Goal: Information Seeking & Learning: Learn about a topic

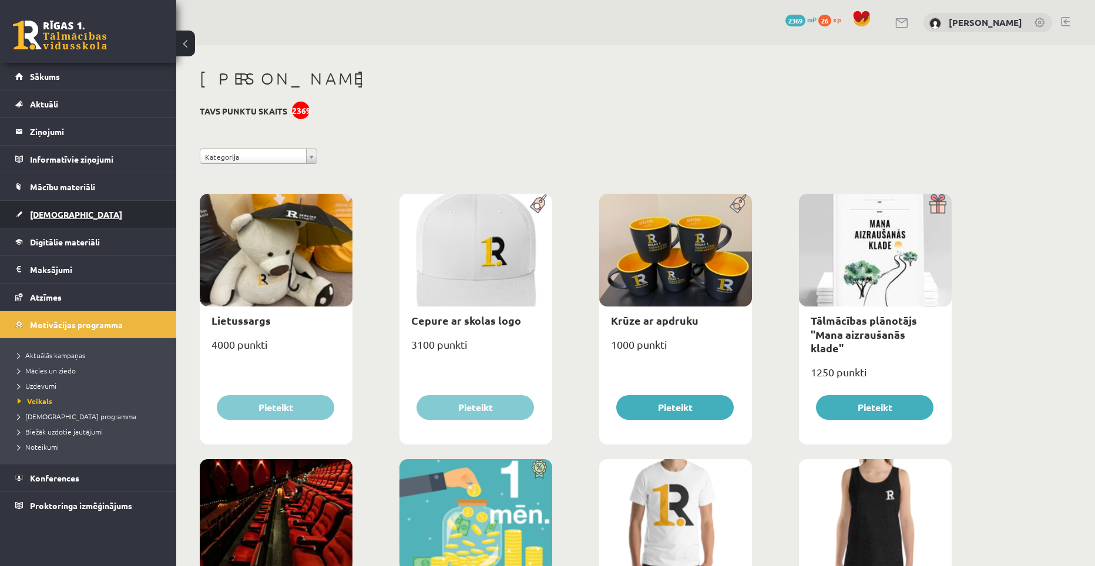
click at [64, 221] on link "[DEMOGRAPHIC_DATA]" at bounding box center [88, 214] width 146 height 27
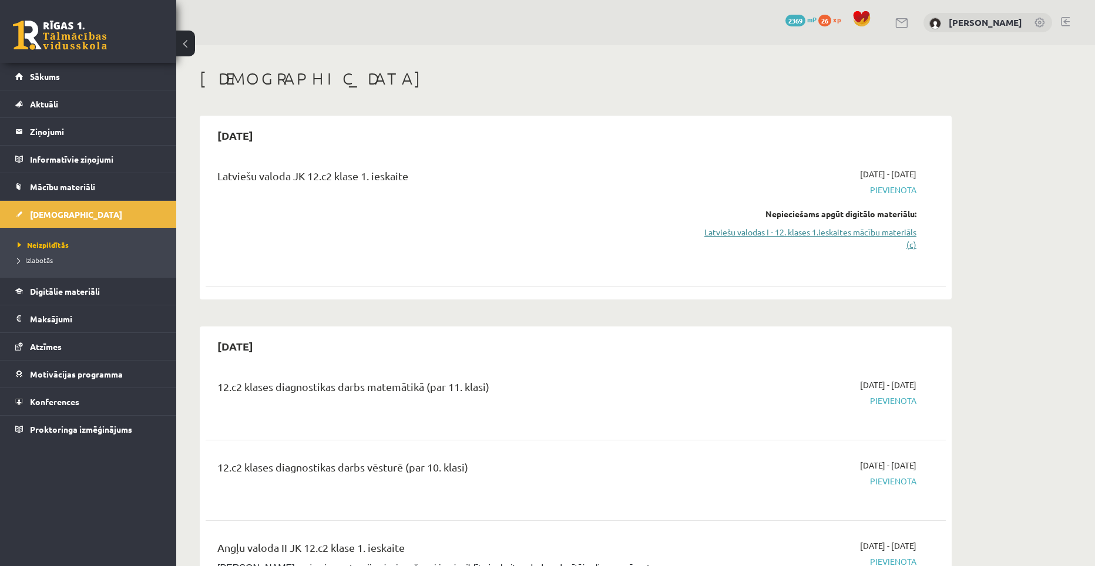
click at [879, 237] on link "Latviešu valodas I - 12. klases 1.ieskaites mācību materiāls (c)" at bounding box center [805, 238] width 221 height 25
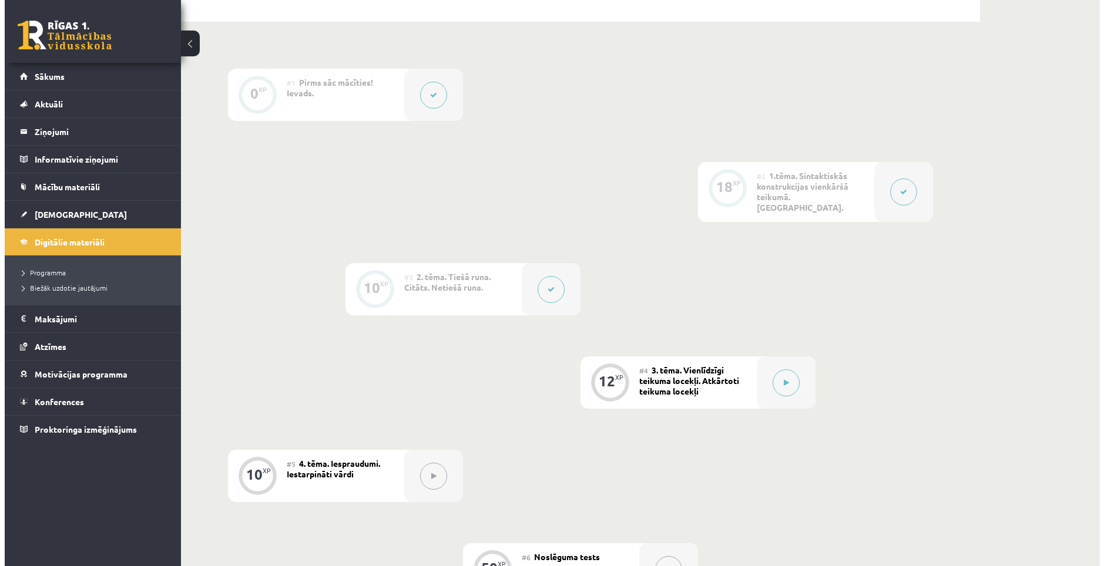
scroll to position [294, 0]
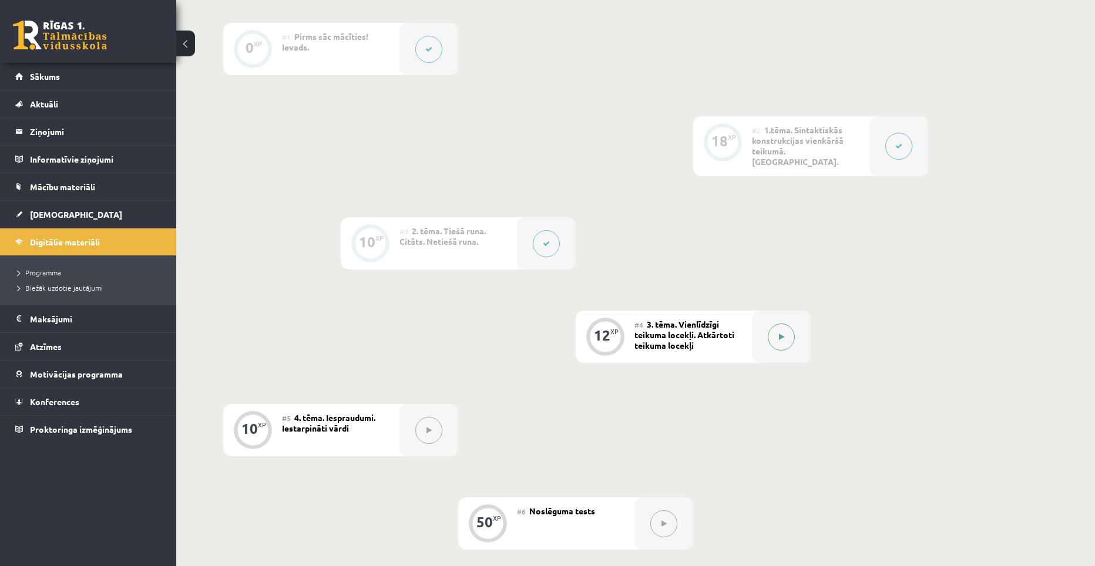
click at [781, 334] on icon at bounding box center [781, 337] width 5 height 7
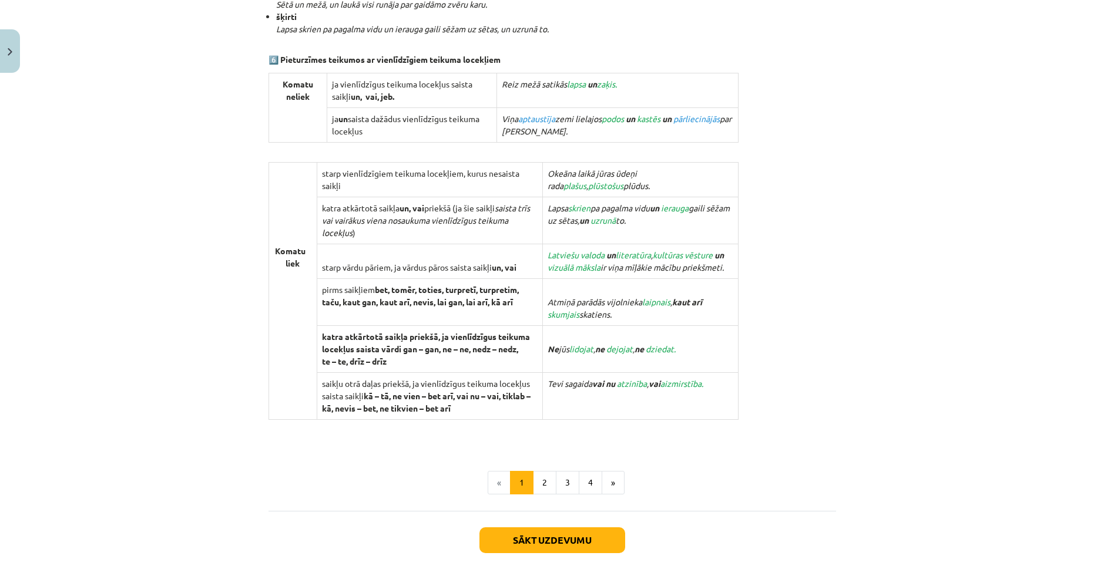
scroll to position [939, 0]
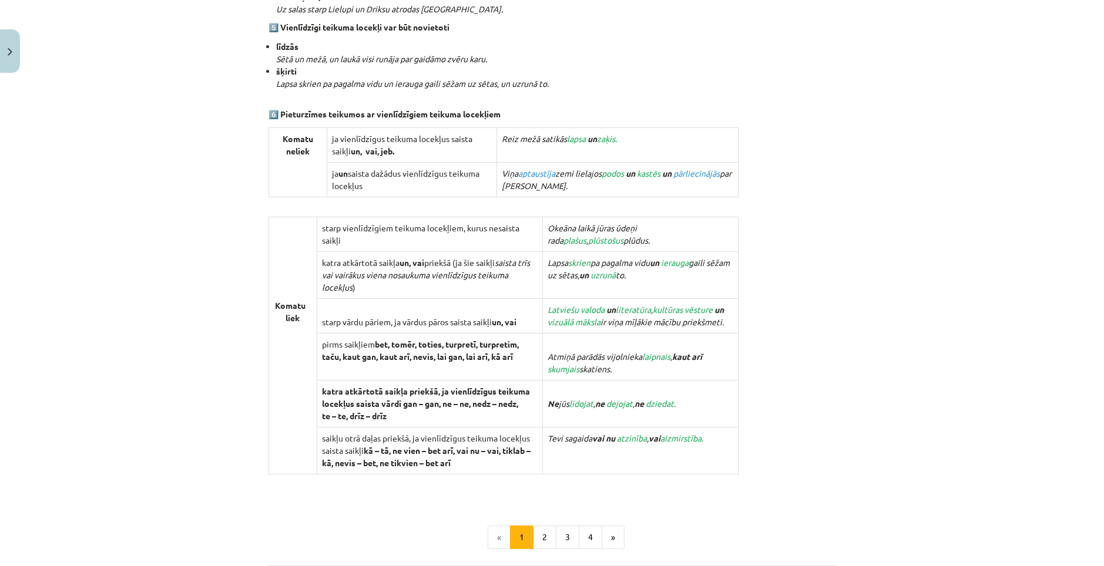
click at [539, 535] on button "2" at bounding box center [544, 537] width 23 height 23
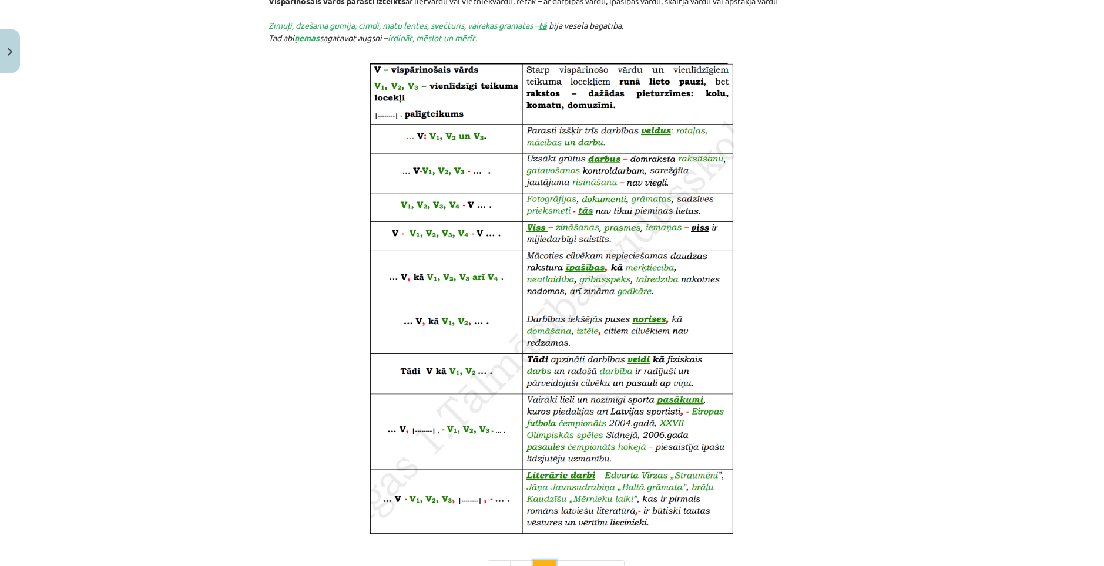
scroll to position [445, 0]
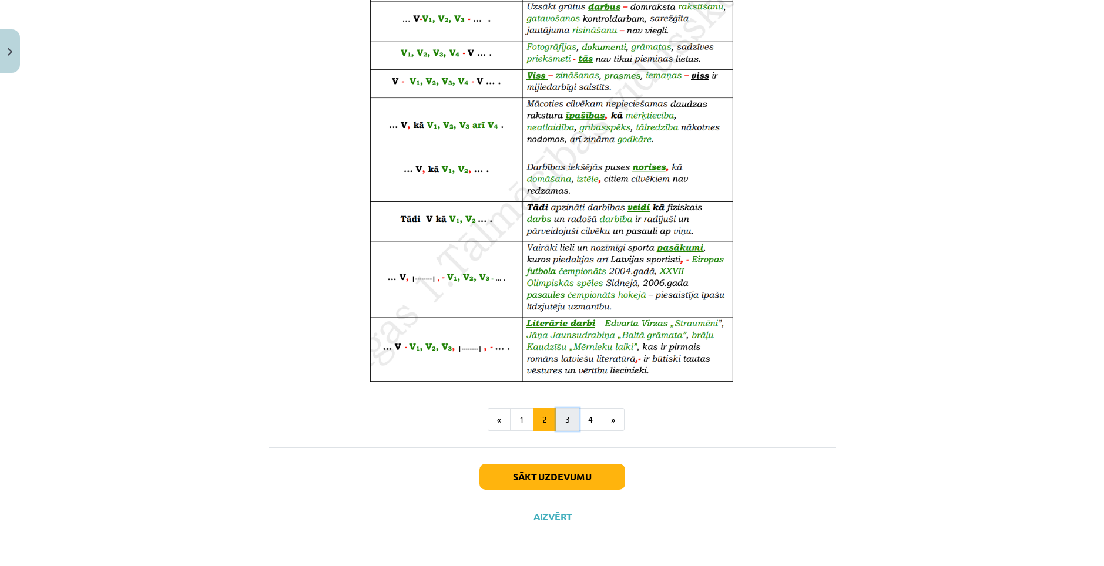
click at [556, 418] on button "3" at bounding box center [567, 419] width 23 height 23
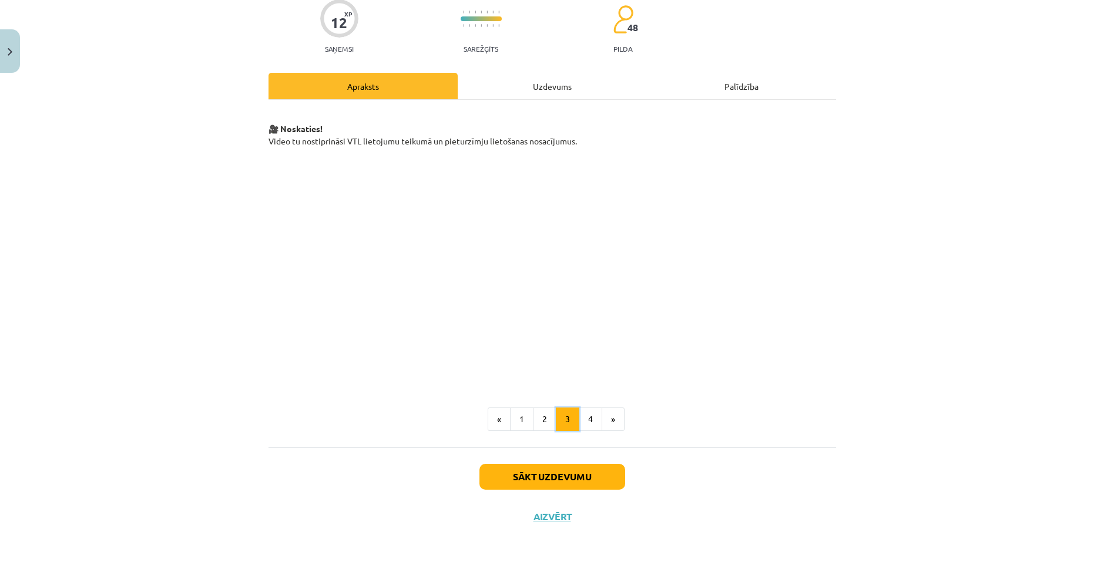
scroll to position [100, 0]
click at [579, 421] on button "4" at bounding box center [590, 419] width 23 height 23
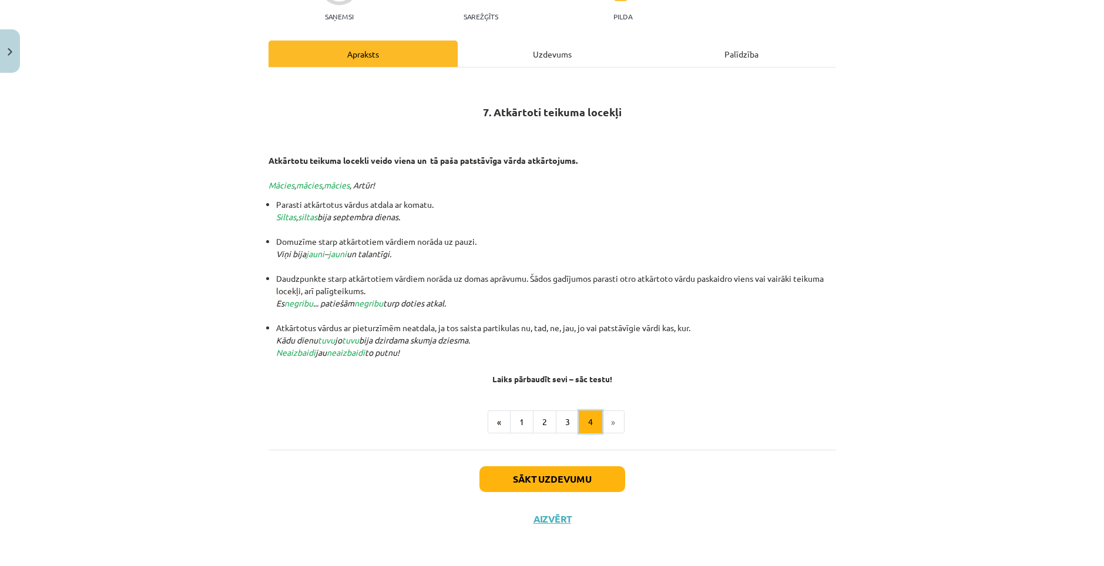
scroll to position [134, 0]
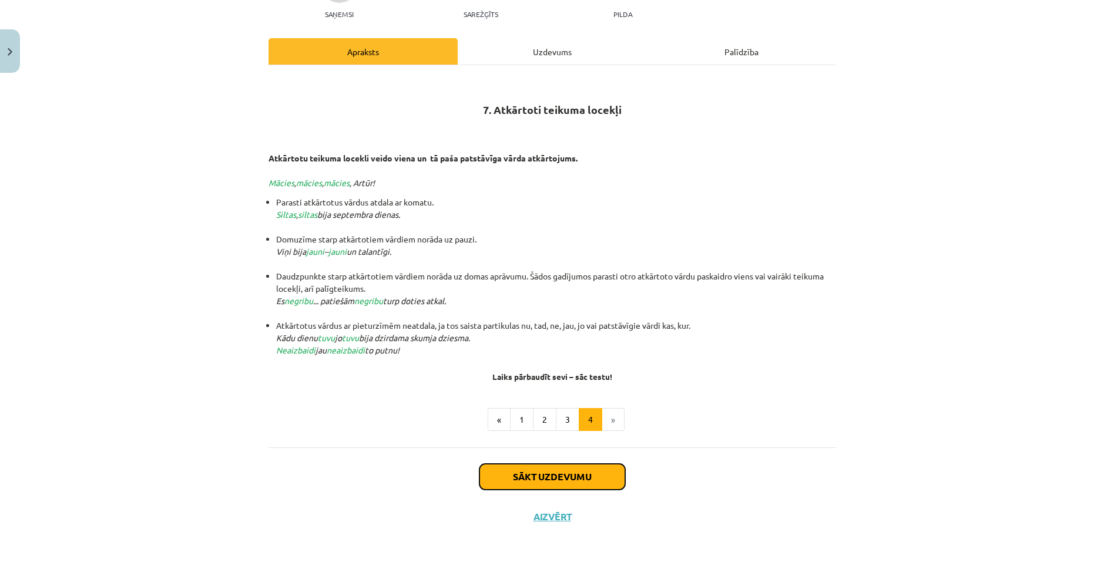
click at [553, 478] on button "Sākt uzdevumu" at bounding box center [552, 477] width 146 height 26
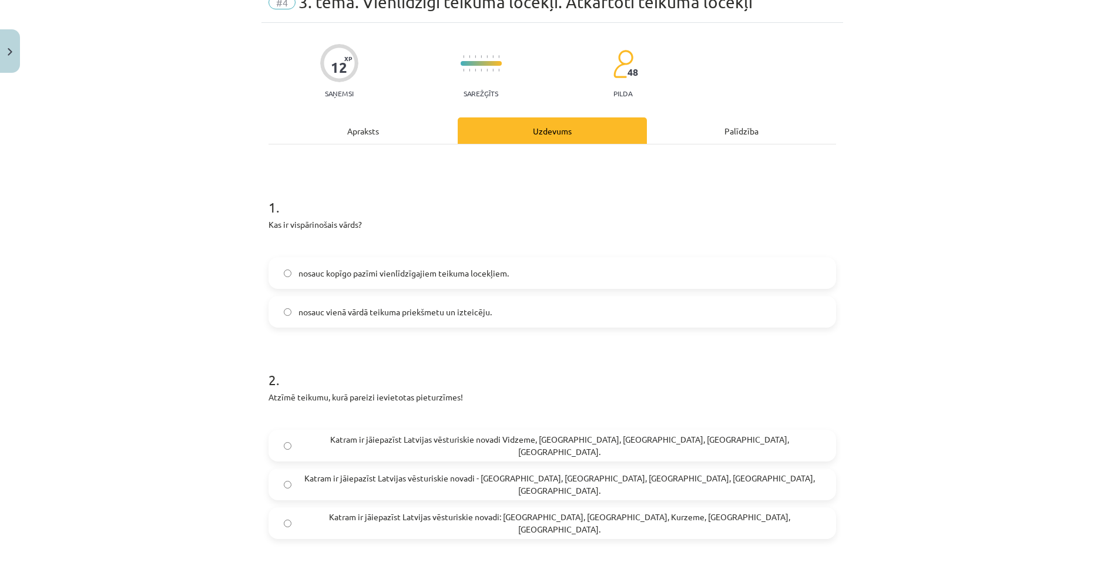
scroll to position [29, 0]
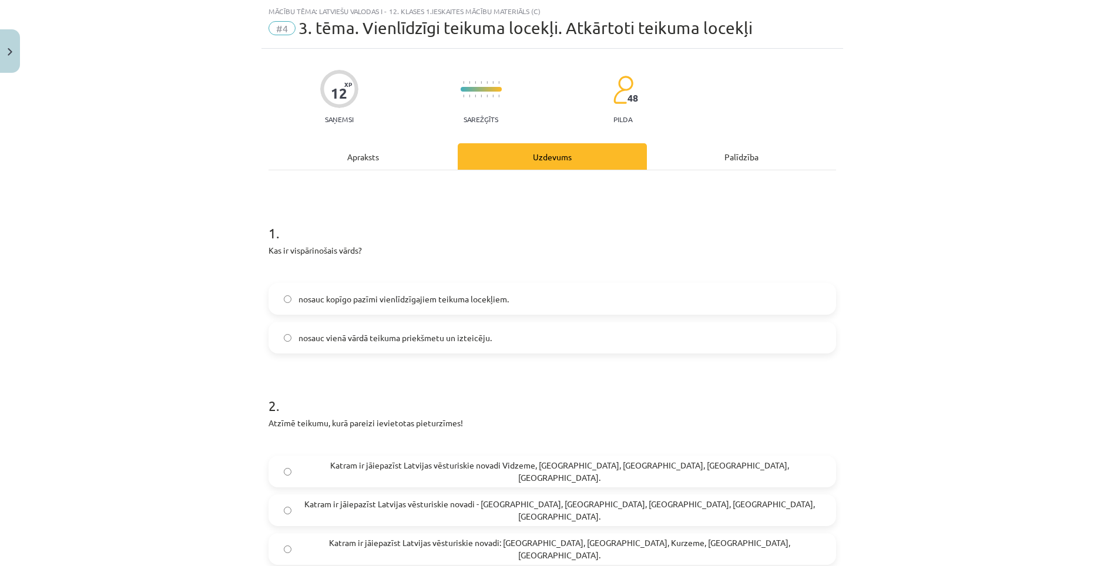
click at [480, 301] on span "nosauc kopīgo pazīmi vienlīdzīgajiem teikuma locekļiem." at bounding box center [403, 299] width 210 height 12
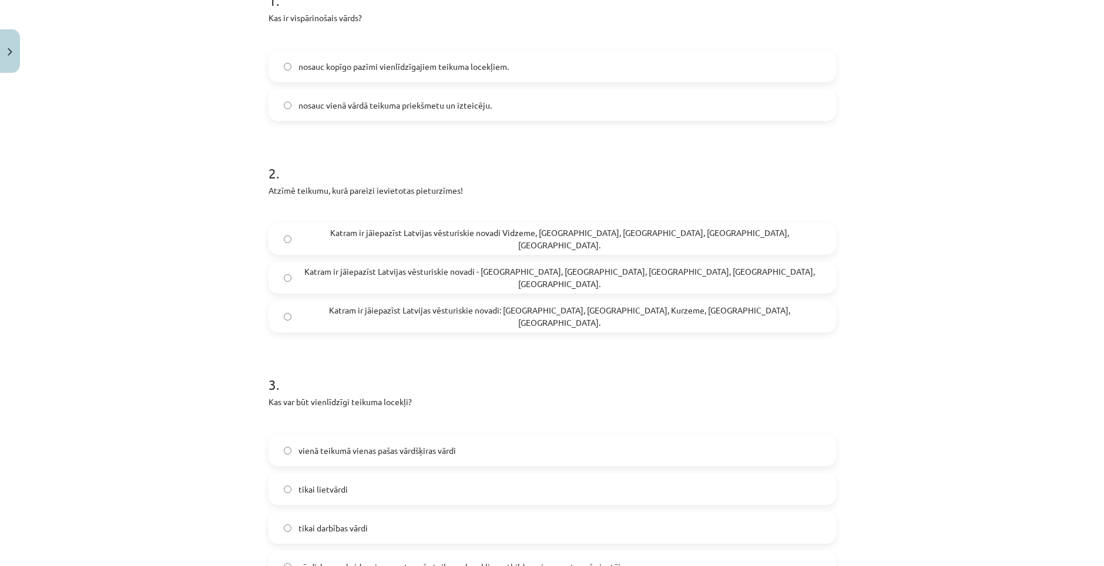
scroll to position [264, 0]
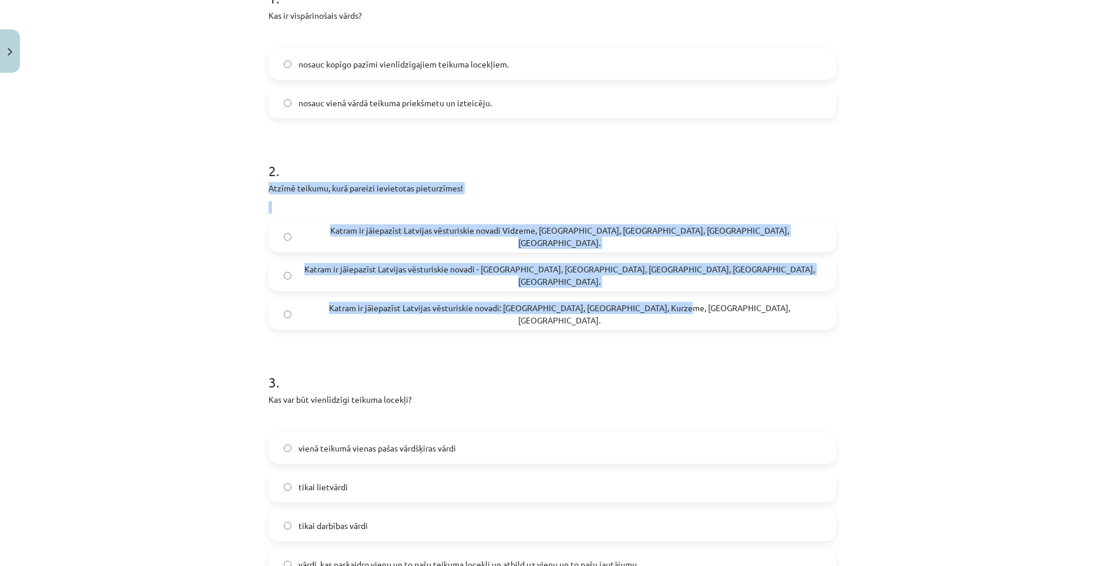
drag, startPoint x: 262, startPoint y: 189, endPoint x: 649, endPoint y: 318, distance: 407.9
copy div "Atzīmē teikumu, kurā pareizi ievietotas pieturzīmes! Katram ir jāiepazīst Latvi…"
click at [461, 320] on span "Katram ir jāiepazīst Latvijas vēsturiskie novadi: [GEOGRAPHIC_DATA], [GEOGRAPHI…" at bounding box center [559, 314] width 522 height 25
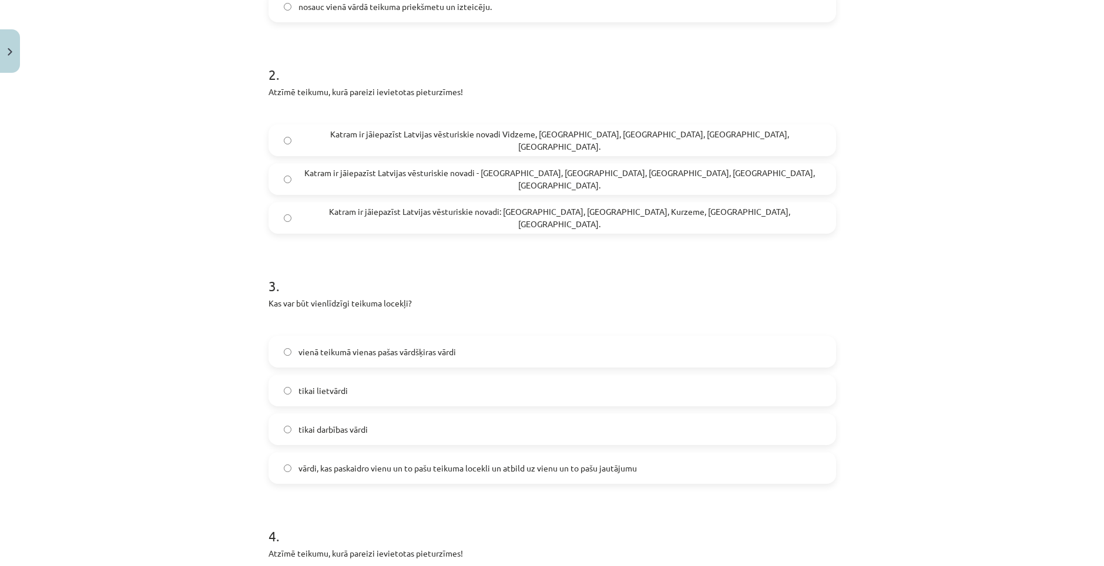
scroll to position [440, 0]
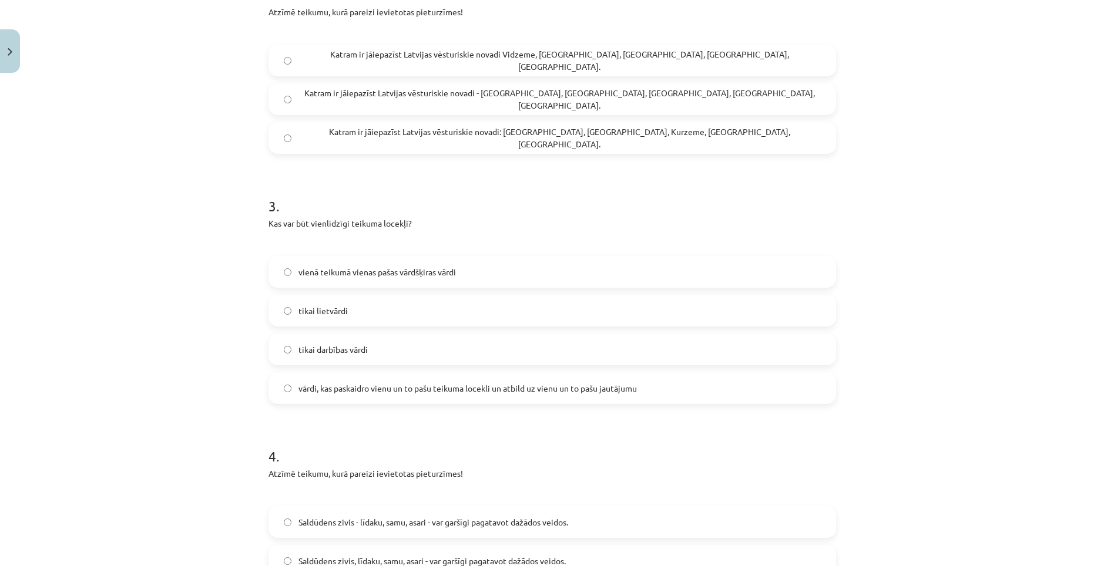
click at [468, 393] on span "vārdi, kas paskaidro vienu un to pašu teikuma locekli un atbild uz vienu un to …" at bounding box center [467, 388] width 338 height 12
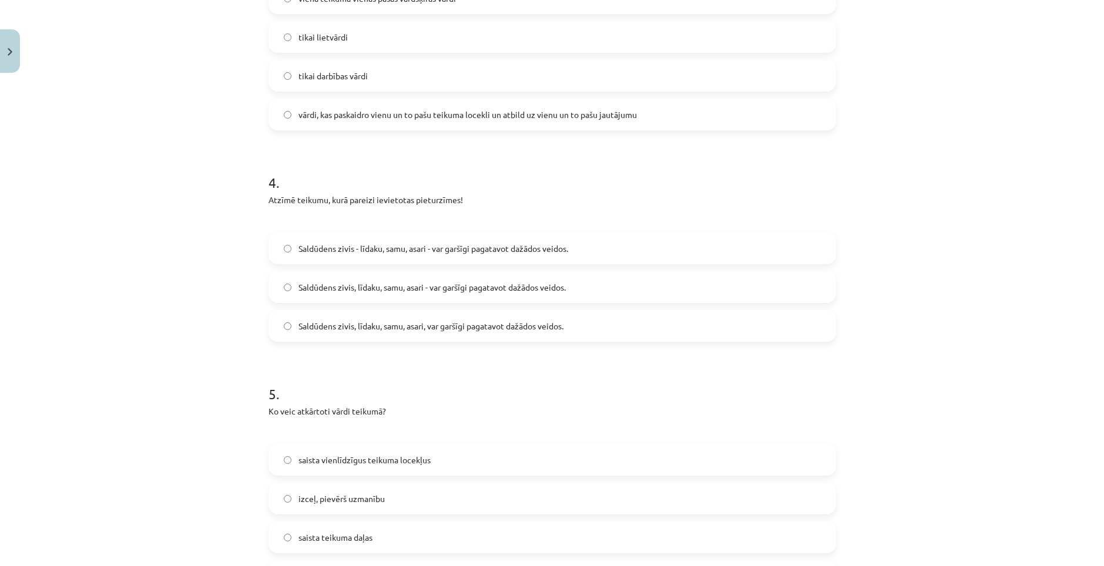
scroll to position [734, 0]
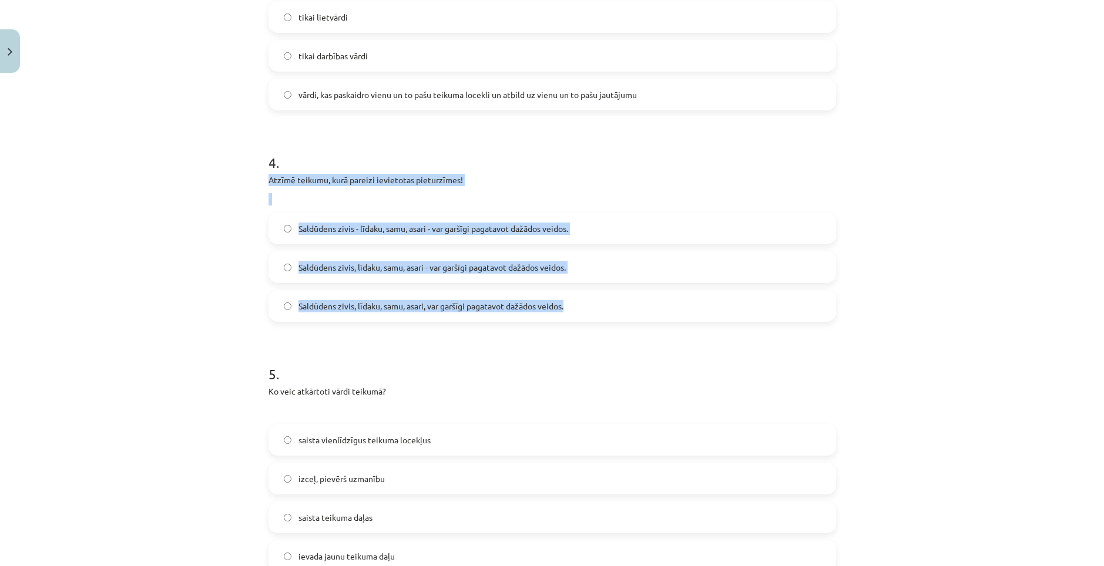
drag, startPoint x: 264, startPoint y: 179, endPoint x: 605, endPoint y: 298, distance: 360.7
click at [605, 298] on div "4 . Atzīmē teikumu, kurā pareizi ievietotas pieturzīmes! Saldūdens zivis - līda…" at bounding box center [551, 228] width 567 height 188
copy div "Atzīmē teikumu, kurā pareizi ievietotas pieturzīmes! Saldūdens zivis - līdaku, …"
click at [316, 236] on label "Saldūdens zivis - līdaku, samu, asari - var garšīgi pagatavot dažādos veidos." at bounding box center [552, 228] width 565 height 29
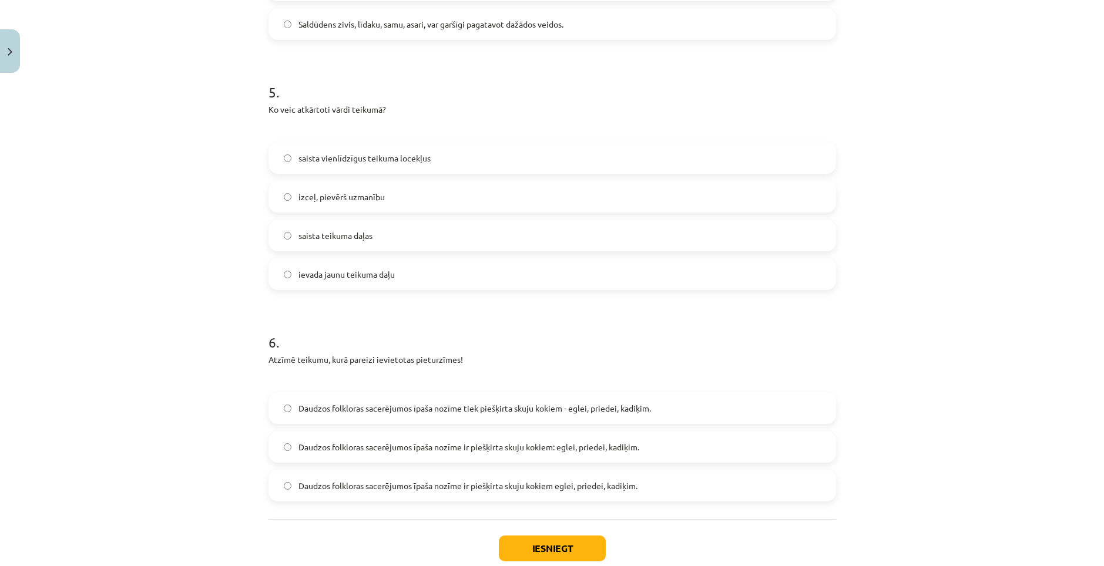
scroll to position [970, 0]
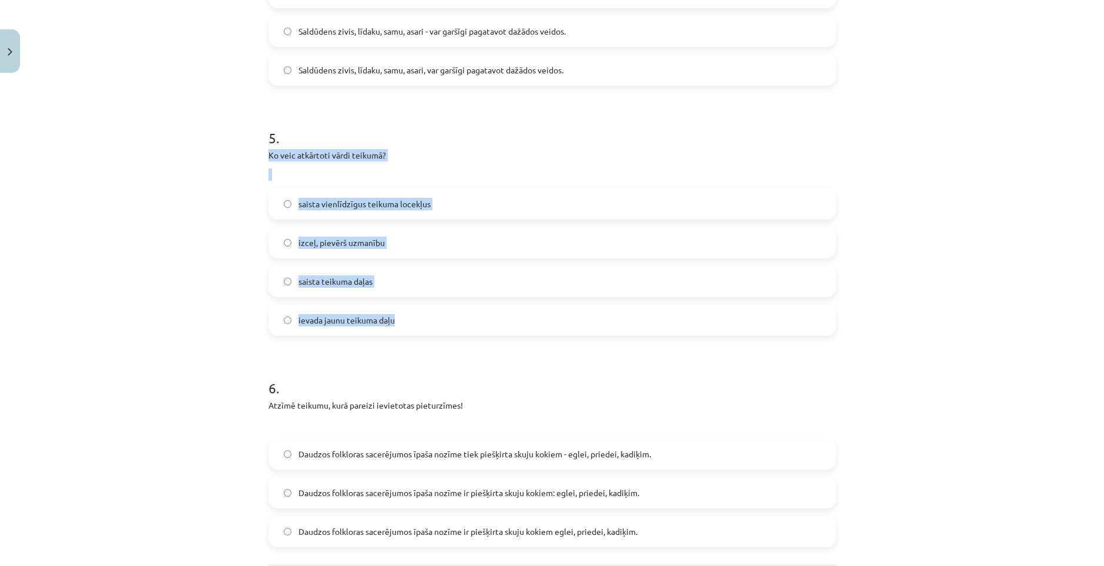
drag, startPoint x: 263, startPoint y: 153, endPoint x: 439, endPoint y: 311, distance: 236.7
copy div "Ko veic atkārtoti vārdi teikumā? saista vienlīdzīgus teikuma locekļus izceļ, pi…"
click at [374, 238] on span "izceļ, pievērš uzmanību" at bounding box center [341, 243] width 86 height 12
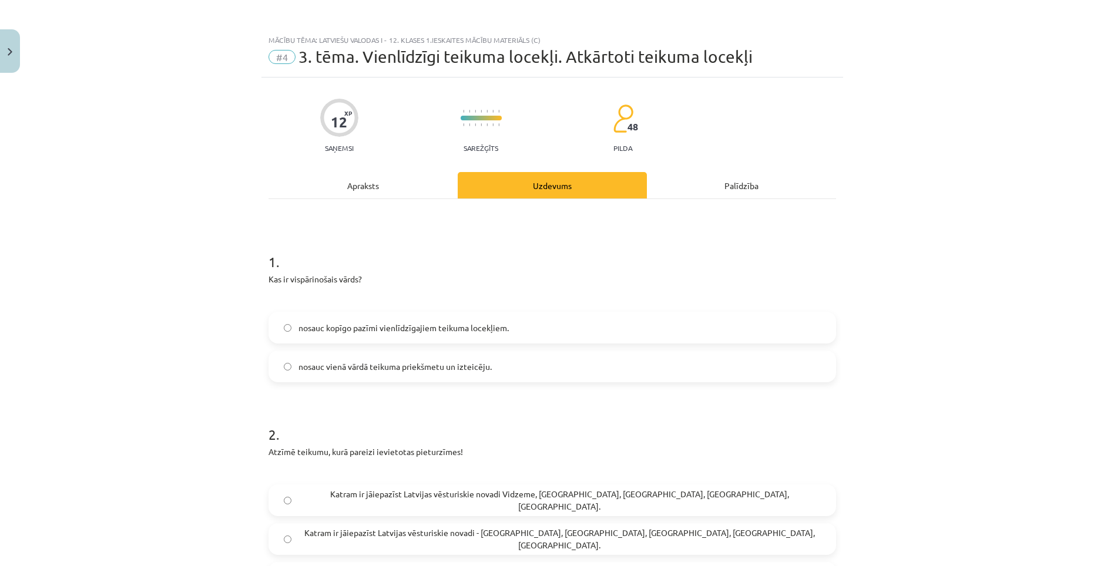
scroll to position [0, 0]
click at [352, 183] on div "Apraksts" at bounding box center [362, 186] width 189 height 26
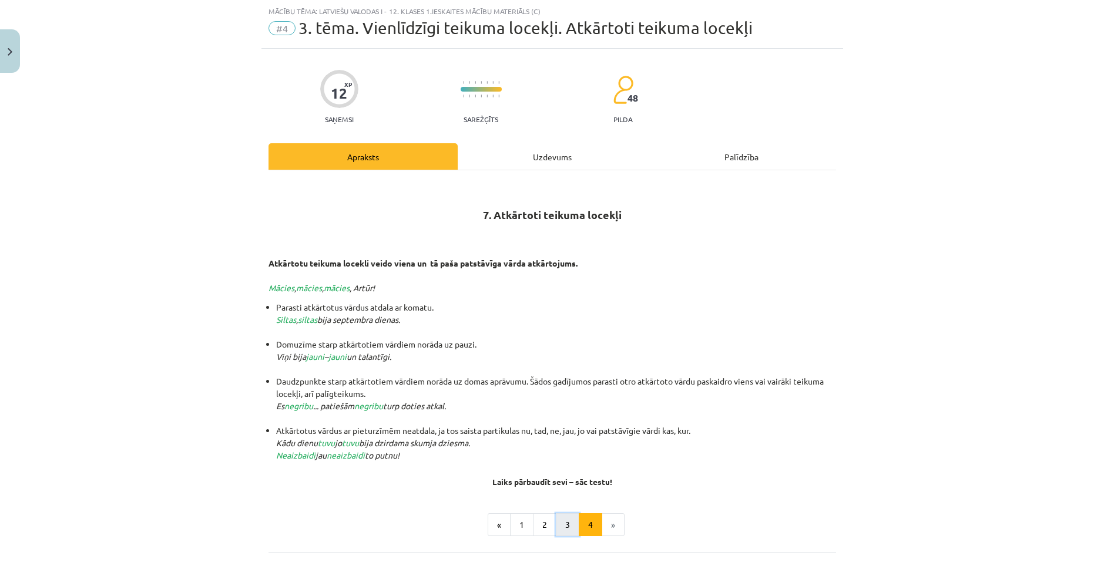
click at [562, 522] on button "3" at bounding box center [567, 524] width 23 height 23
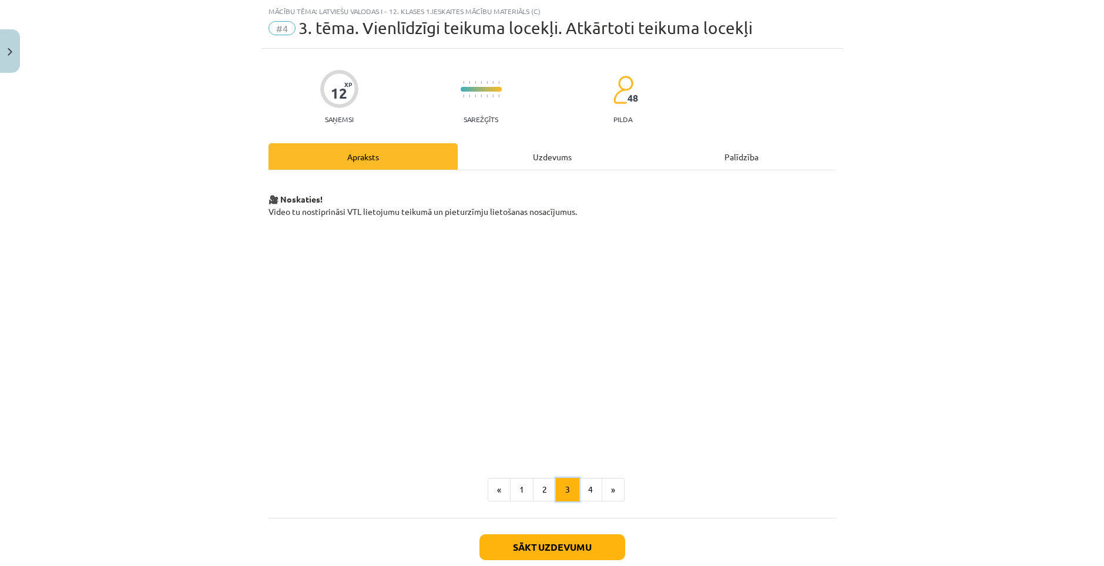
scroll to position [100, 0]
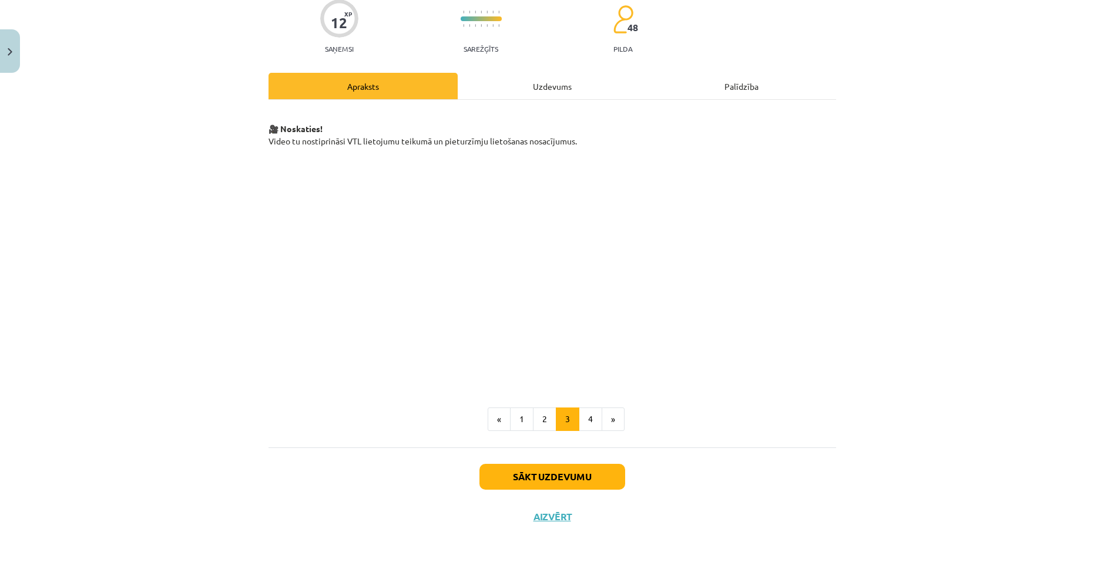
click at [543, 83] on div "Uzdevums" at bounding box center [552, 86] width 189 height 26
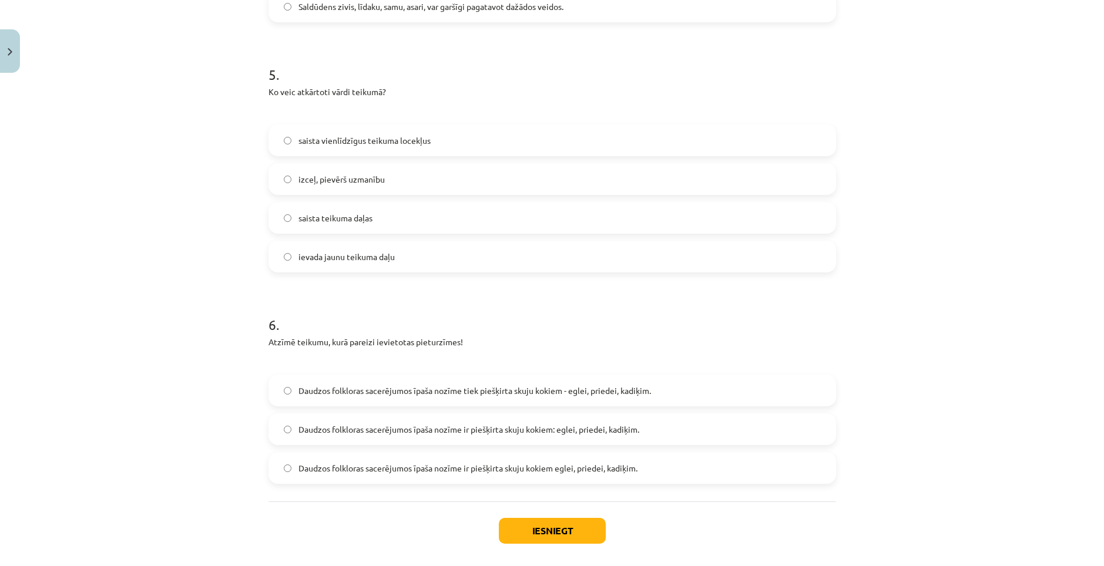
scroll to position [1029, 0]
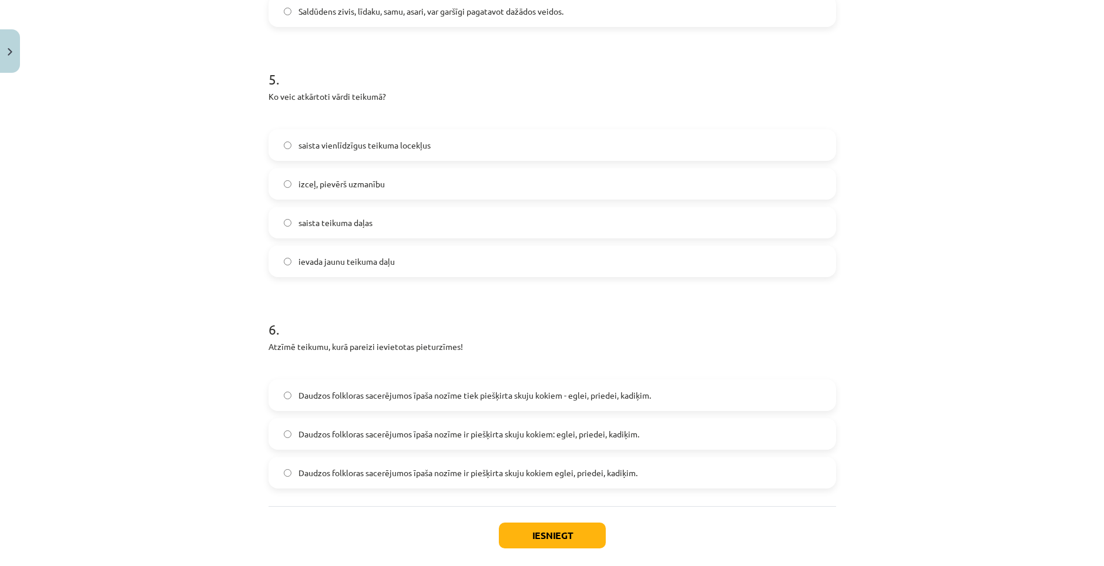
click at [448, 432] on span "Daudzos folkloras sacerējumos īpaša nozīme ir piešķirta skuju kokiem: eglei, pr…" at bounding box center [468, 434] width 341 height 12
click at [534, 529] on button "Iesniegt" at bounding box center [552, 536] width 107 height 26
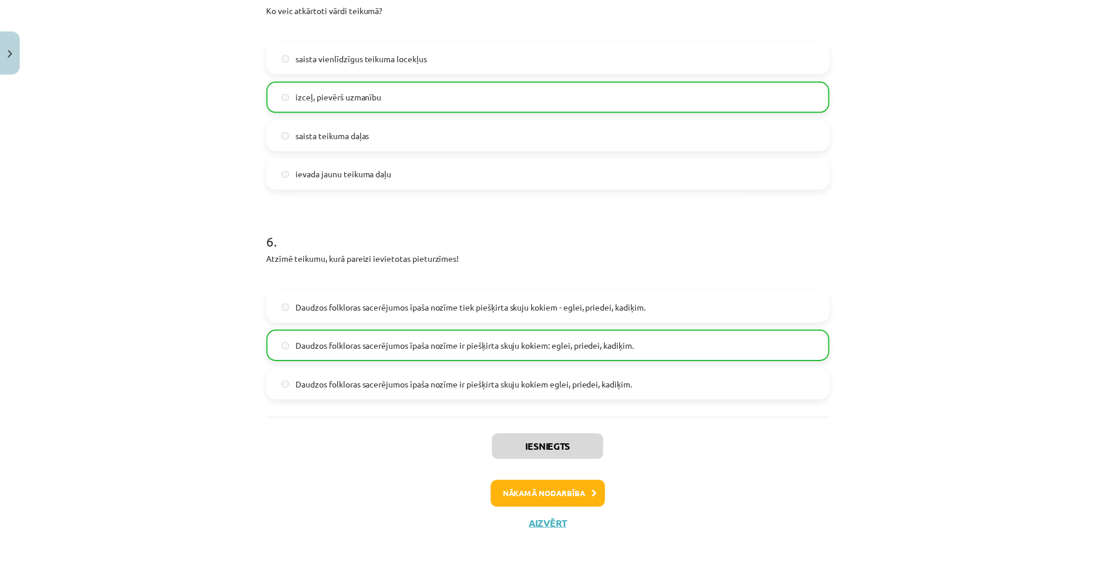
scroll to position [1125, 0]
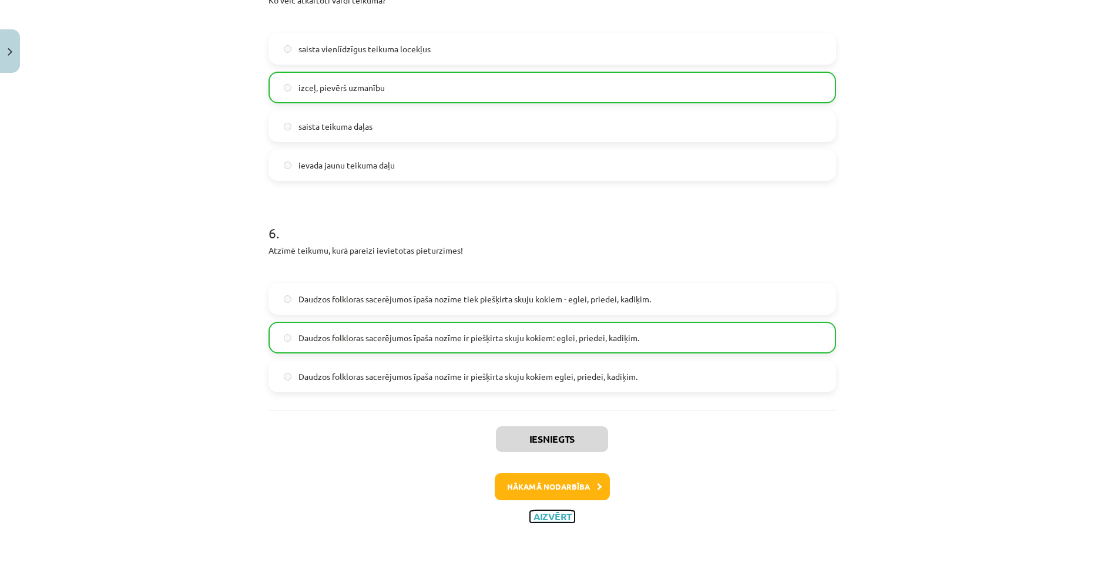
click at [558, 516] on button "Aizvērt" at bounding box center [552, 517] width 45 height 12
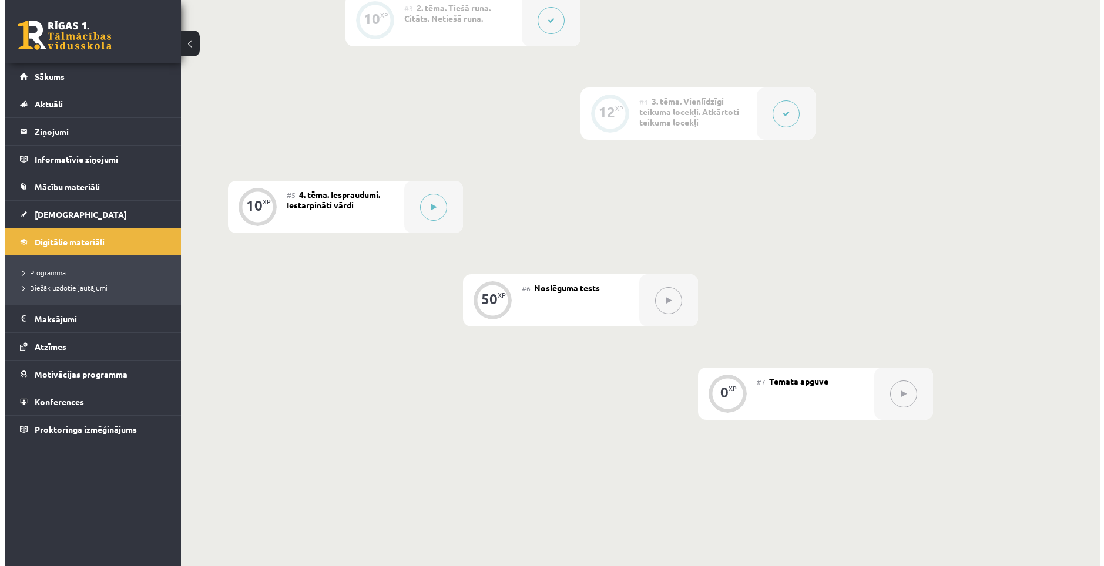
scroll to position [529, 0]
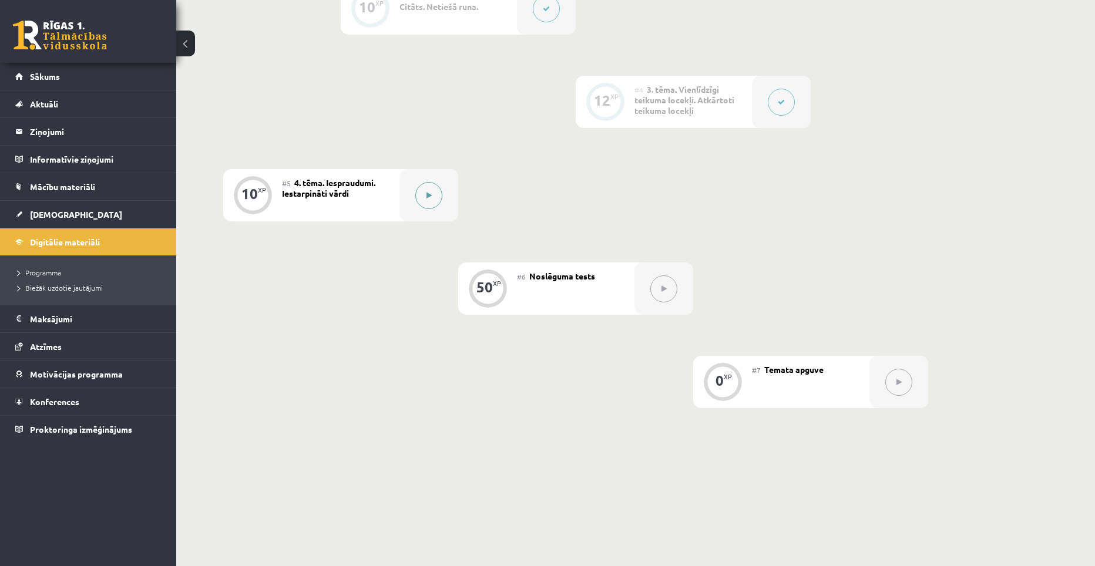
click at [421, 197] on button at bounding box center [428, 195] width 27 height 27
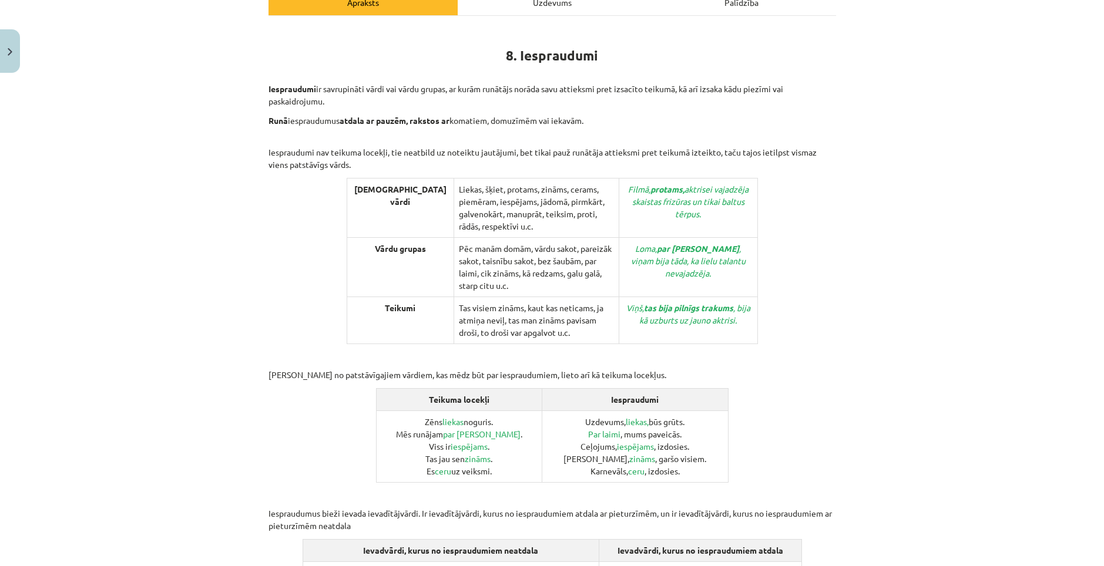
scroll to position [177, 0]
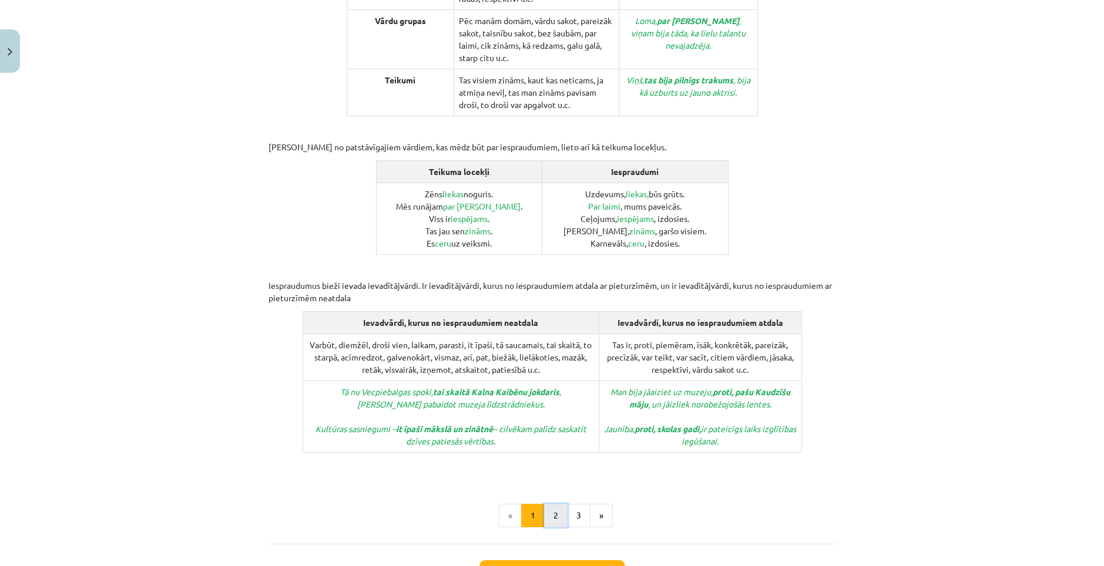
click at [556, 504] on button "2" at bounding box center [555, 515] width 23 height 23
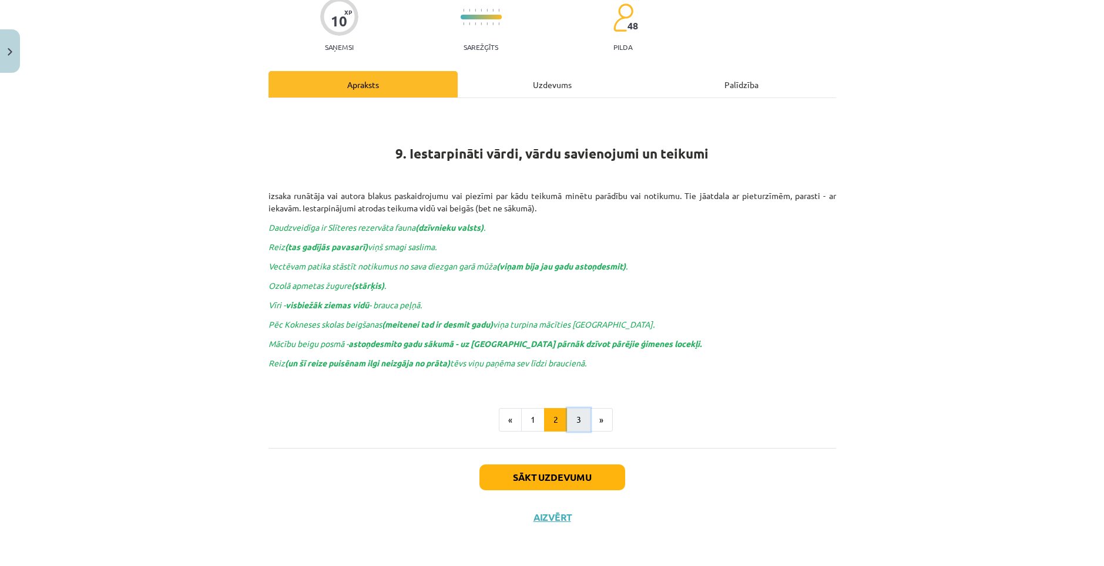
click at [576, 426] on button "3" at bounding box center [578, 419] width 23 height 23
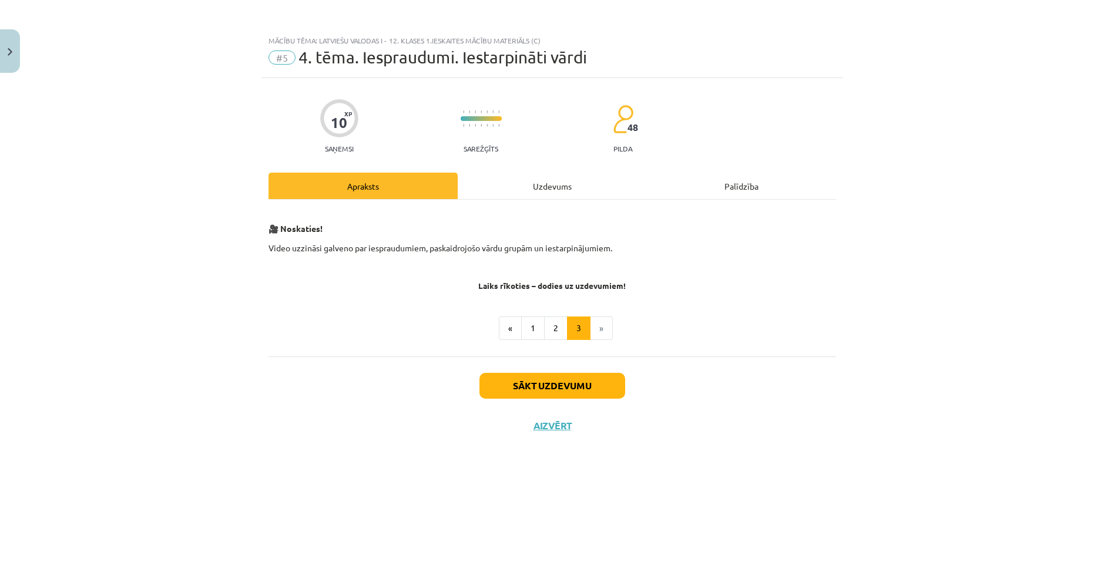
scroll to position [0, 0]
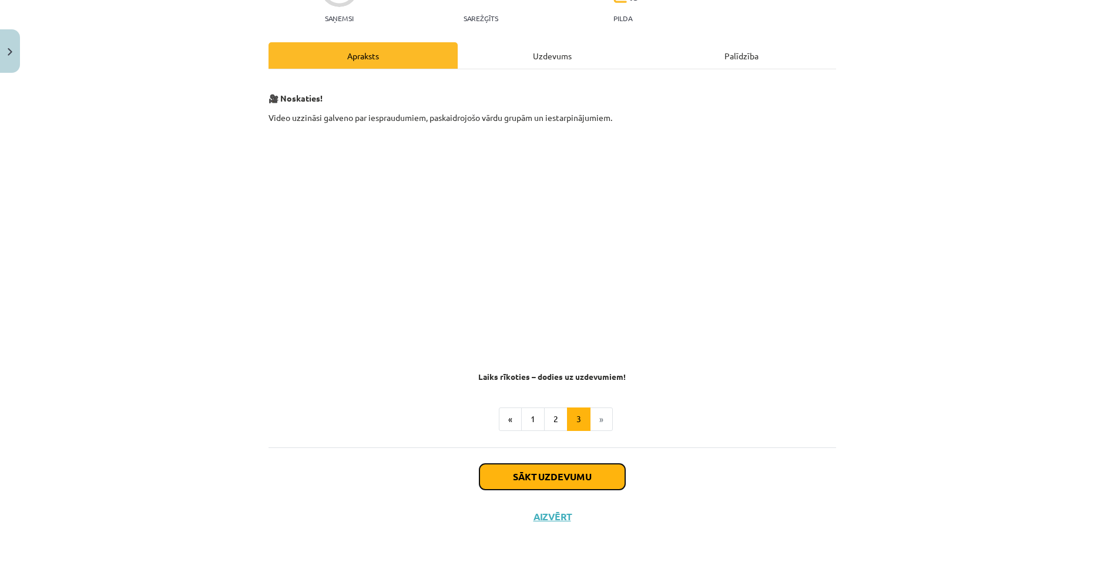
click at [542, 475] on button "Sākt uzdevumu" at bounding box center [552, 477] width 146 height 26
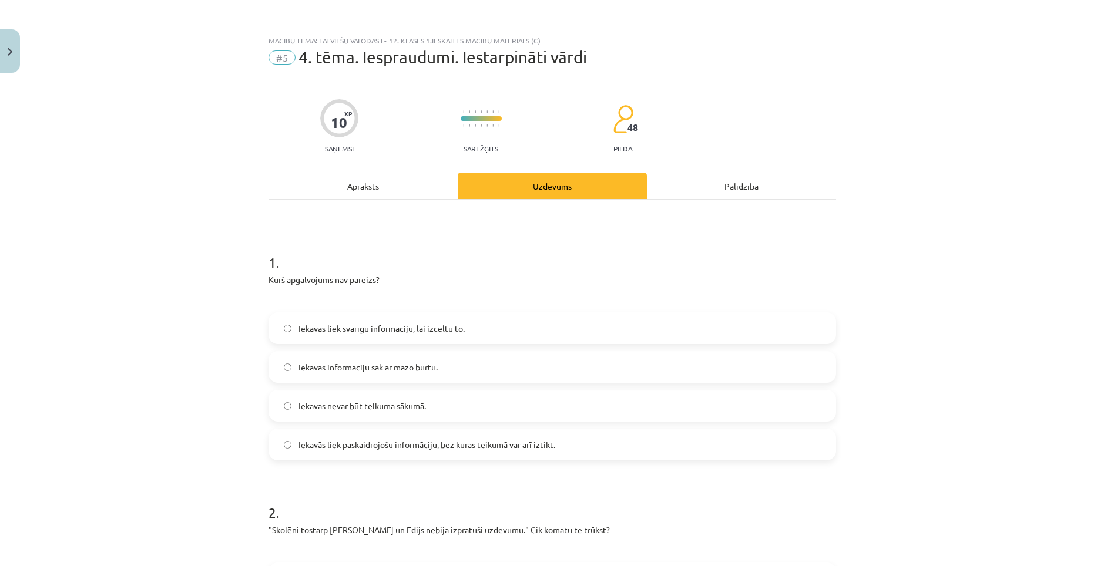
click at [411, 326] on span "Iekavās liek svarīgu informāciju, lai izceltu to." at bounding box center [381, 328] width 166 height 12
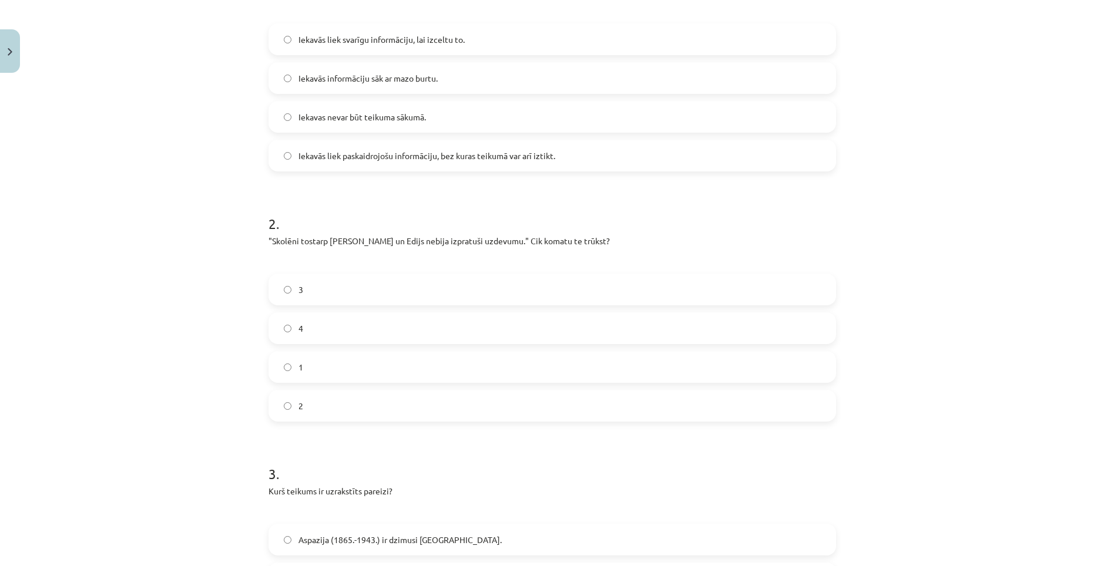
scroll to position [294, 0]
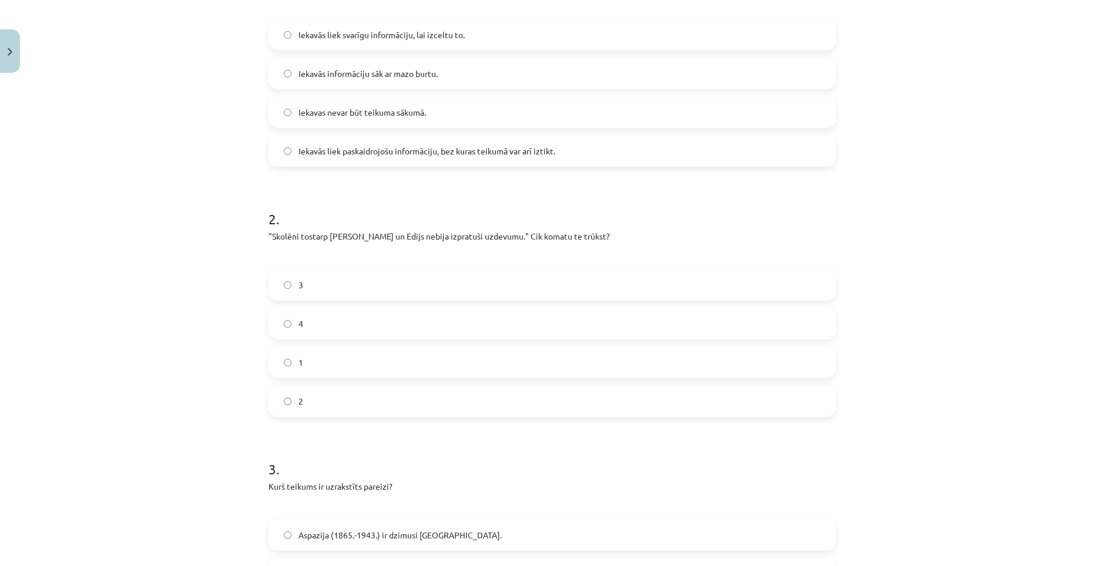
click at [329, 394] on label "2" at bounding box center [552, 400] width 565 height 29
drag, startPoint x: 263, startPoint y: 236, endPoint x: 372, endPoint y: 391, distance: 189.7
click at [372, 391] on div "10 XP Saņemsi Sarežģīts 48 pilda Apraksts Uzdevums Palīdzība 1 . Kurš apgalvoju…" at bounding box center [551, 529] width 581 height 1490
copy div ""Skolēni tostarp [PERSON_NAME] un Edijs nebija izpratuši uzdevumu." Cik komatu …"
click at [441, 423] on form "1 . Kurš apgalvojums nav pareizs? Iekavās liek svarīgu informāciju, lai izceltu…" at bounding box center [551, 554] width 567 height 1228
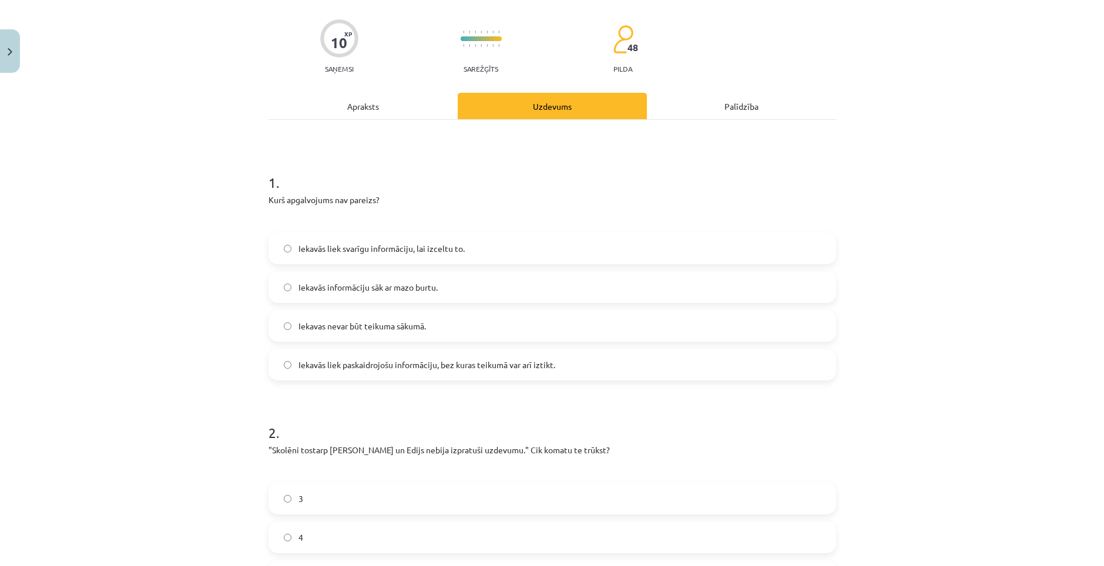
scroll to position [0, 0]
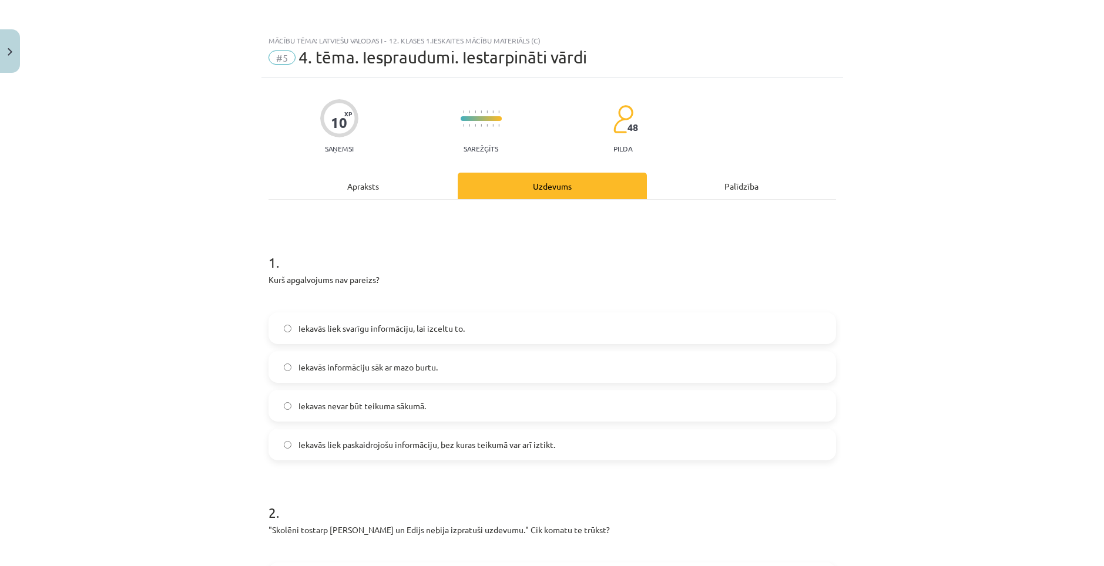
click at [369, 181] on div "Apraksts" at bounding box center [362, 186] width 189 height 26
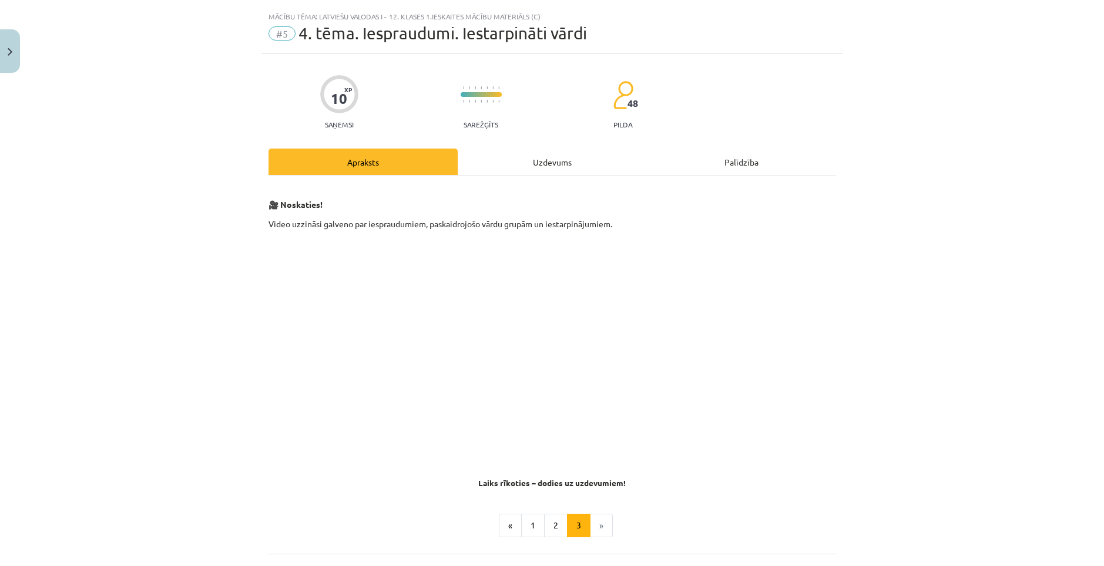
scroll to position [29, 0]
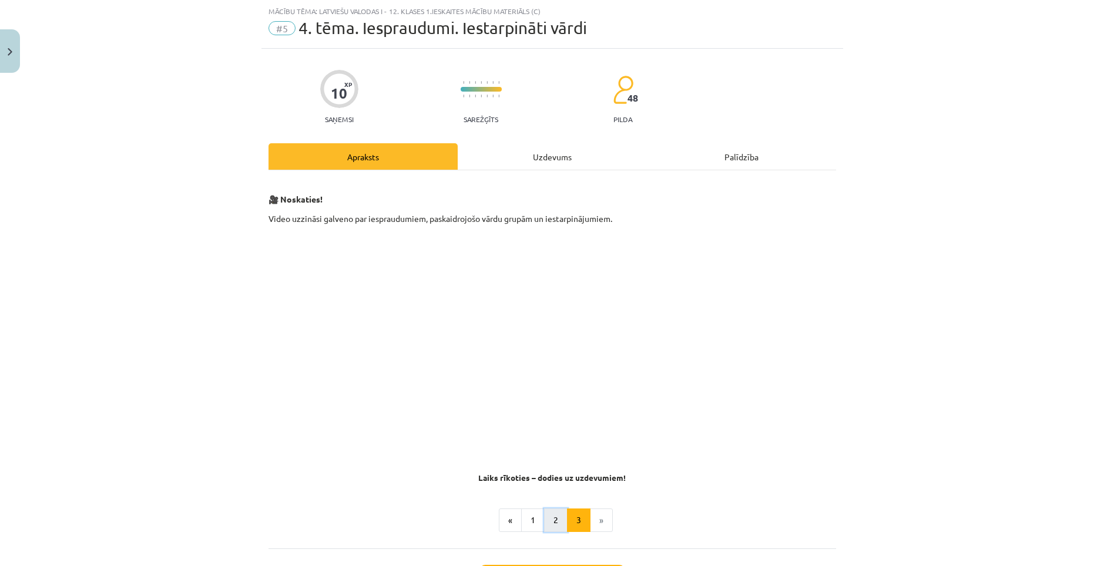
click at [548, 520] on button "2" at bounding box center [555, 520] width 23 height 23
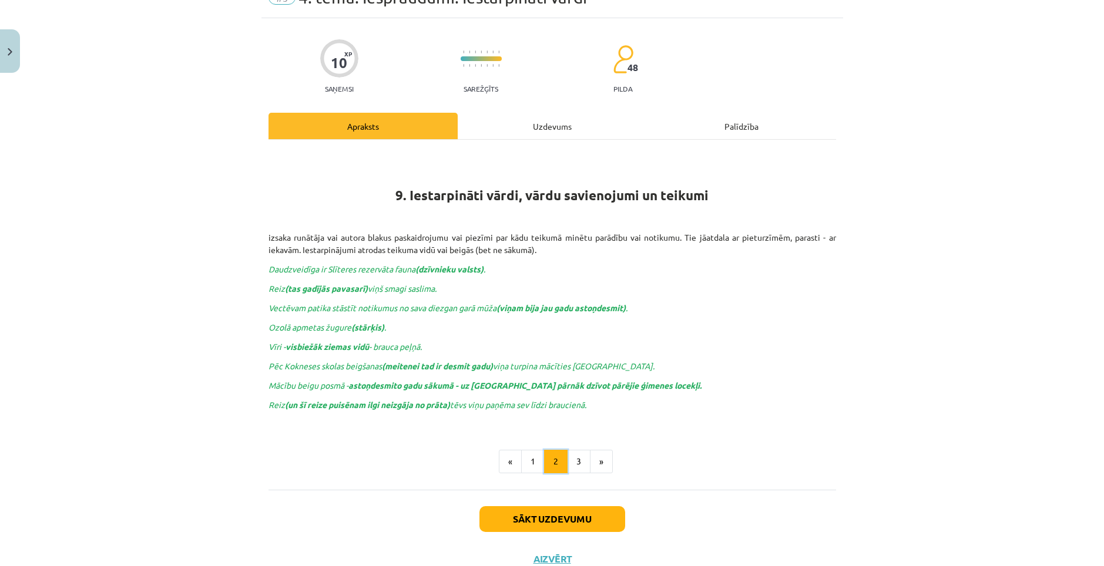
scroll to position [102, 0]
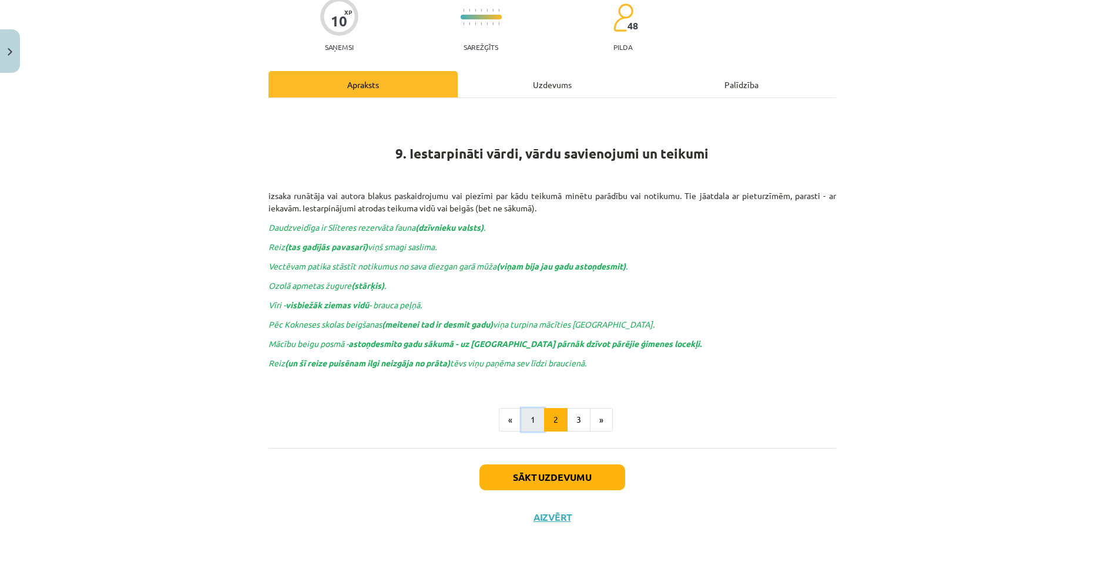
click at [522, 425] on button "1" at bounding box center [532, 419] width 23 height 23
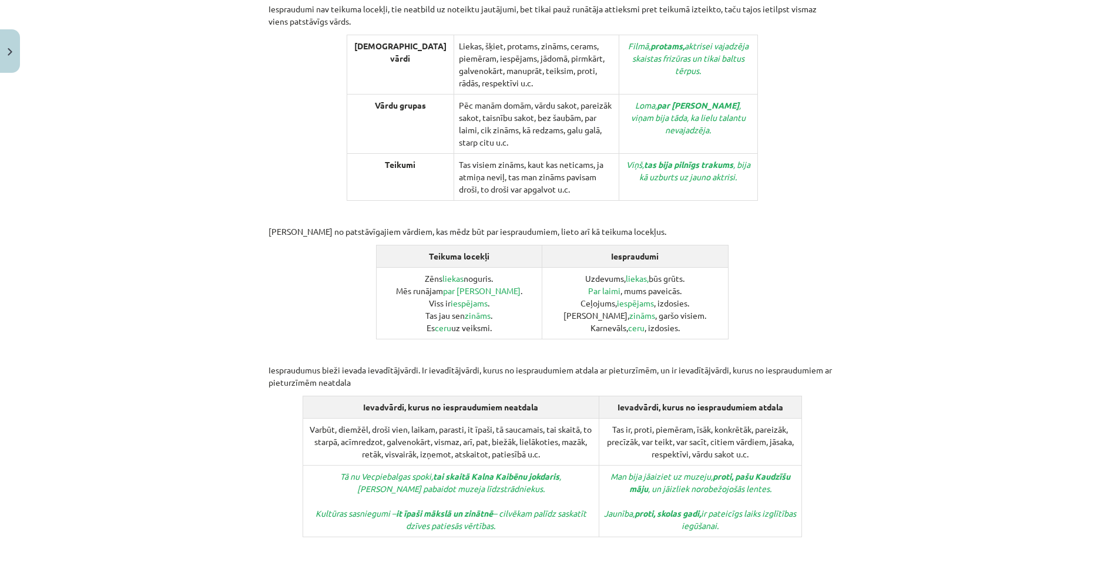
scroll to position [337, 0]
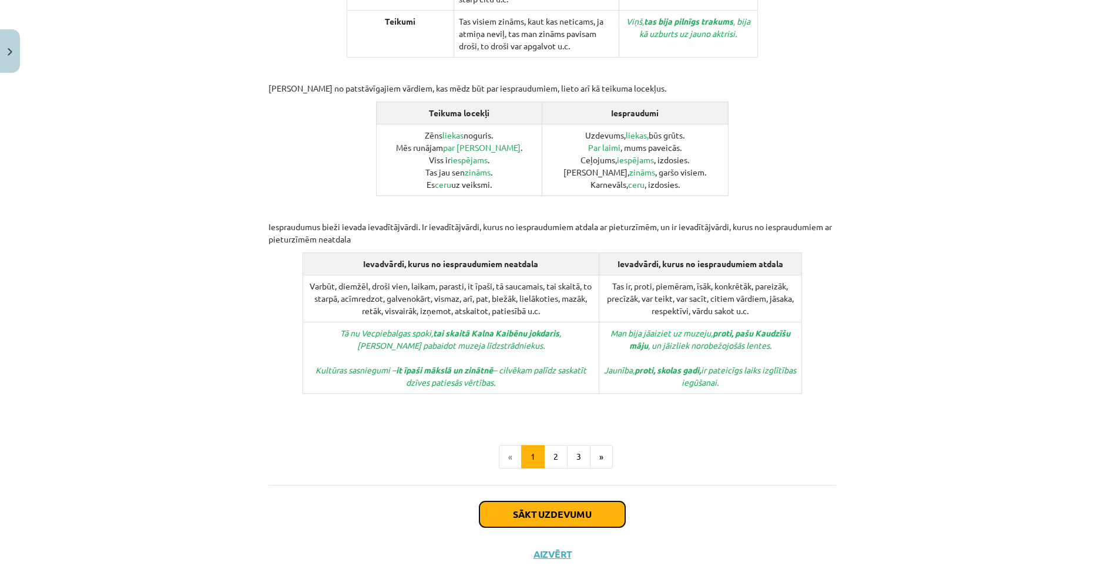
click at [563, 502] on button "Sākt uzdevumu" at bounding box center [552, 515] width 146 height 26
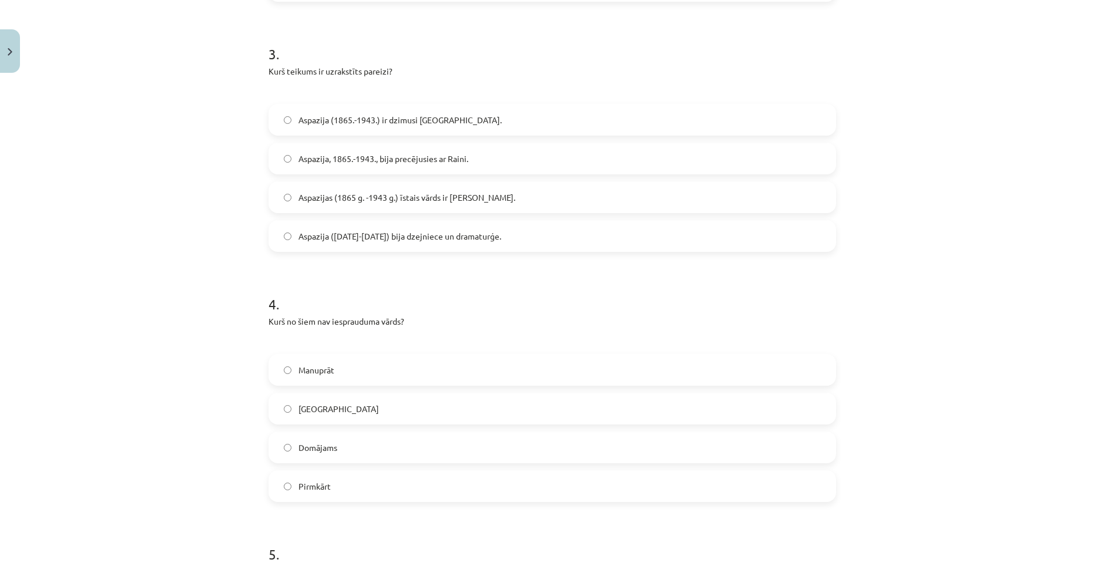
scroll to position [793, 0]
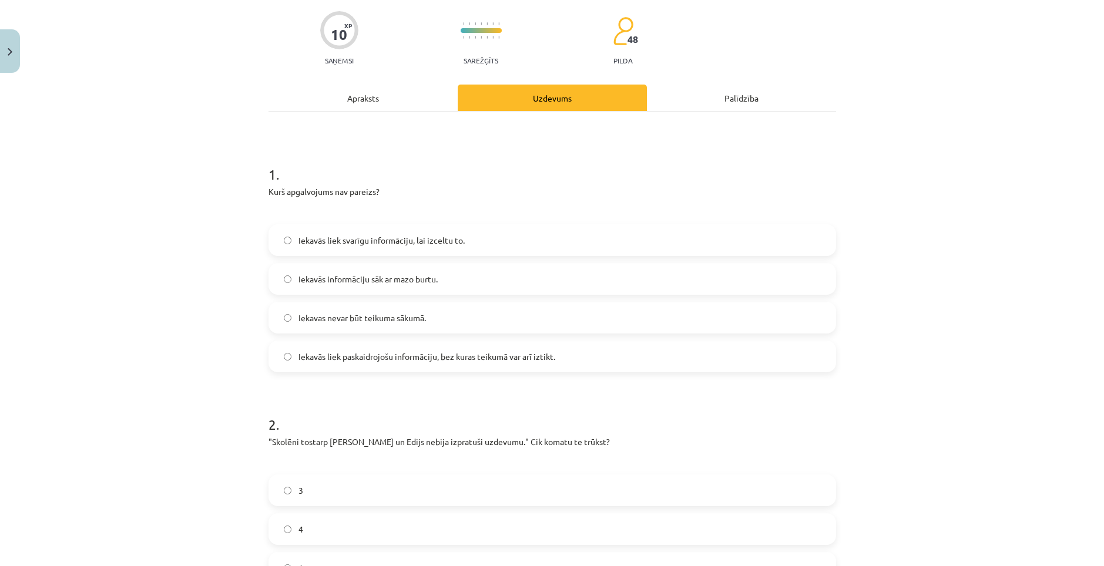
click at [360, 103] on div "Apraksts" at bounding box center [362, 98] width 189 height 26
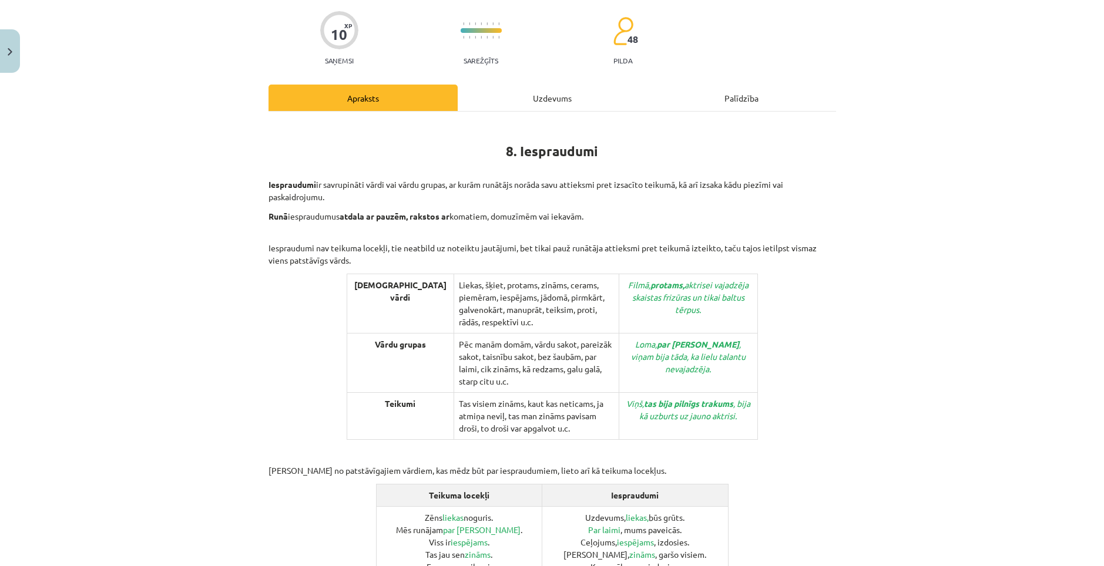
scroll to position [29, 0]
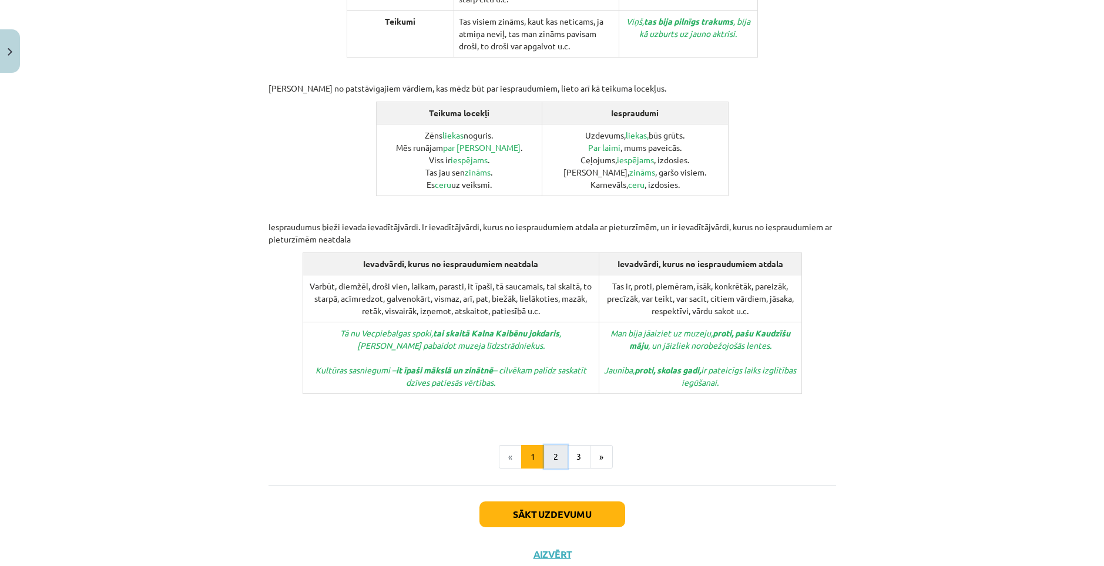
click at [559, 445] on button "2" at bounding box center [555, 456] width 23 height 23
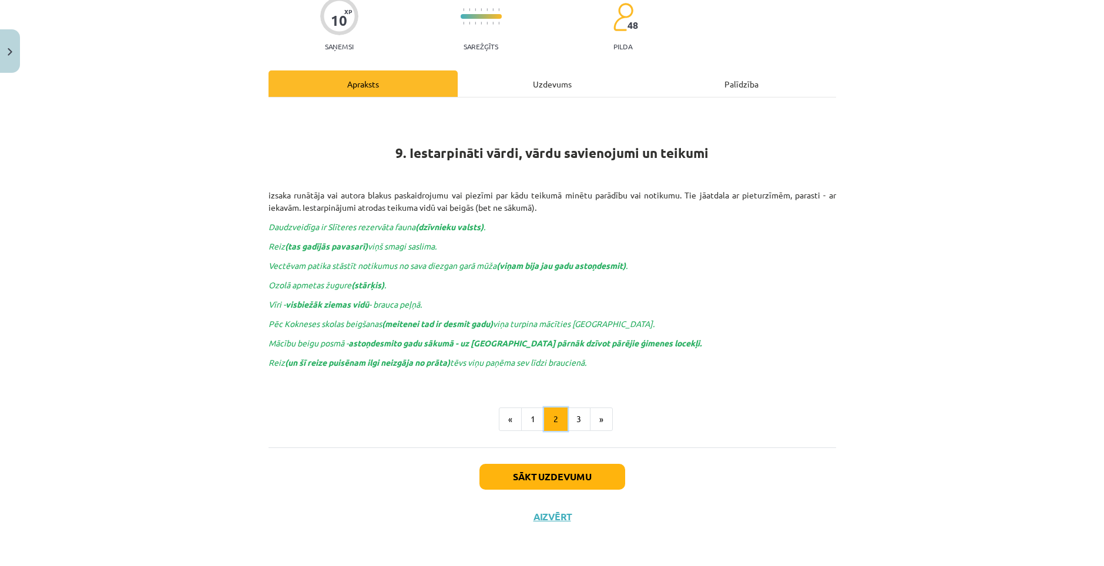
scroll to position [102, 0]
click at [570, 414] on button "3" at bounding box center [578, 419] width 23 height 23
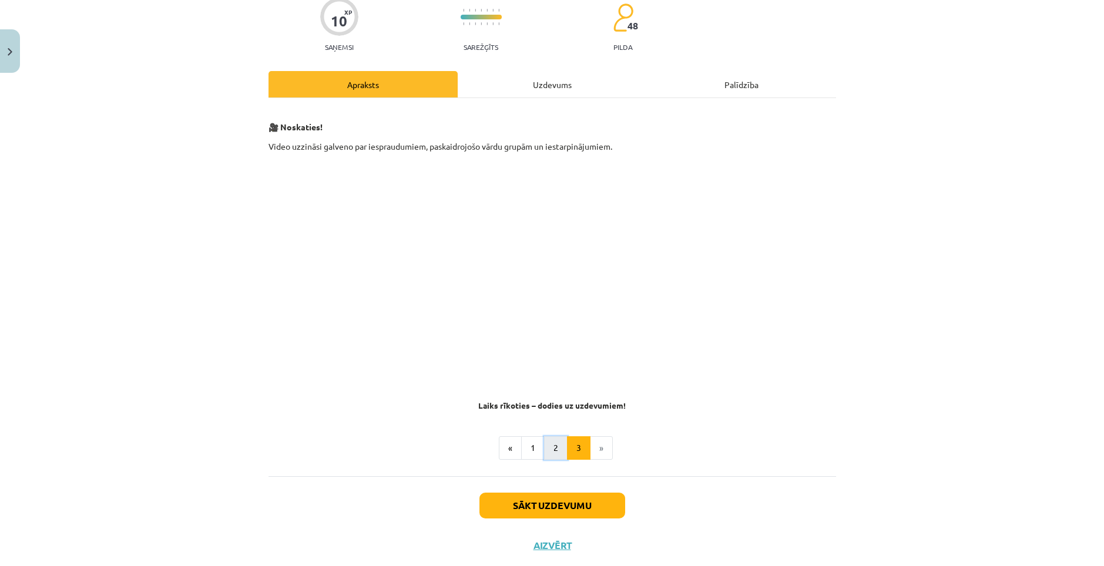
click at [550, 446] on button "2" at bounding box center [555, 447] width 23 height 23
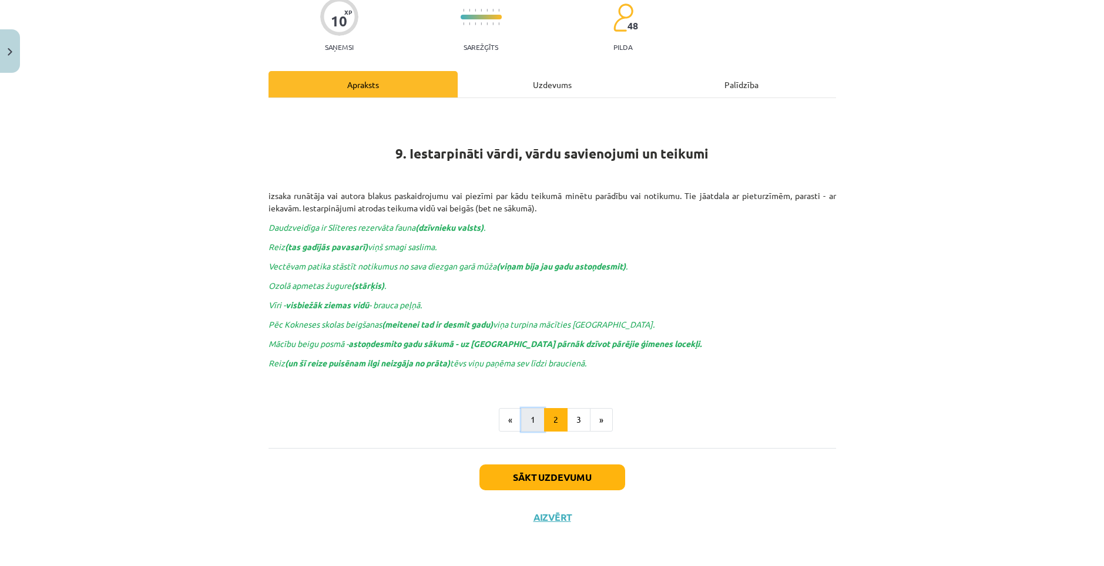
click at [532, 428] on button "1" at bounding box center [532, 419] width 23 height 23
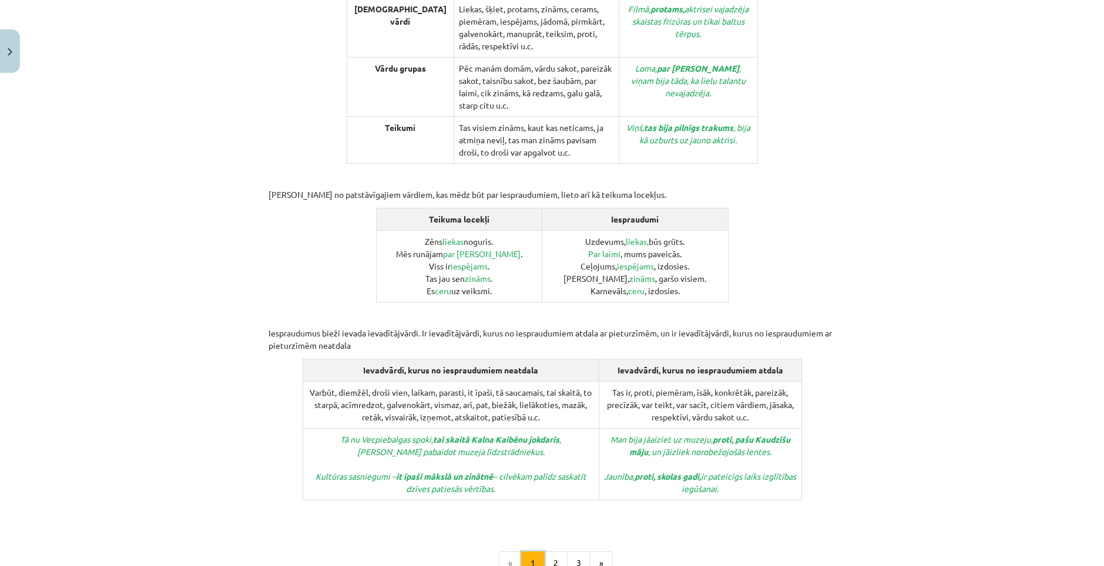
scroll to position [395, 0]
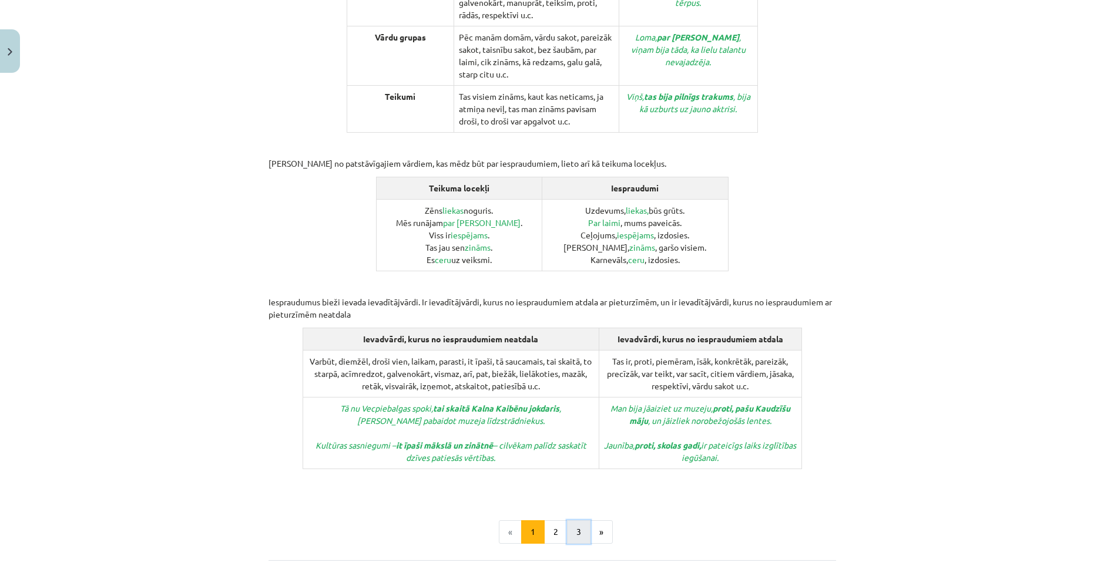
click at [571, 520] on button "3" at bounding box center [578, 531] width 23 height 23
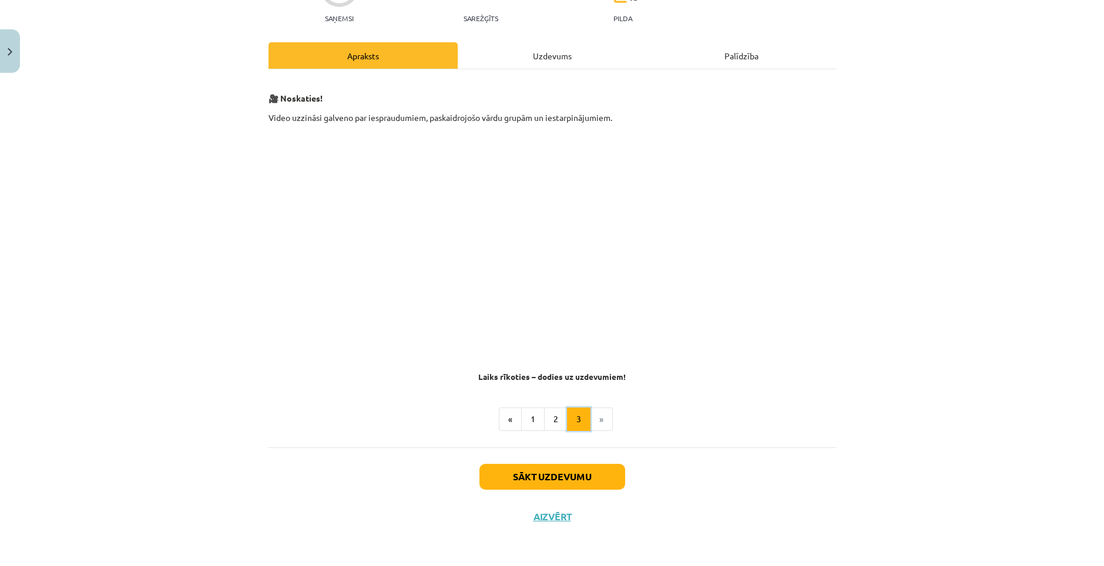
scroll to position [131, 0]
click at [514, 48] on div "Uzdevums" at bounding box center [552, 55] width 189 height 26
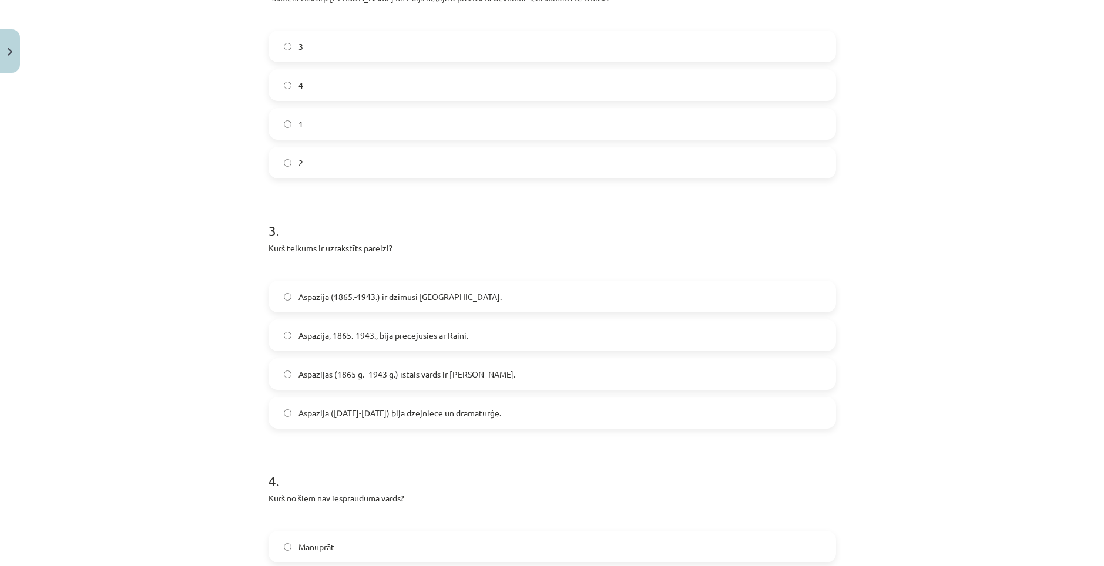
scroll to position [675, 0]
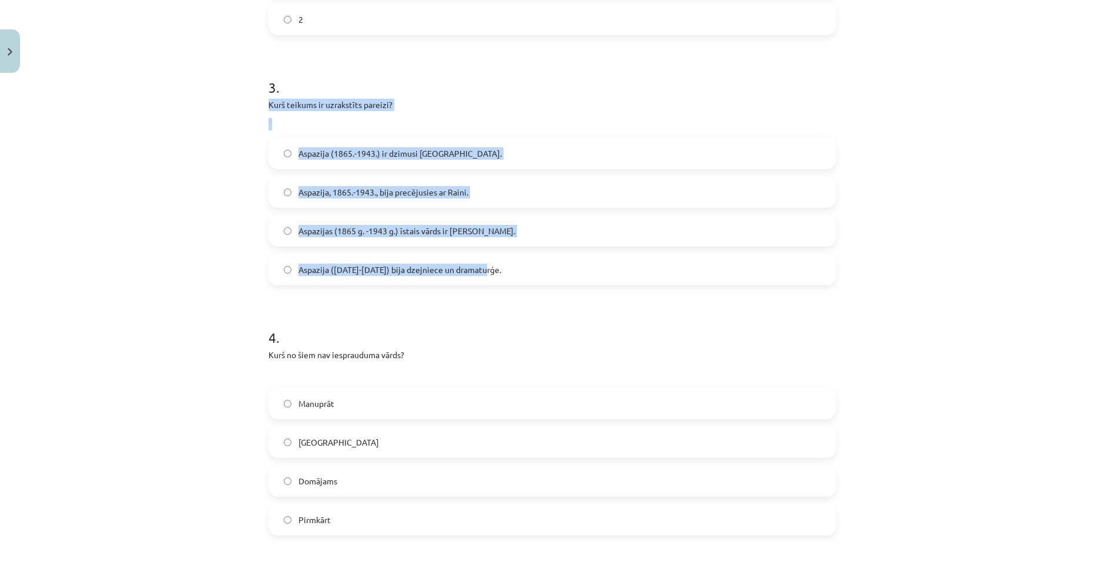
drag, startPoint x: 261, startPoint y: 102, endPoint x: 513, endPoint y: 270, distance: 302.5
click at [513, 270] on div "10 XP Saņemsi Sarežģīts 48 pilda Apraksts Uzdevums Palīdzība 1 . Kurš apgalvoju…" at bounding box center [551, 148] width 581 height 1490
copy div "Kurš teikums ir uzrakstīts pareizi? Aspazija (1865.-1943.) ir dzimusi [GEOGRAPH…"
click at [392, 264] on span "Aspazija ([DATE]-[DATE]) bija dzejniece un dramaturģe." at bounding box center [399, 270] width 203 height 12
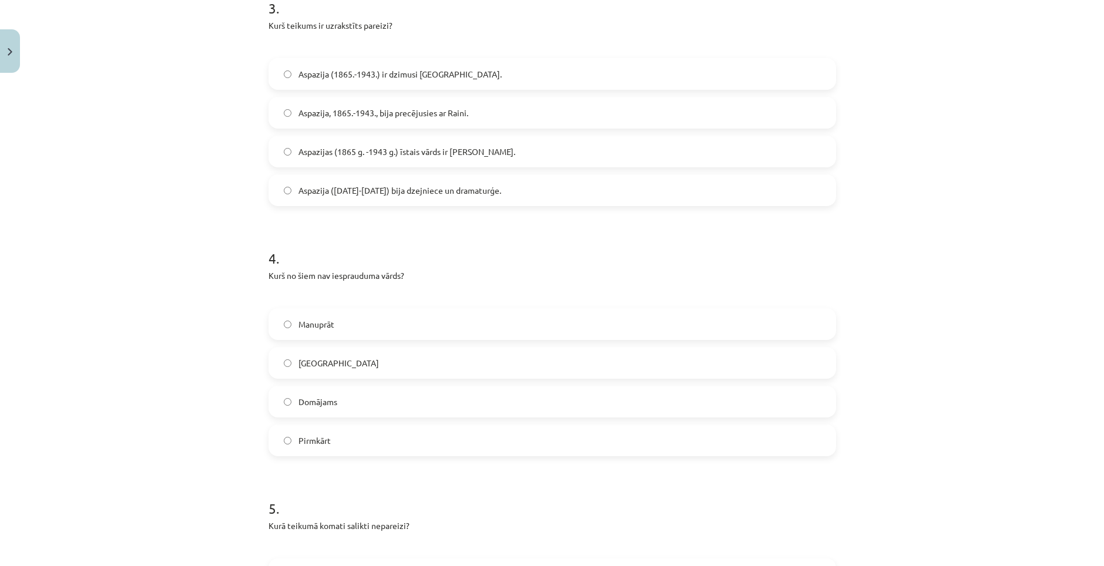
scroll to position [793, 0]
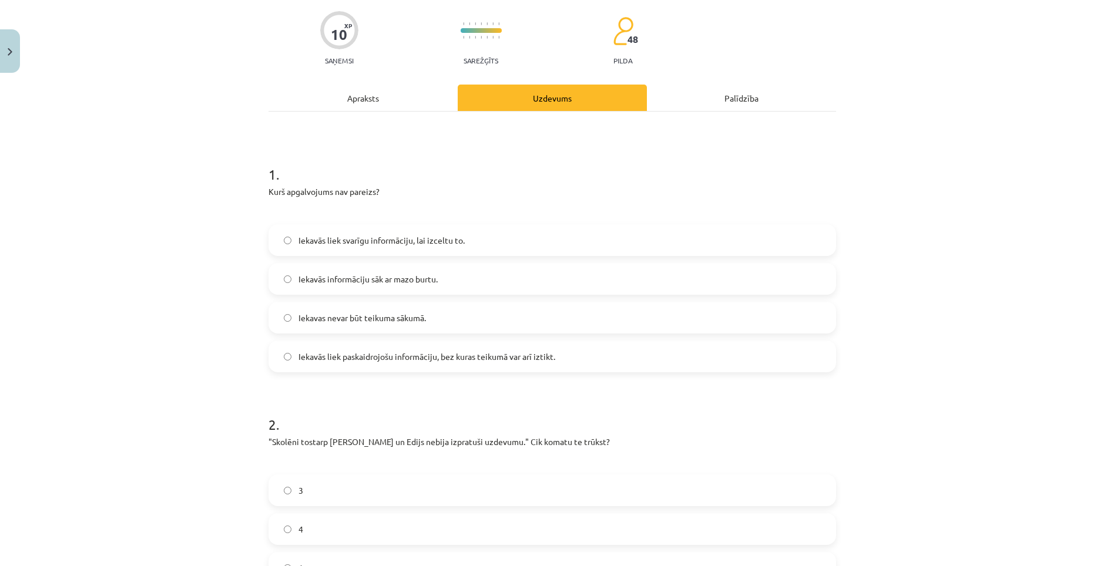
click at [372, 89] on div "Apraksts" at bounding box center [362, 98] width 189 height 26
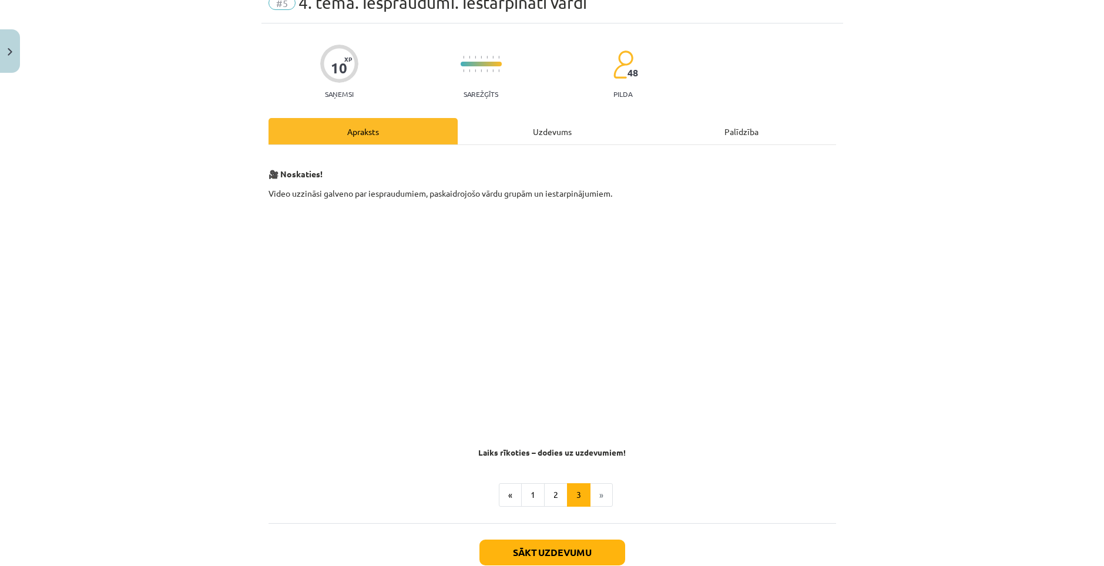
scroll to position [29, 0]
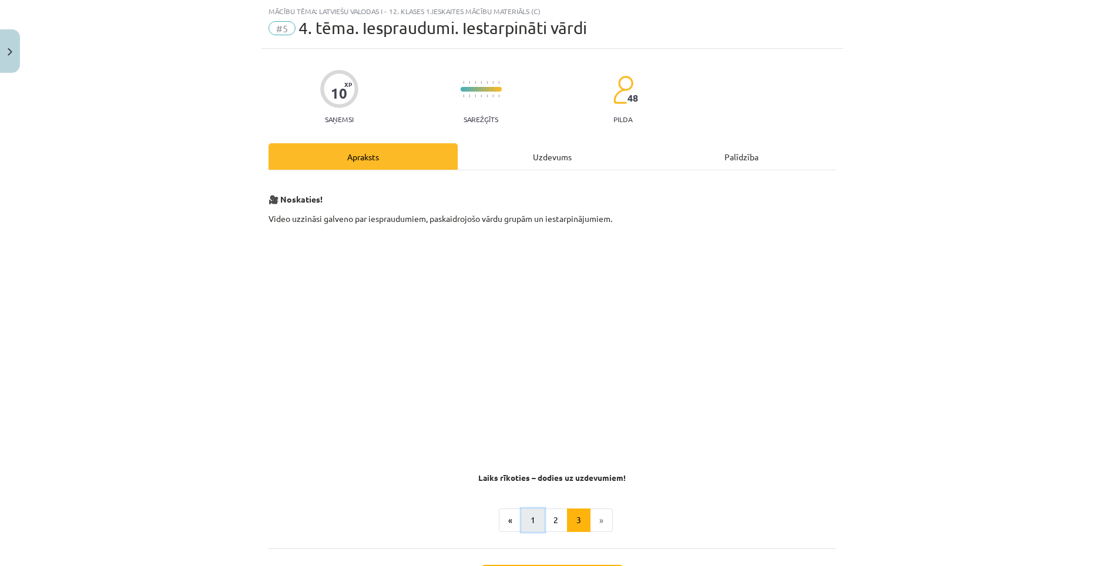
click at [528, 512] on button "1" at bounding box center [532, 520] width 23 height 23
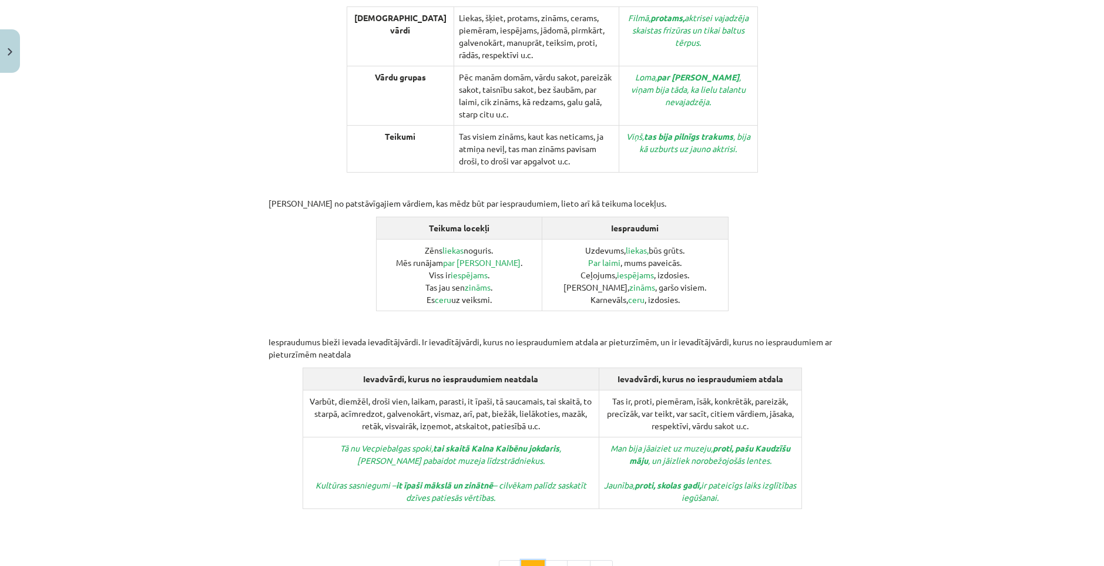
scroll to position [366, 0]
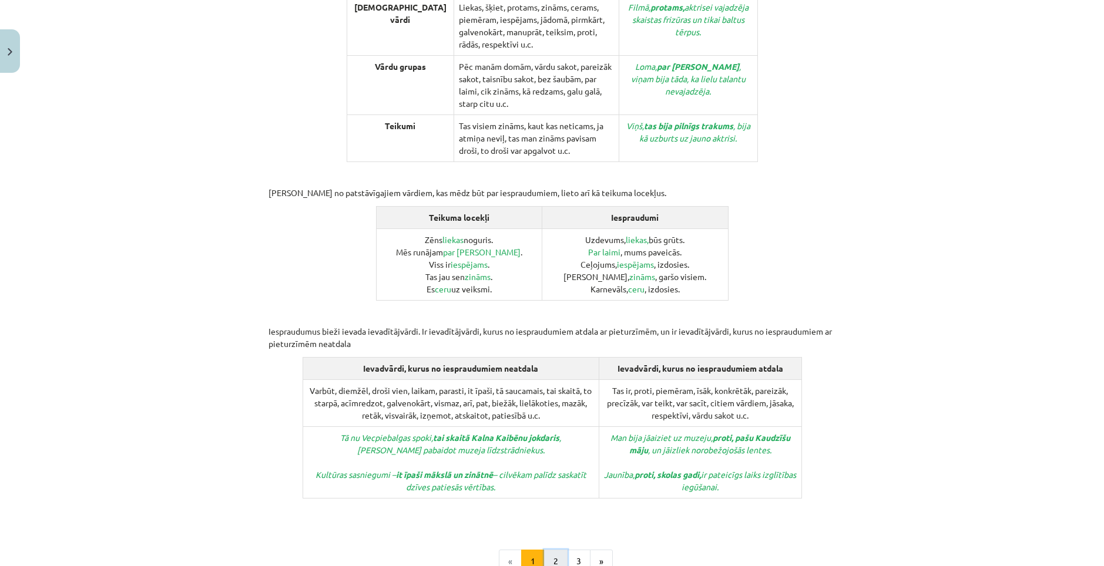
click at [556, 550] on button "2" at bounding box center [555, 561] width 23 height 23
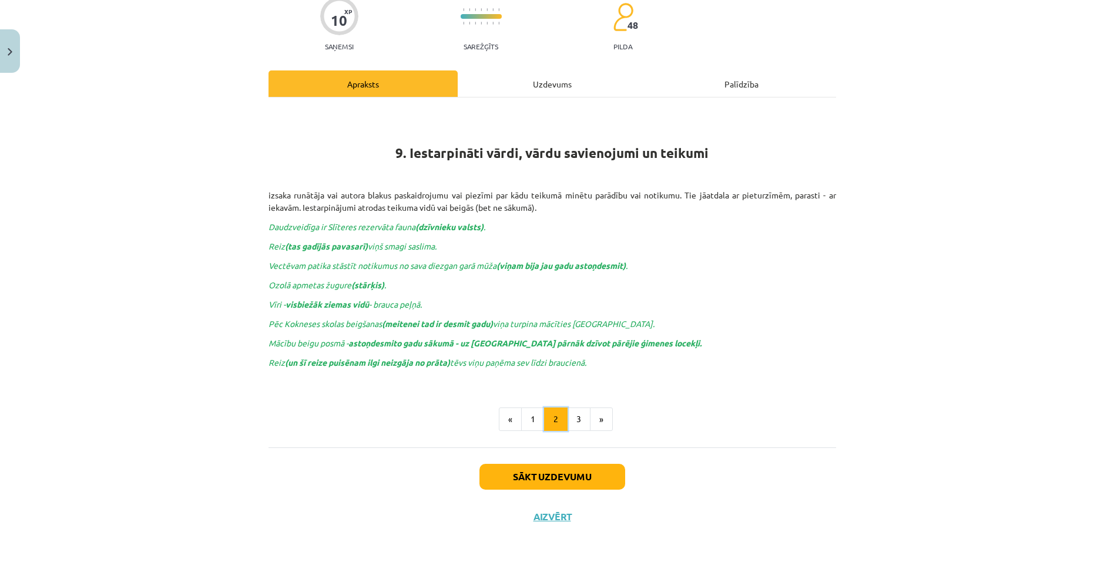
scroll to position [102, 0]
click at [528, 428] on button "1" at bounding box center [532, 419] width 23 height 23
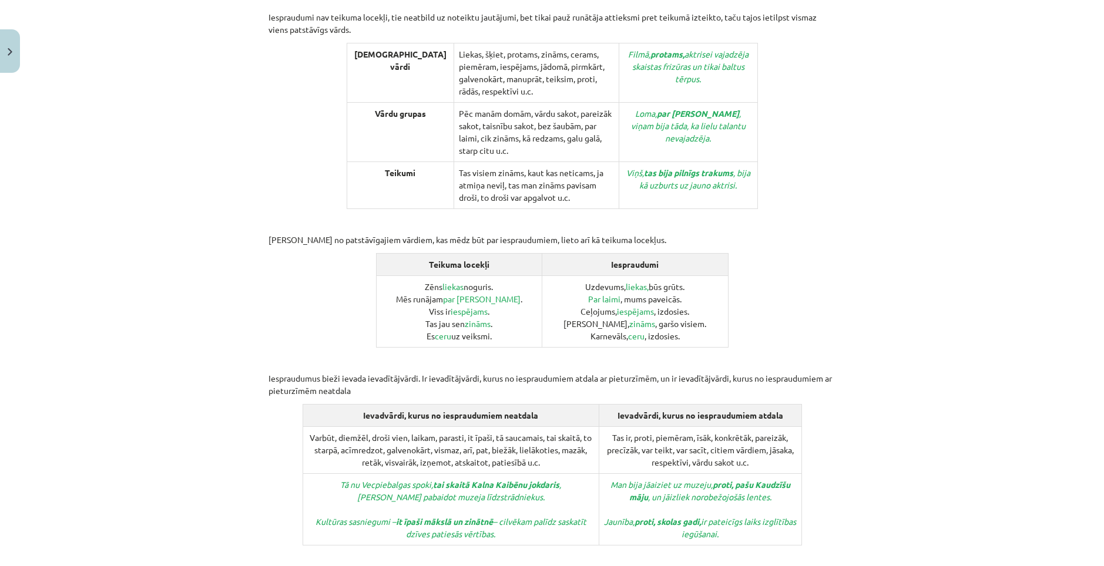
scroll to position [395, 0]
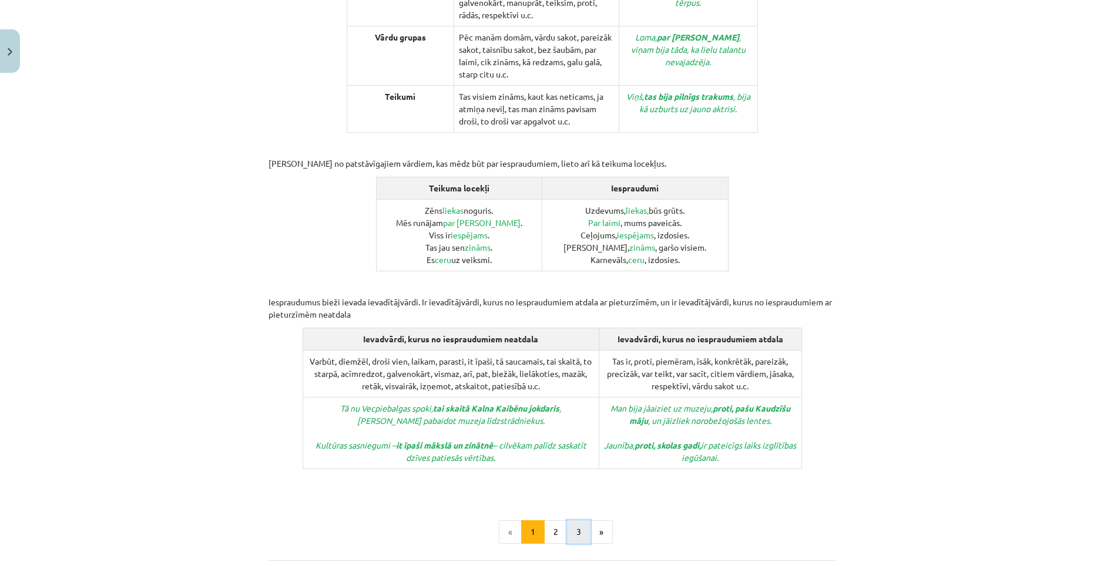
click at [574, 520] on button "3" at bounding box center [578, 531] width 23 height 23
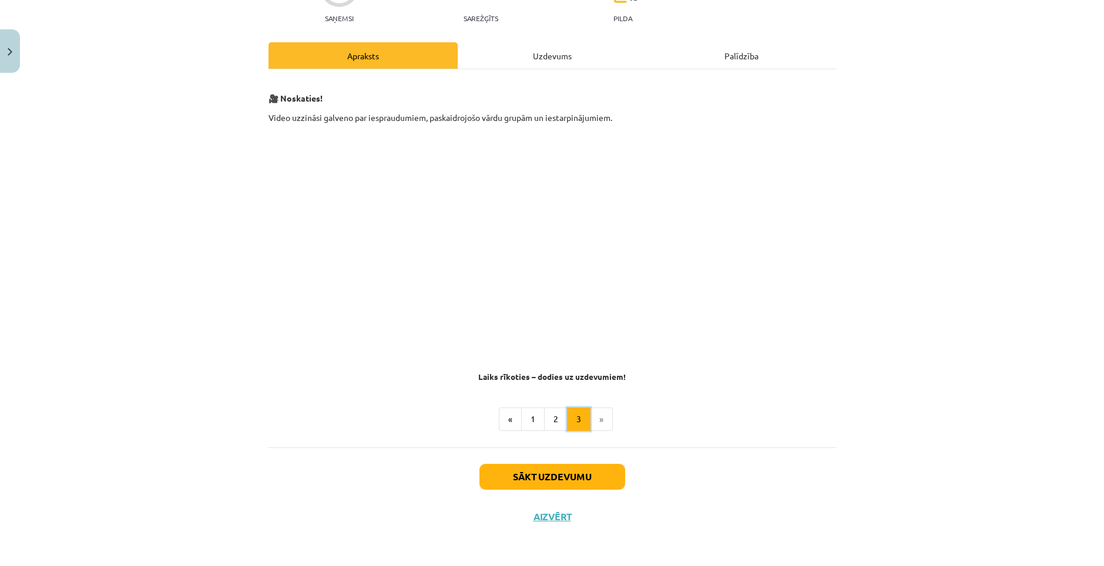
scroll to position [131, 0]
click at [570, 470] on button "Sākt uzdevumu" at bounding box center [552, 477] width 146 height 26
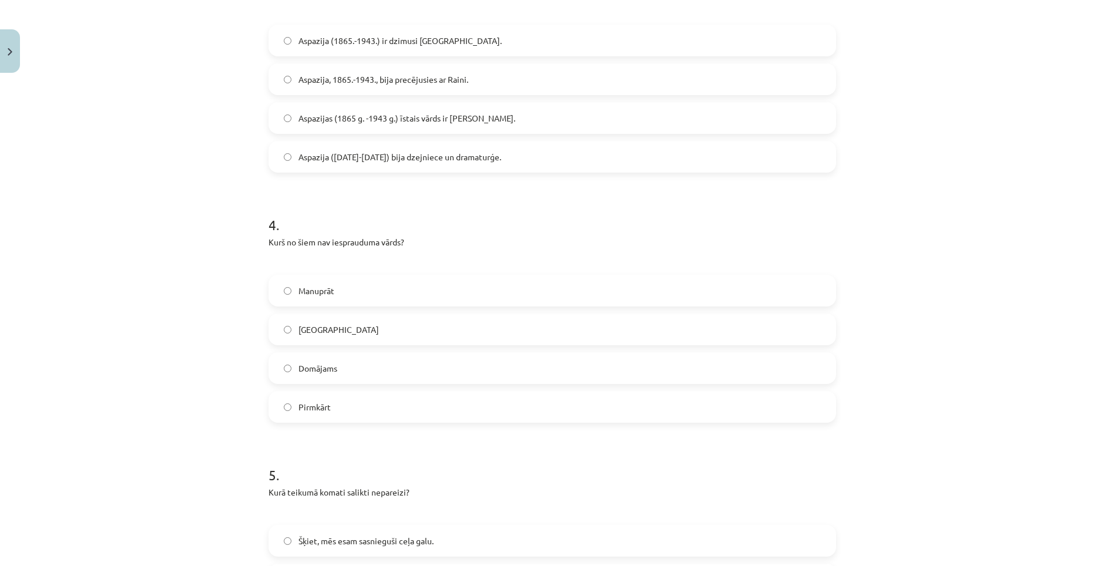
scroll to position [793, 0]
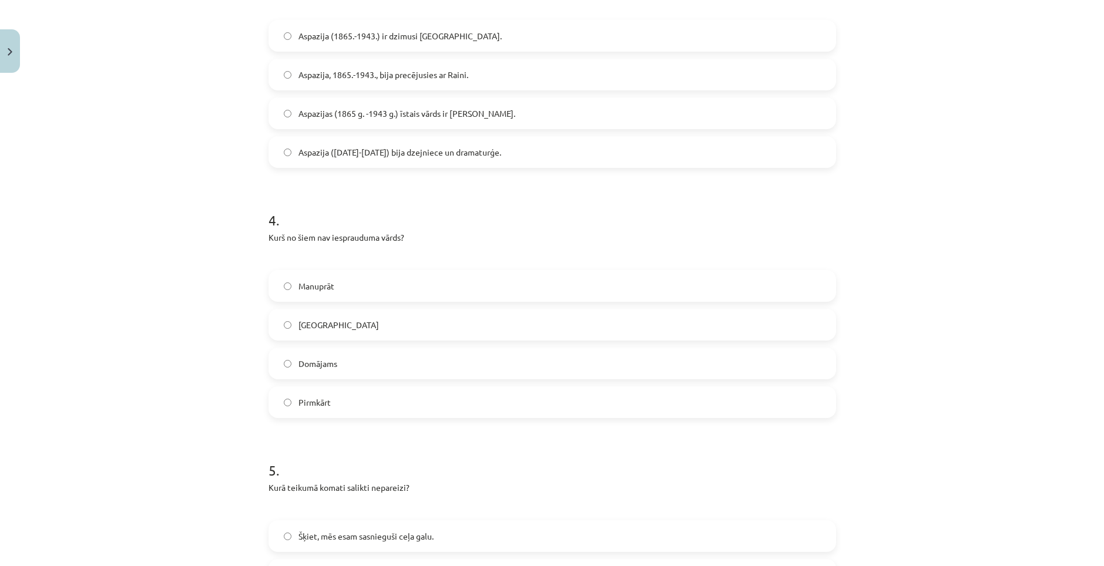
click at [395, 368] on label "Domājams" at bounding box center [552, 363] width 565 height 29
drag, startPoint x: 263, startPoint y: 238, endPoint x: 345, endPoint y: 388, distance: 171.1
click at [345, 388] on div "10 XP Saņemsi Sarežģīts 48 pilda Apraksts Uzdevums Palīdzība 1 . Kurš apgalvoju…" at bounding box center [551, 30] width 581 height 1490
copy div "Kurš no šiem nav iesprauduma vārds? Manuprāt [GEOGRAPHIC_DATA] Domājams Pirmkārt"
click at [352, 356] on label "Domājams" at bounding box center [552, 363] width 565 height 29
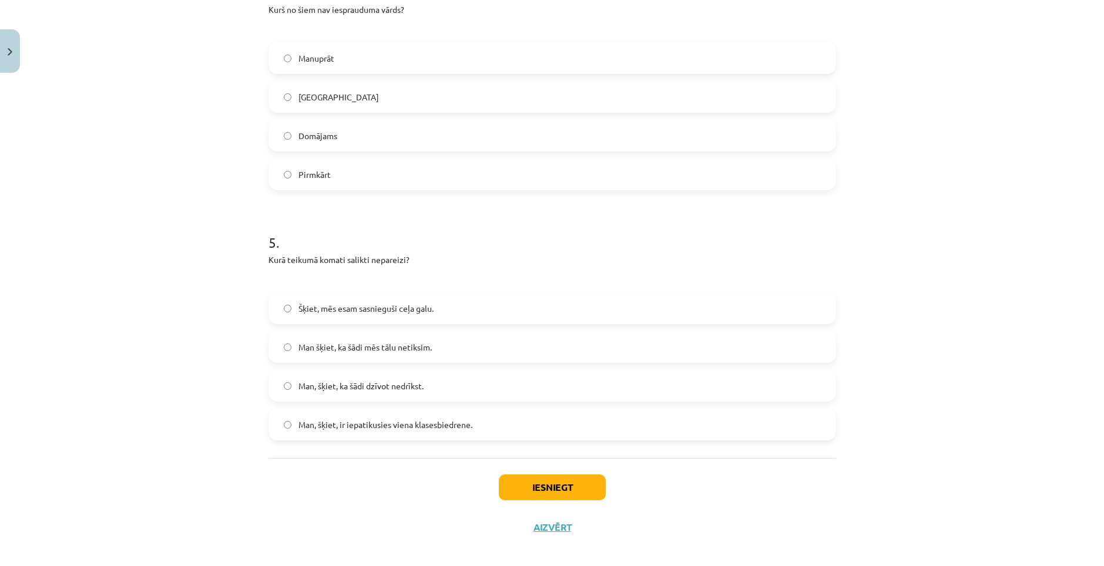
scroll to position [1031, 0]
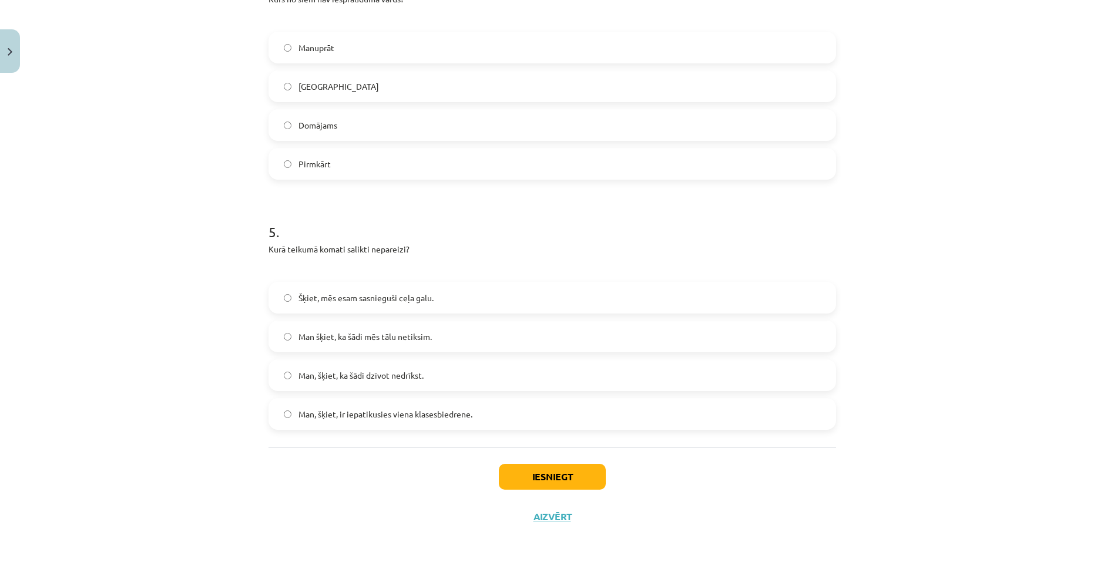
click at [421, 374] on span "Man, šķiet, ka šādi dzīvot nedrīkst." at bounding box center [360, 375] width 125 height 12
click at [529, 472] on button "Iesniegt" at bounding box center [552, 477] width 107 height 26
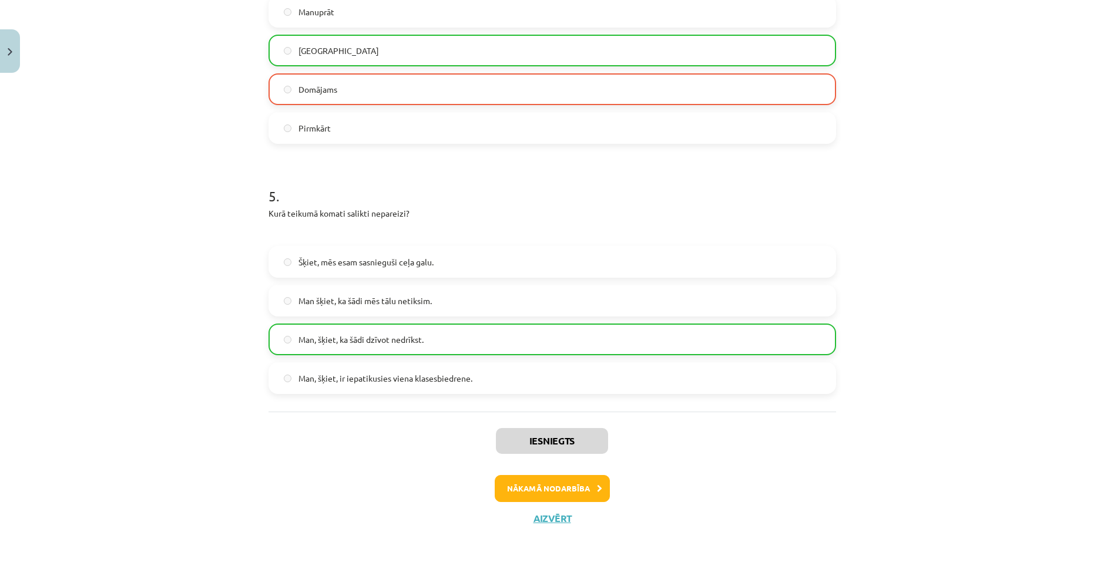
scroll to position [1069, 0]
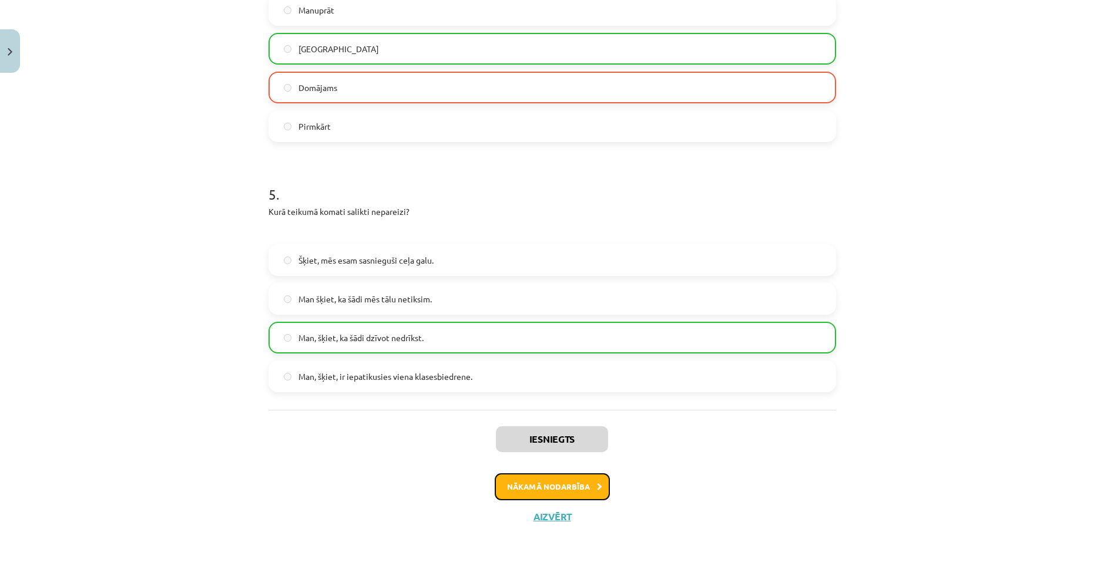
click at [553, 491] on button "Nākamā nodarbība" at bounding box center [552, 486] width 115 height 27
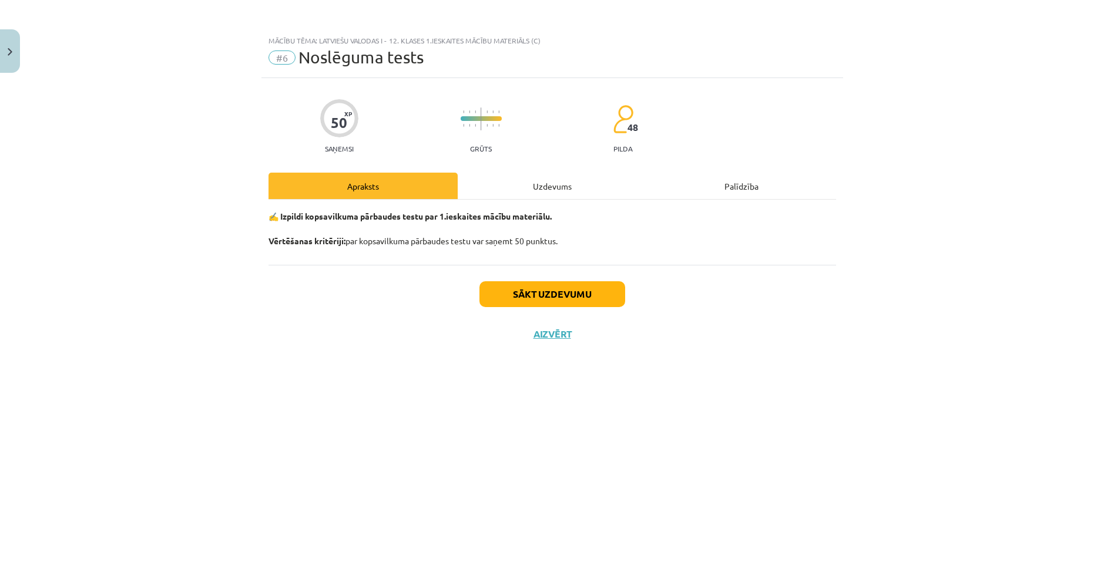
click at [560, 184] on div "Uzdevums" at bounding box center [552, 186] width 189 height 26
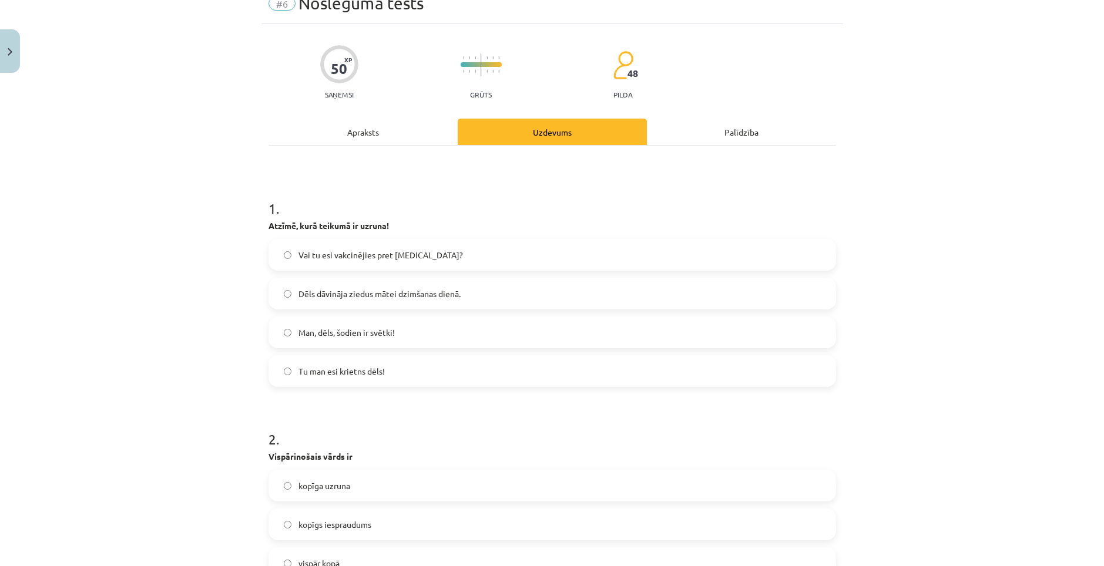
scroll to position [59, 0]
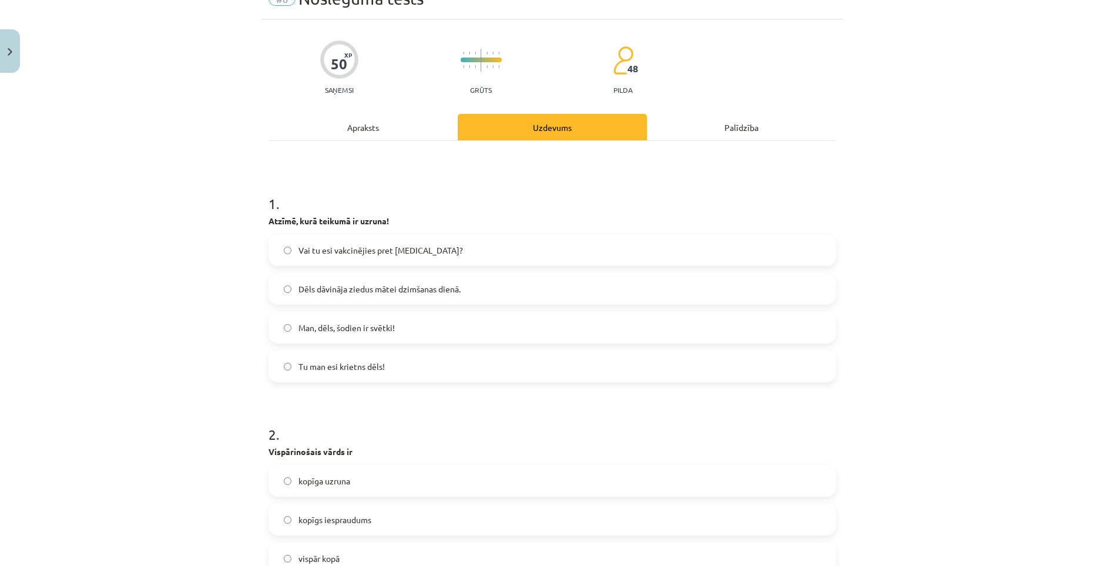
click at [424, 328] on label "Man, dēls, šodien ir svētki!" at bounding box center [552, 327] width 565 height 29
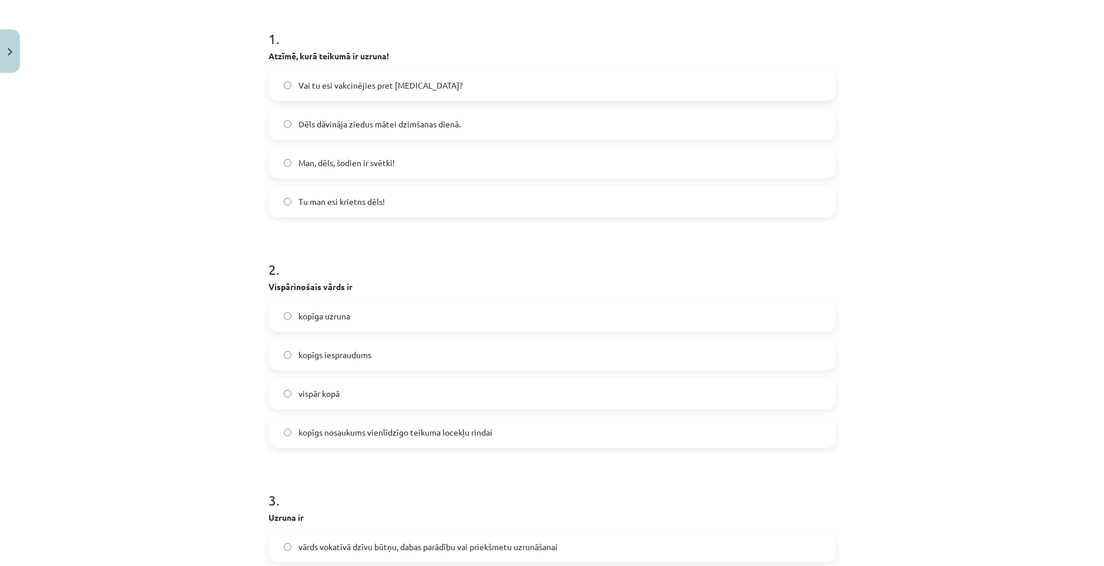
scroll to position [235, 0]
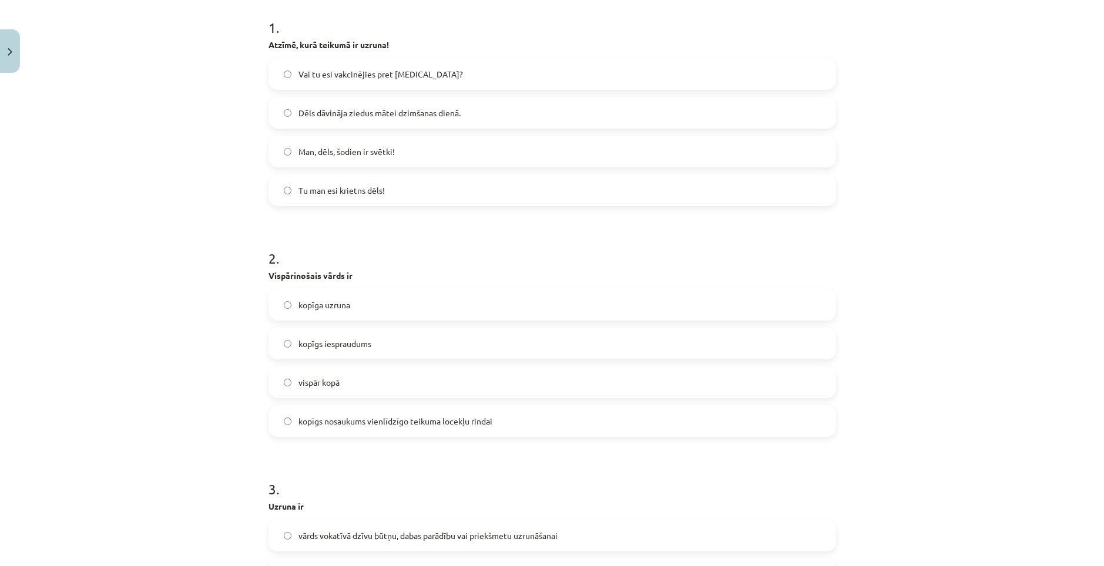
click at [362, 418] on span "kopīgs nosaukums vienlīdzīgo teikuma locekļu rindai" at bounding box center [395, 421] width 194 height 12
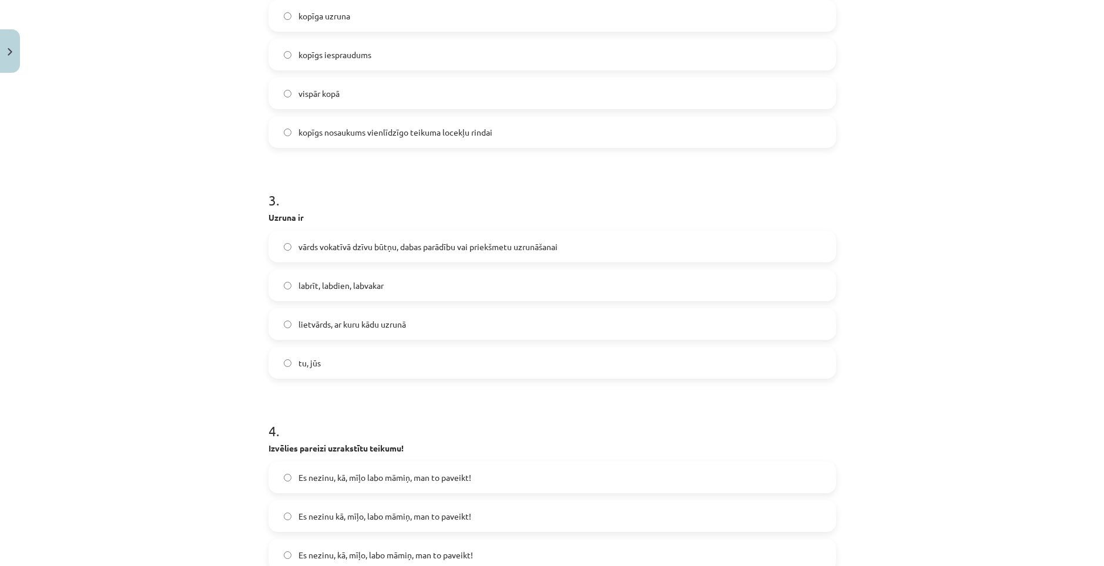
scroll to position [529, 0]
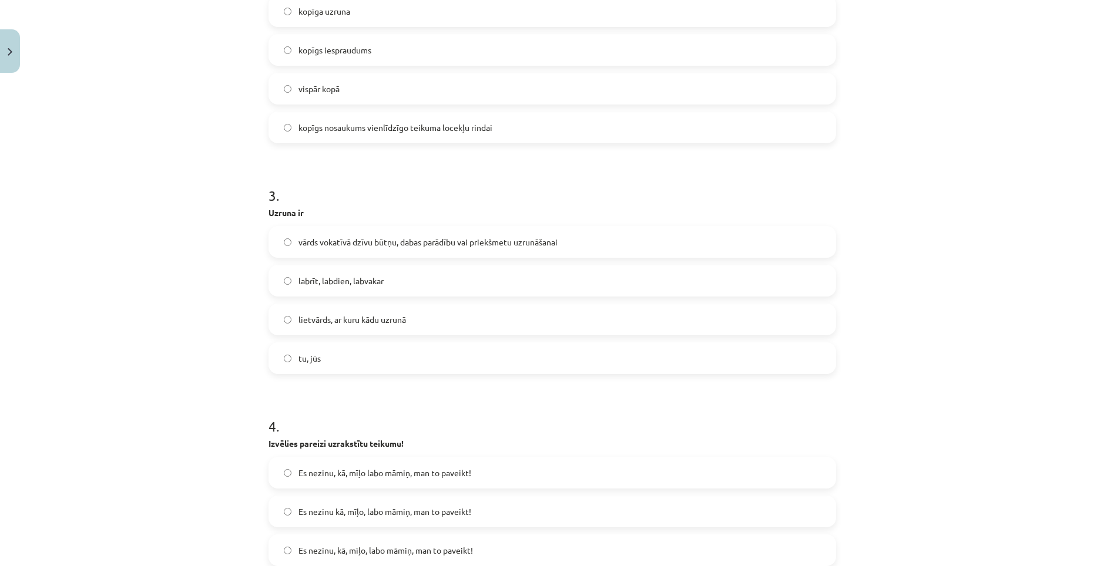
click at [399, 236] on span "vārds vokatīvā dzīvu būtņu, dabas parādību vai priekšmetu uzrunāšanai" at bounding box center [427, 242] width 259 height 12
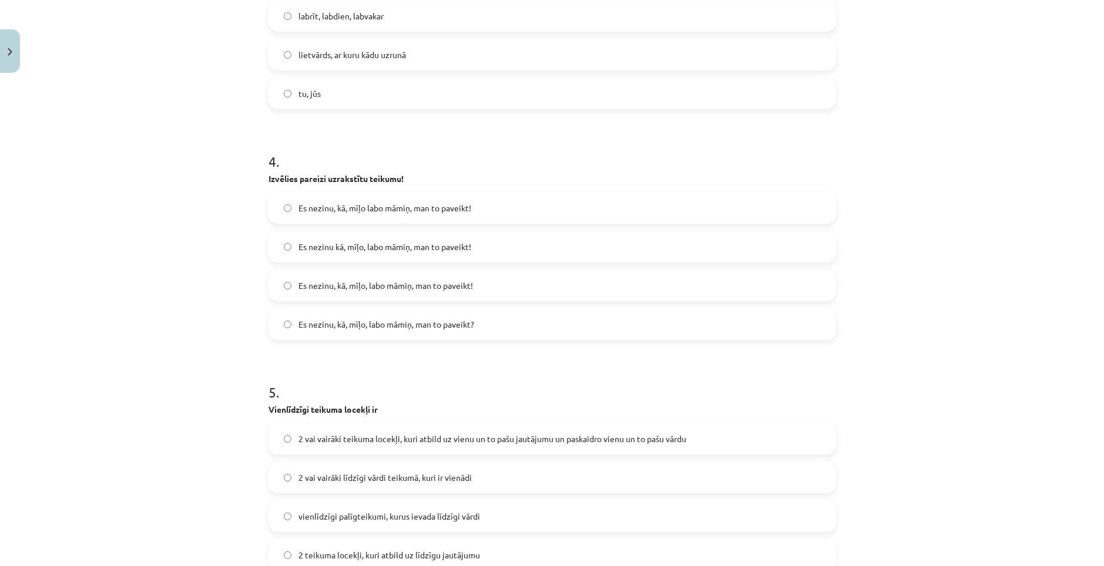
scroll to position [796, 0]
click at [372, 246] on span "Es nezinu kā, mīļo, labo māmiņ, man to paveikt!" at bounding box center [384, 244] width 173 height 12
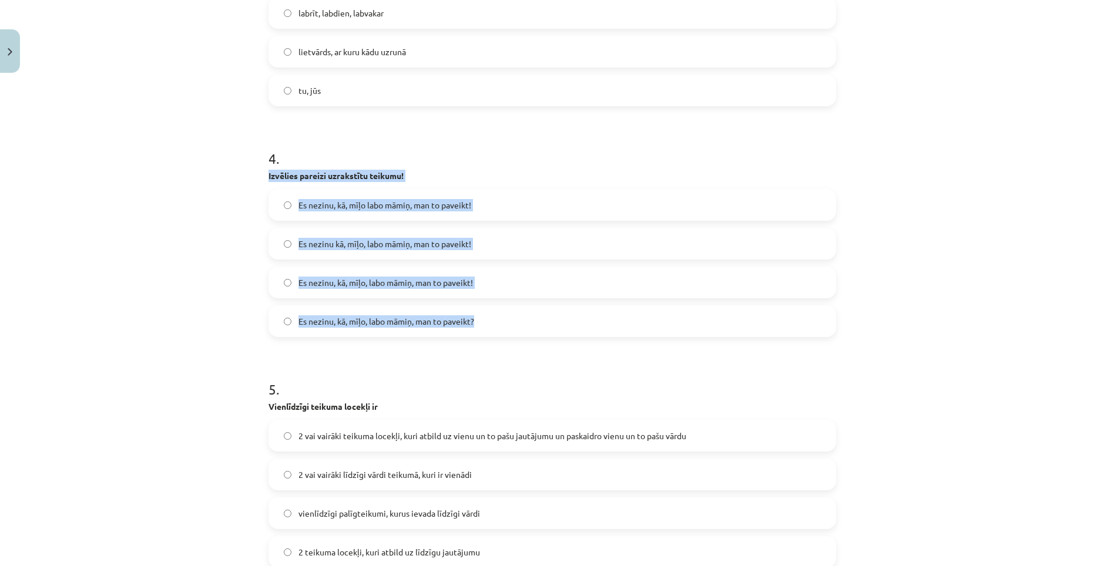
drag, startPoint x: 259, startPoint y: 174, endPoint x: 492, endPoint y: 316, distance: 272.6
click at [492, 316] on div "50 XP Saņemsi Grūts 48 pilda Apraksts Uzdevums Palīdzība 1 . Atzīmē, kurā teiku…" at bounding box center [551, 555] width 581 height 2547
copy div "Izvēlies pareizi uzrakstītu teikumu! Es nezinu, kā, mīļo labo māmiņ, man to pav…"
click at [395, 277] on span "Es nezinu, kā, mīļo, labo māmiņ, man to paveikt!" at bounding box center [385, 283] width 174 height 12
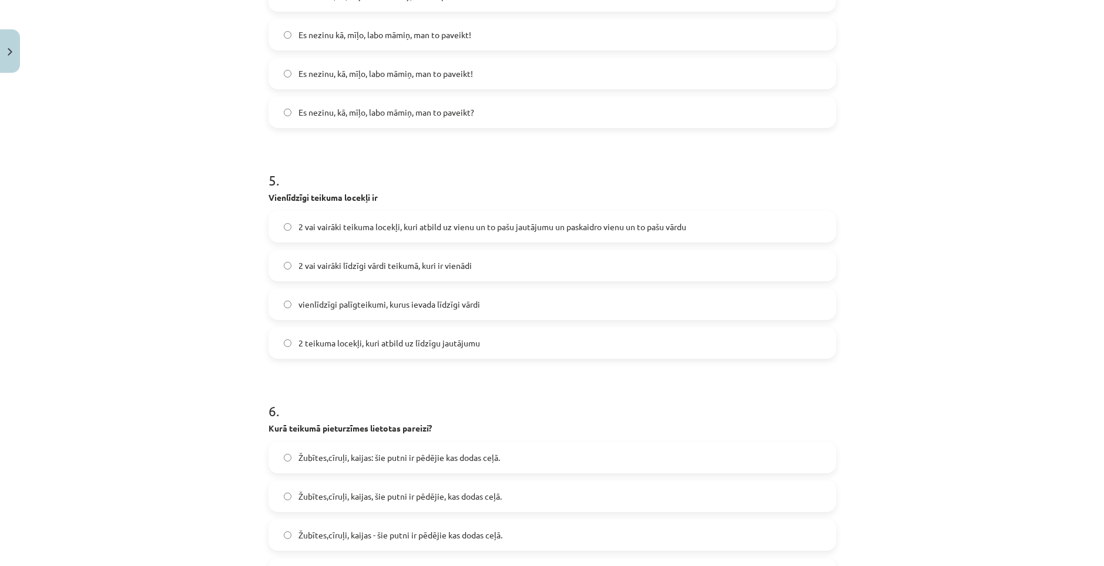
scroll to position [1031, 0]
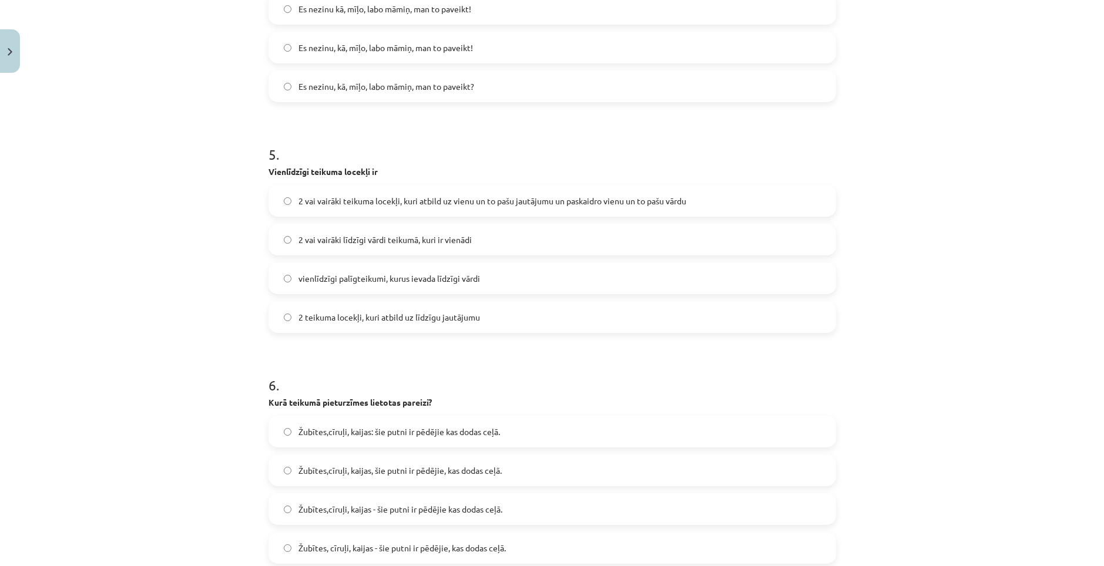
click at [440, 187] on label "2 vai vairāki teikuma locekļi, kuri atbild uz vienu un to pašu jautājumu un pas…" at bounding box center [552, 200] width 565 height 29
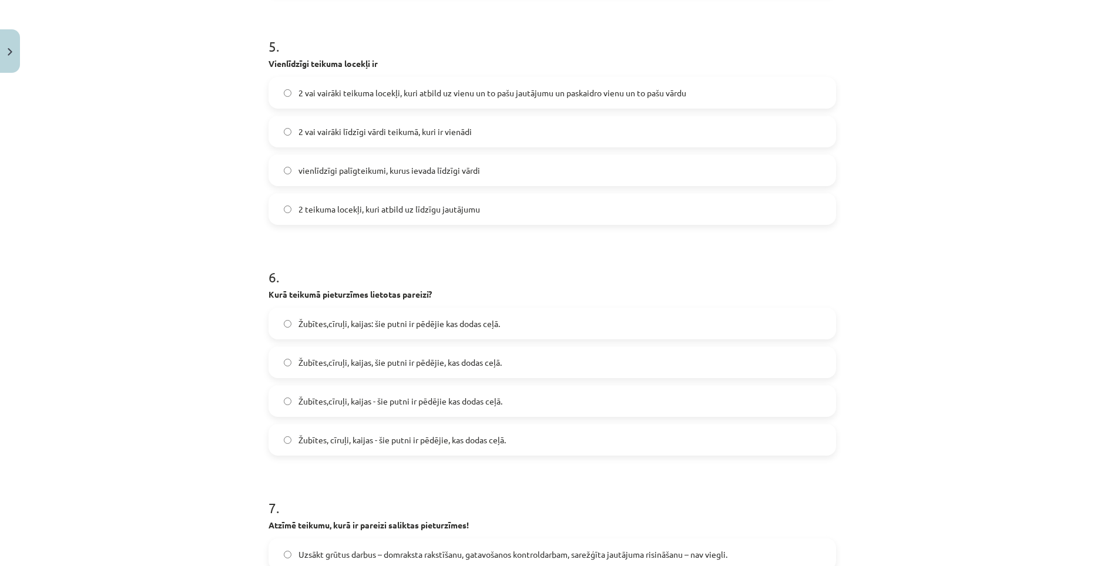
scroll to position [1266, 0]
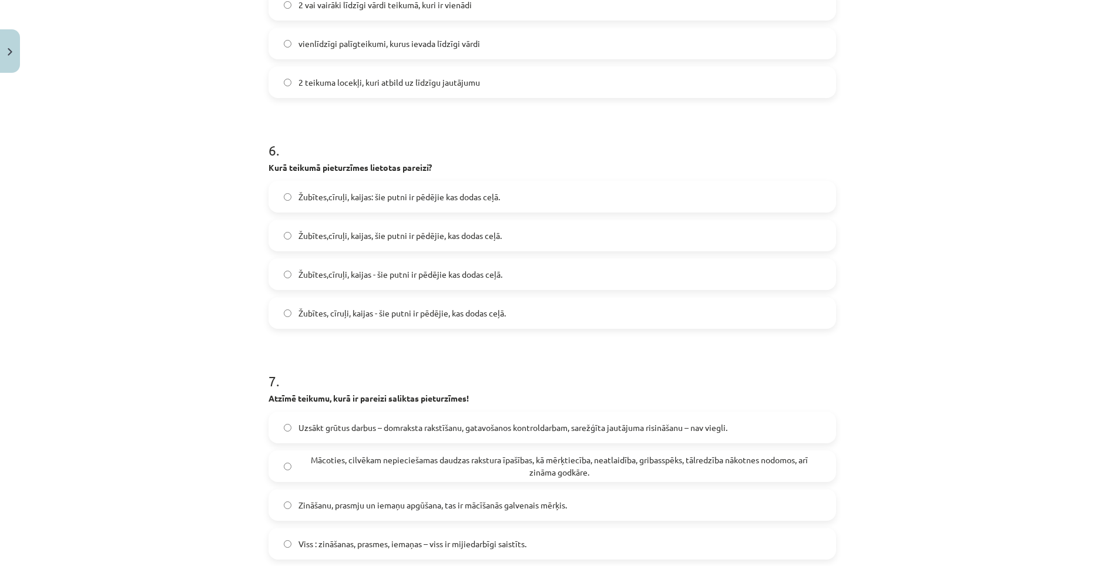
click at [445, 316] on span "Žubītes, cīruļi, kaijas - šie putni ir pēdējie, kas dodas ceļā." at bounding box center [401, 313] width 207 height 12
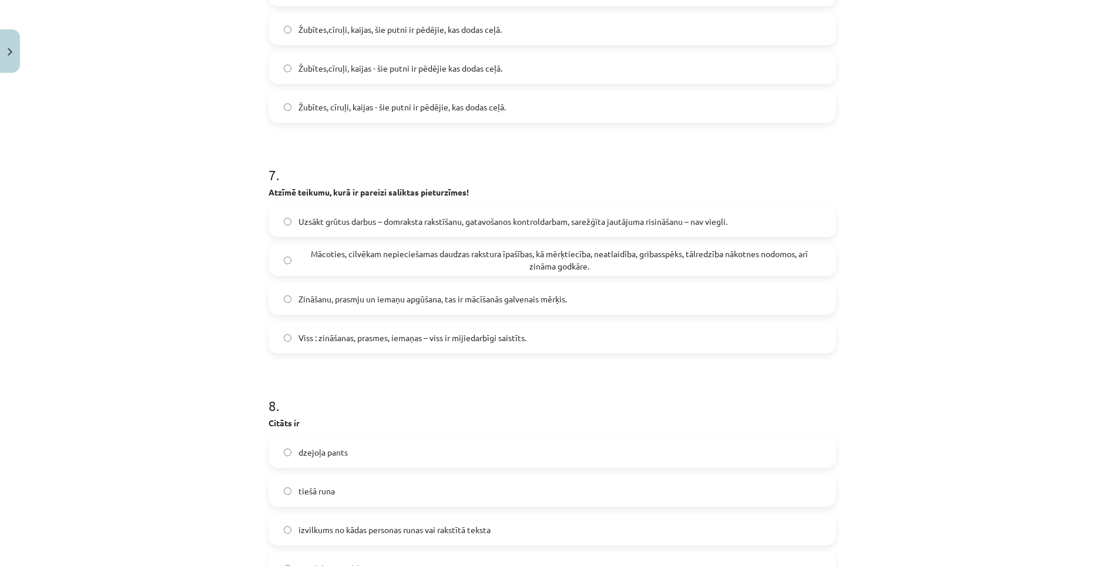
scroll to position [1501, 0]
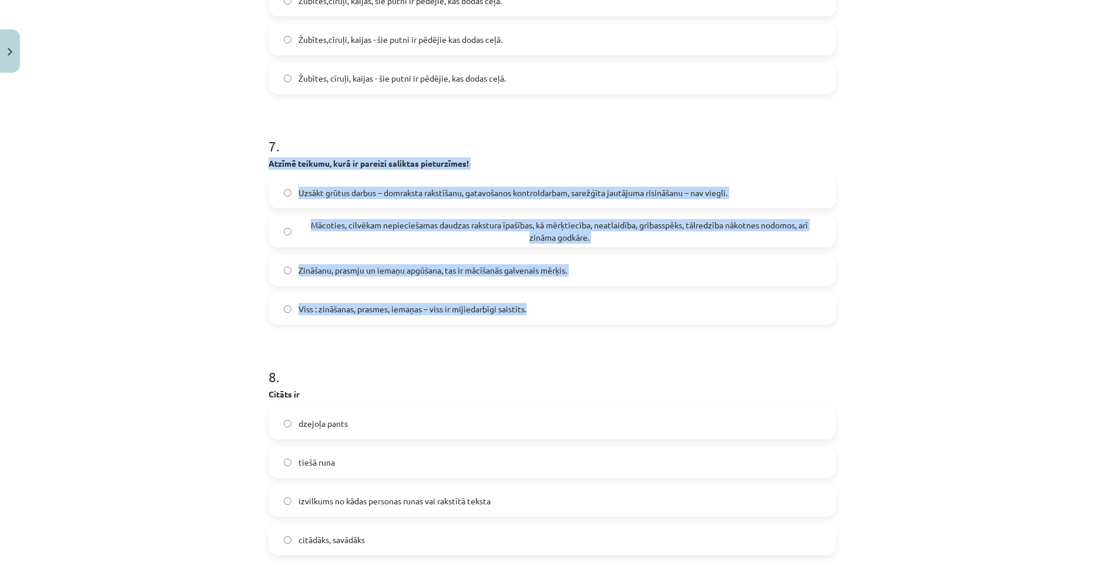
drag, startPoint x: 265, startPoint y: 164, endPoint x: 530, endPoint y: 313, distance: 303.2
click at [530, 313] on div "7 . Atzīmē teikumu, kurā ir pareizi saliktas pieturzīmes! Uzsākt grūtus darbus …" at bounding box center [551, 220] width 567 height 207
copy div "Atzīmē teikumu, kurā ir pareizi saliktas pieturzīmes! Uzsākt grūtus darbus – do…"
click at [357, 184] on label "Uzsākt grūtus darbus – domraksta rakstīšanu, gatavošanos kontroldarbam, sarežģī…" at bounding box center [552, 192] width 565 height 29
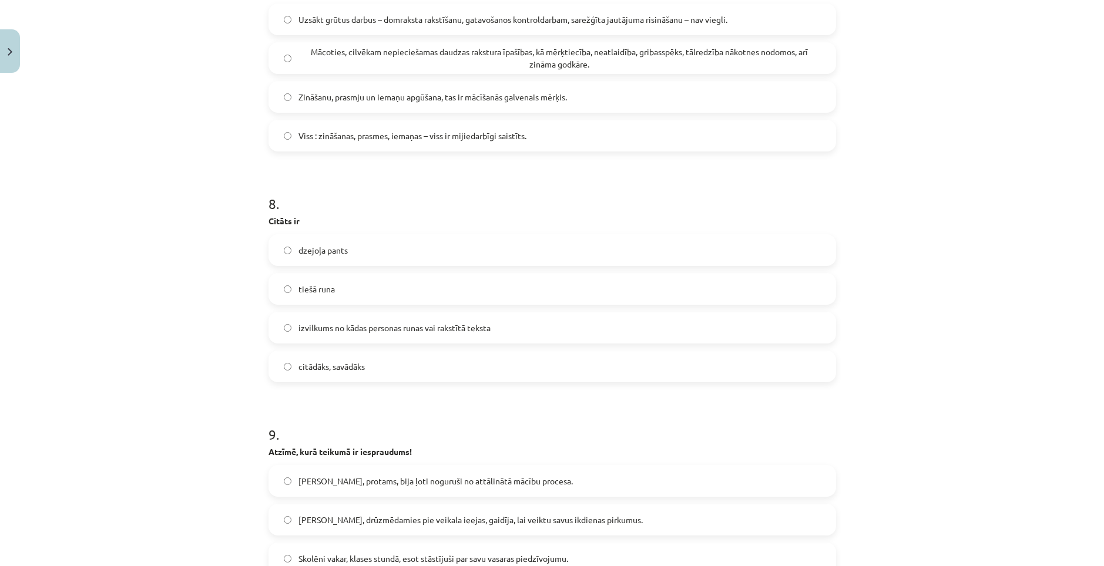
scroll to position [1736, 0]
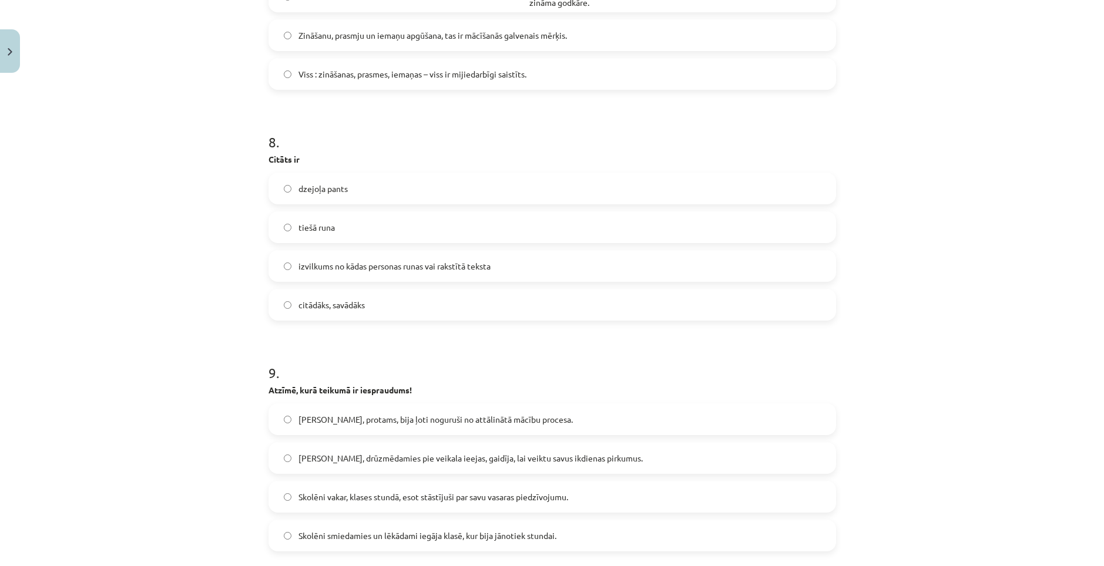
click at [403, 267] on span "izvilkums no kādas personas runas vai rakstītā teksta" at bounding box center [394, 266] width 192 height 12
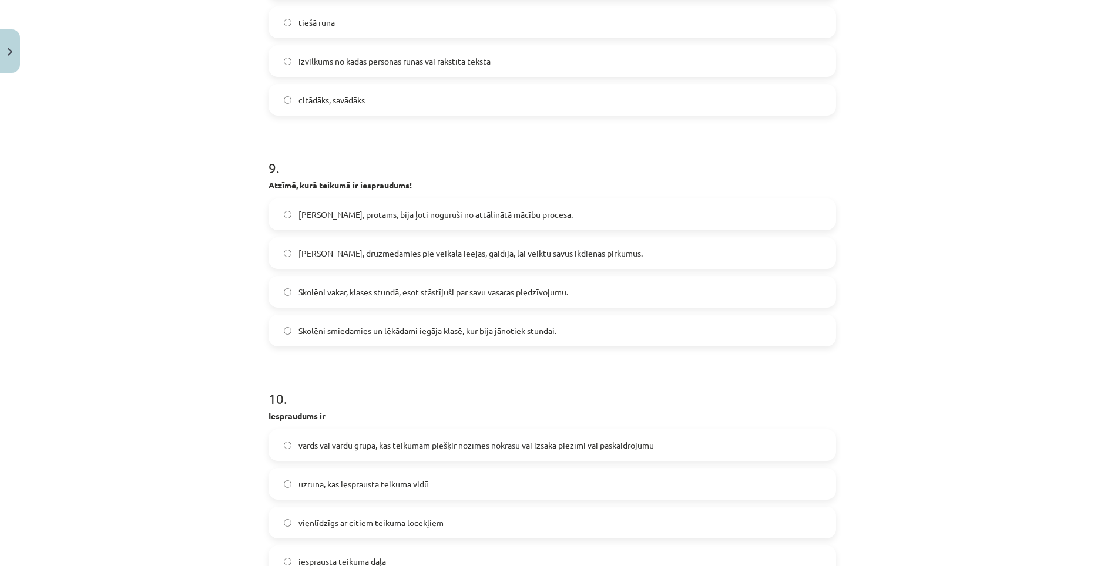
scroll to position [1971, 0]
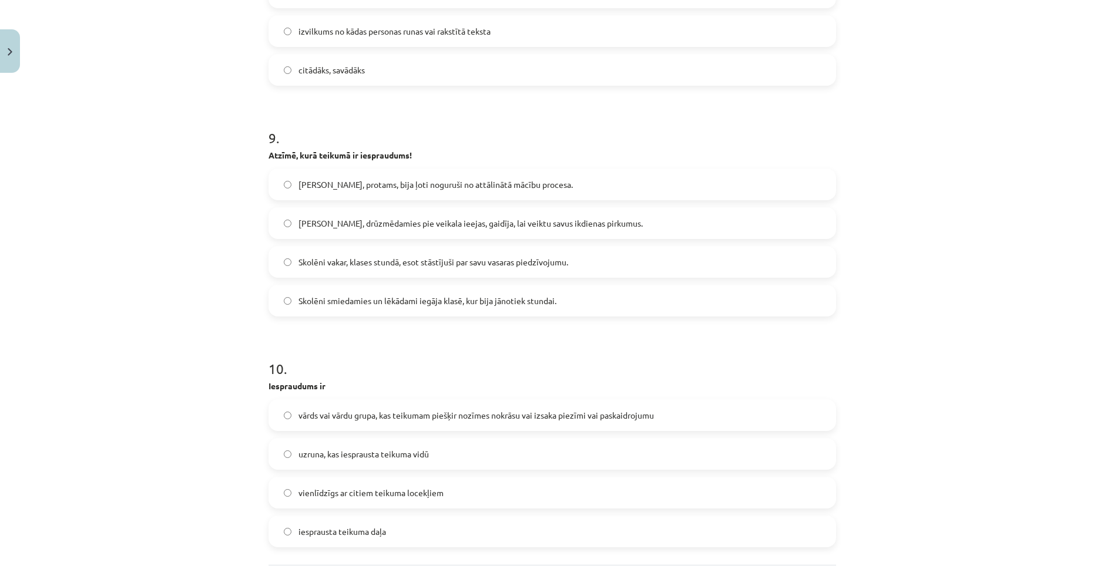
click at [405, 187] on span "[PERSON_NAME], protams, bija ļoti noguruši no attālinātā mācību procesa." at bounding box center [435, 185] width 274 height 12
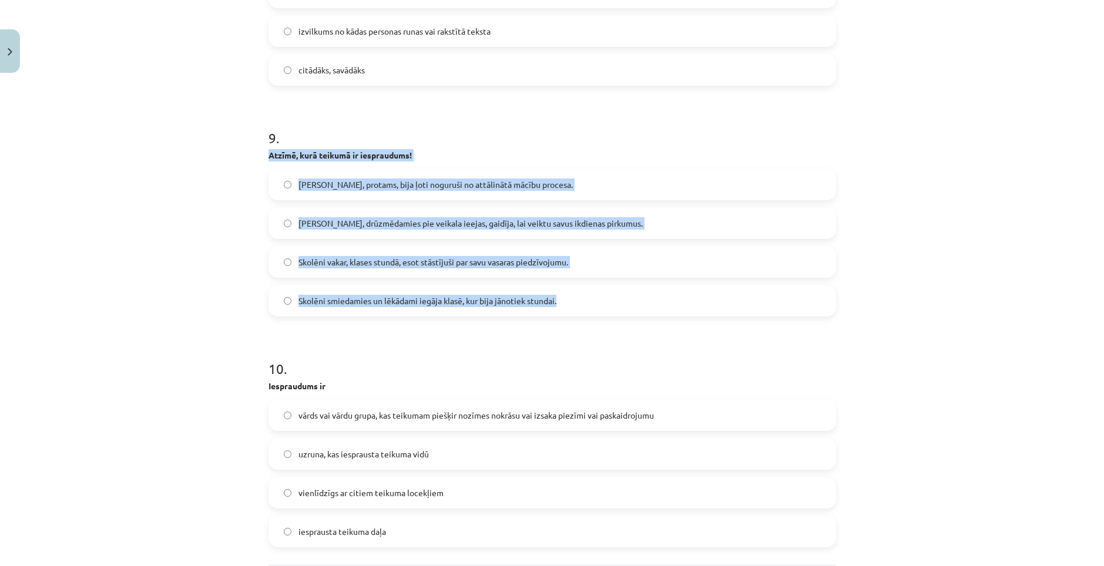
drag, startPoint x: 259, startPoint y: 150, endPoint x: 574, endPoint y: 305, distance: 351.2
copy div "Atzīmē, kurā teikumā ir iespraudums! Skolotāji, protams, bija ļoti noguruši no …"
click at [341, 190] on span "[PERSON_NAME], protams, bija ļoti noguruši no attālinātā mācību procesa." at bounding box center [435, 185] width 274 height 12
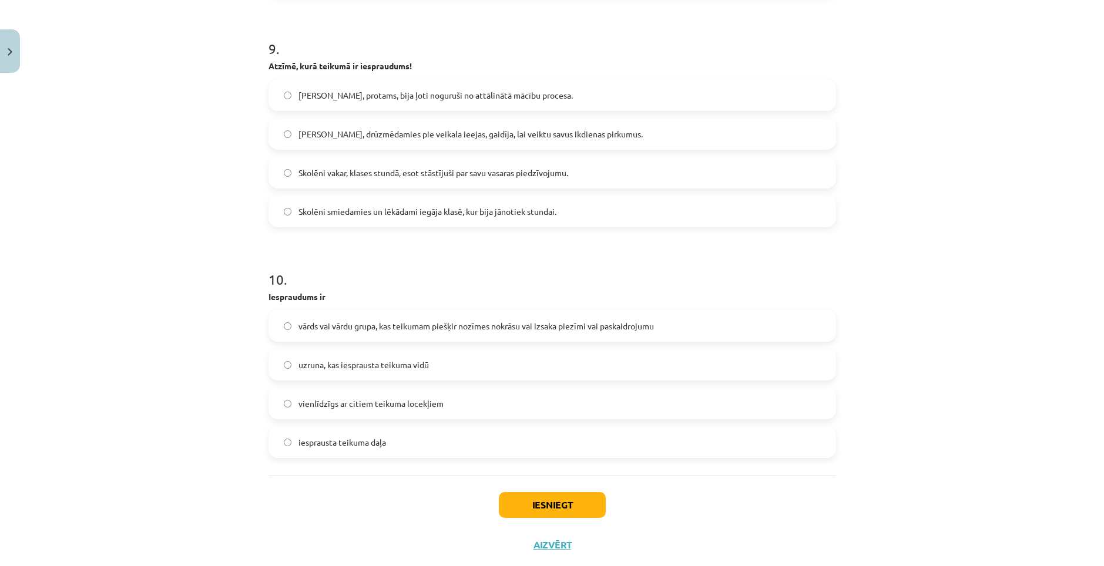
scroll to position [2089, 0]
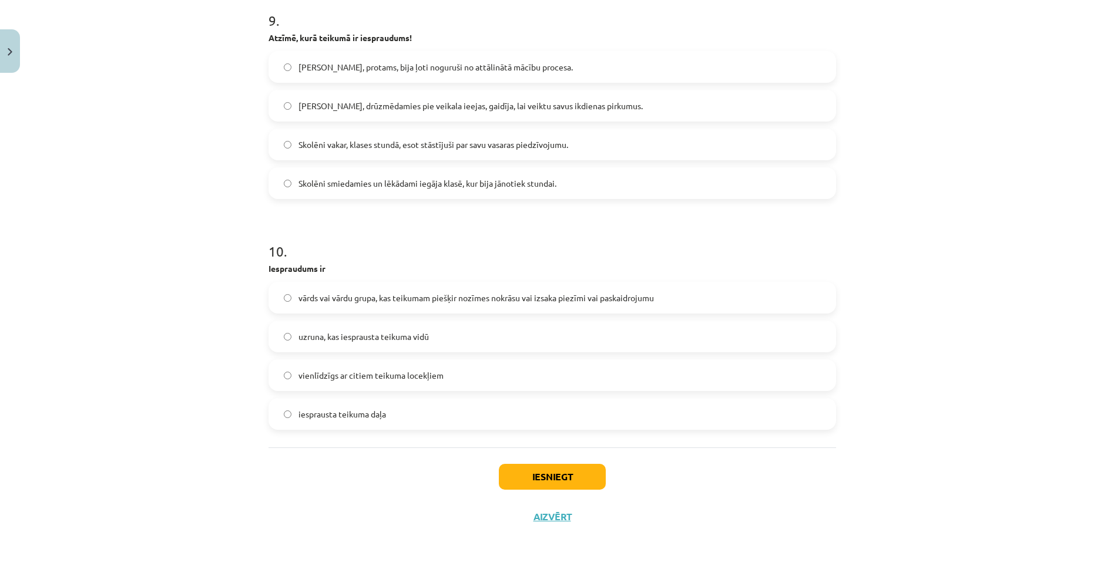
click at [431, 292] on span "vārds vai vārdu grupa, kas teikumam piešķir nozīmes nokrāsu vai izsaka piezīmi …" at bounding box center [475, 298] width 355 height 12
click at [531, 470] on button "Iesniegt" at bounding box center [552, 477] width 107 height 26
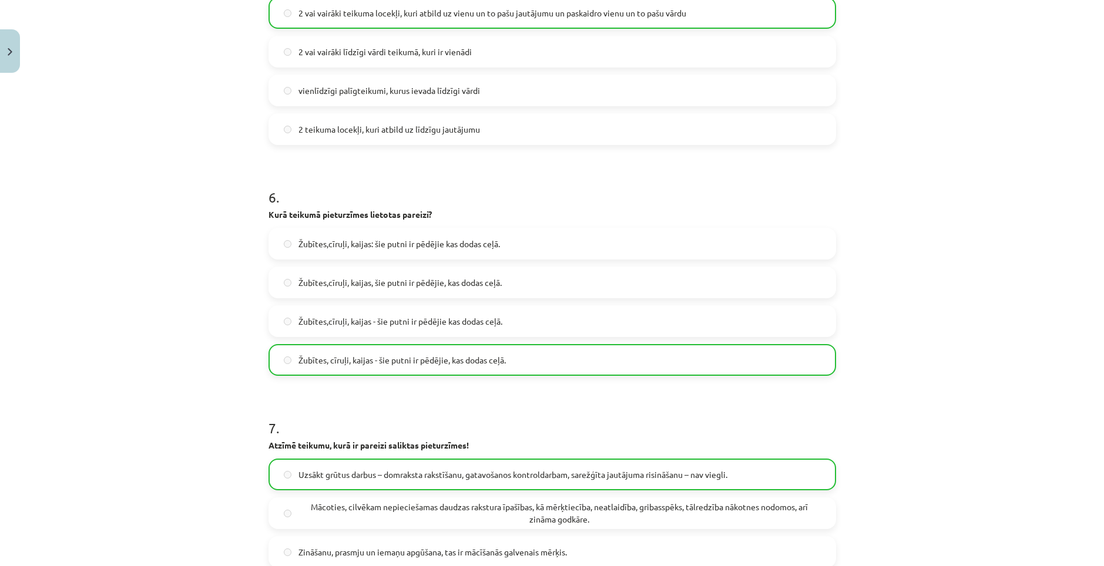
scroll to position [2126, 0]
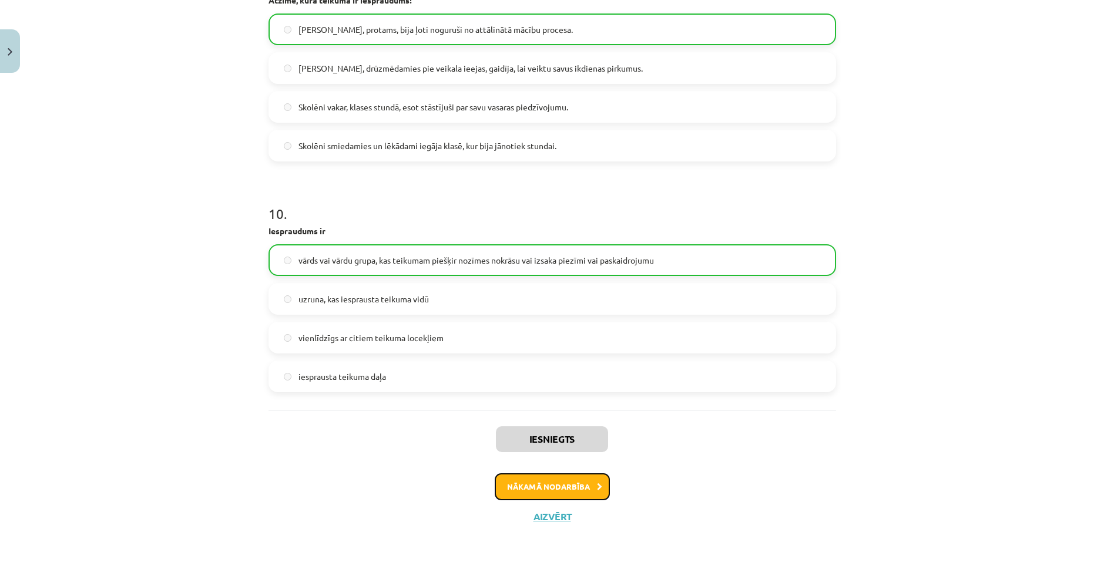
click at [575, 487] on button "Nākamā nodarbība" at bounding box center [552, 486] width 115 height 27
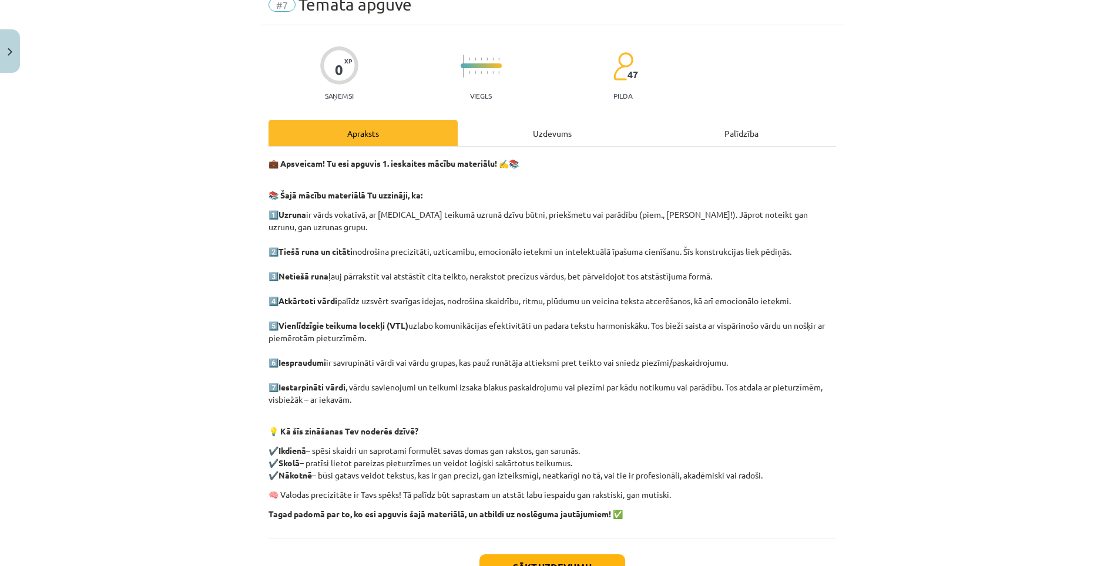
scroll to position [29, 0]
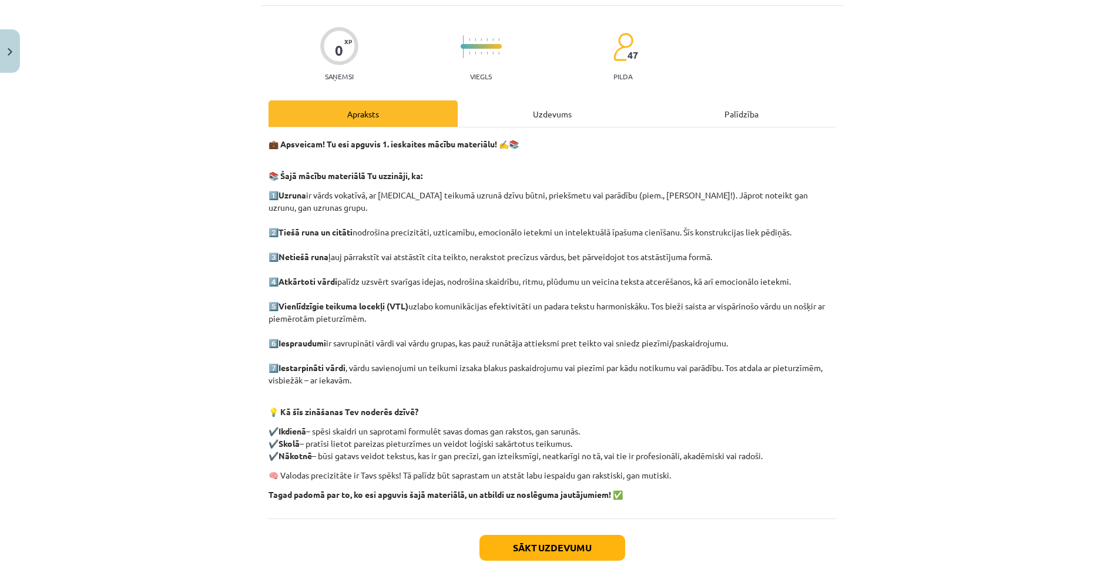
click at [541, 119] on div "Uzdevums" at bounding box center [552, 113] width 189 height 26
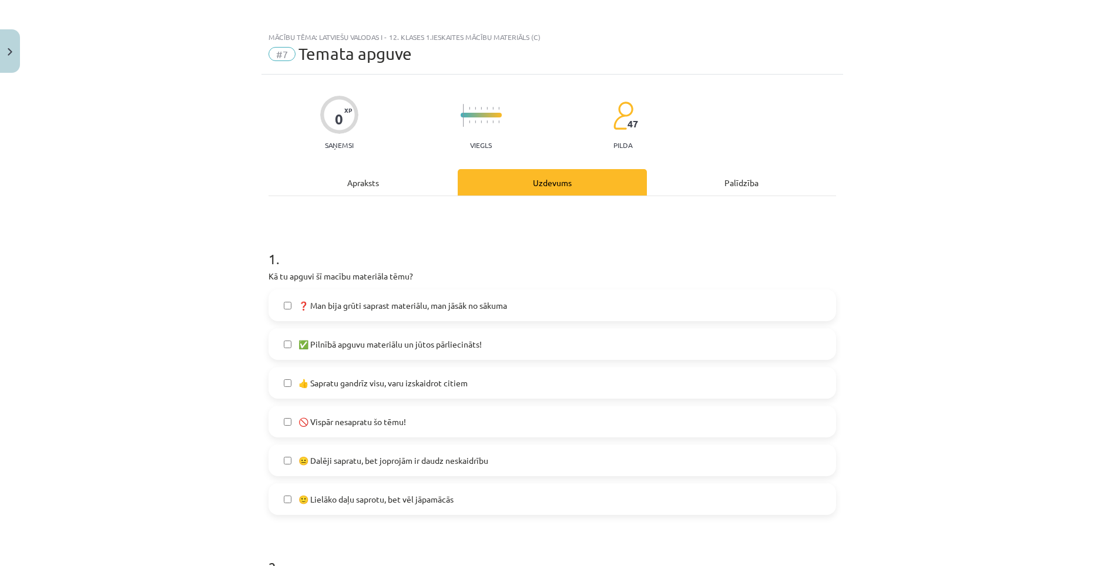
scroll to position [0, 0]
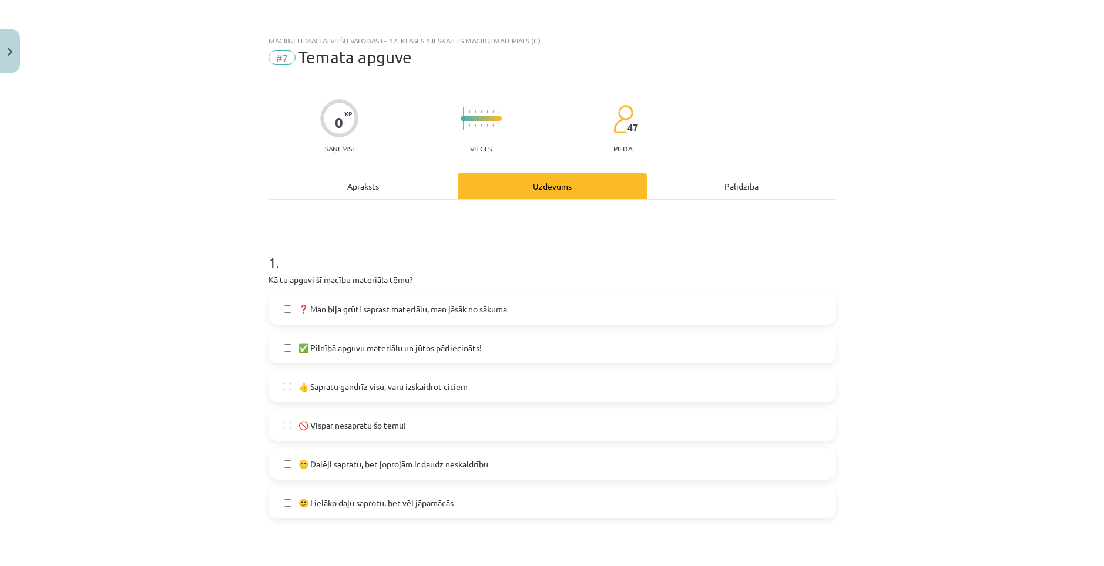
click at [378, 355] on label "✅ Pilnībā apguvu materiālu un jūtos pārliecināts!" at bounding box center [552, 347] width 565 height 29
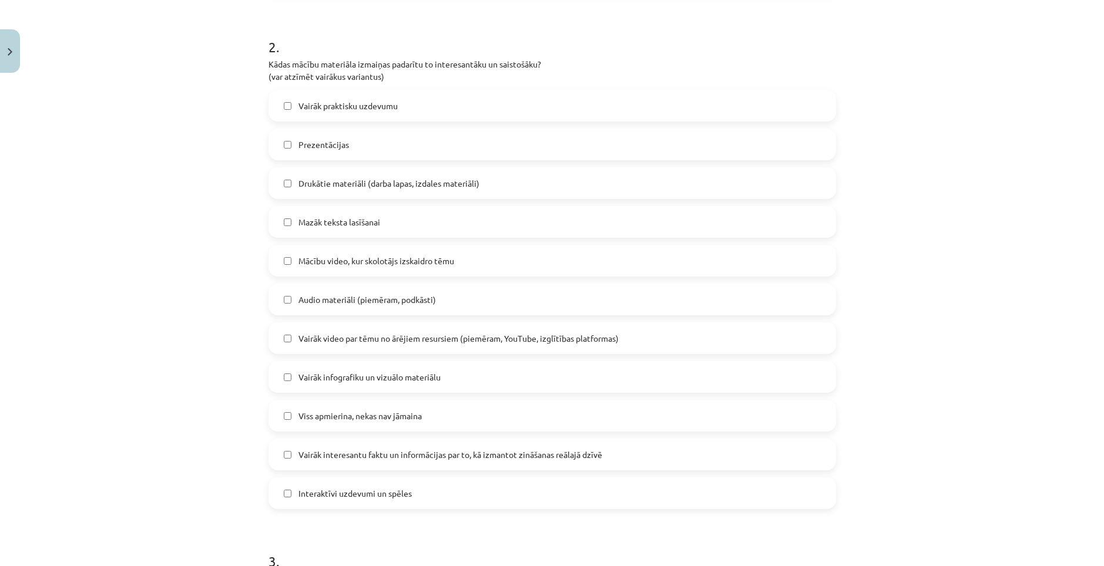
scroll to position [529, 0]
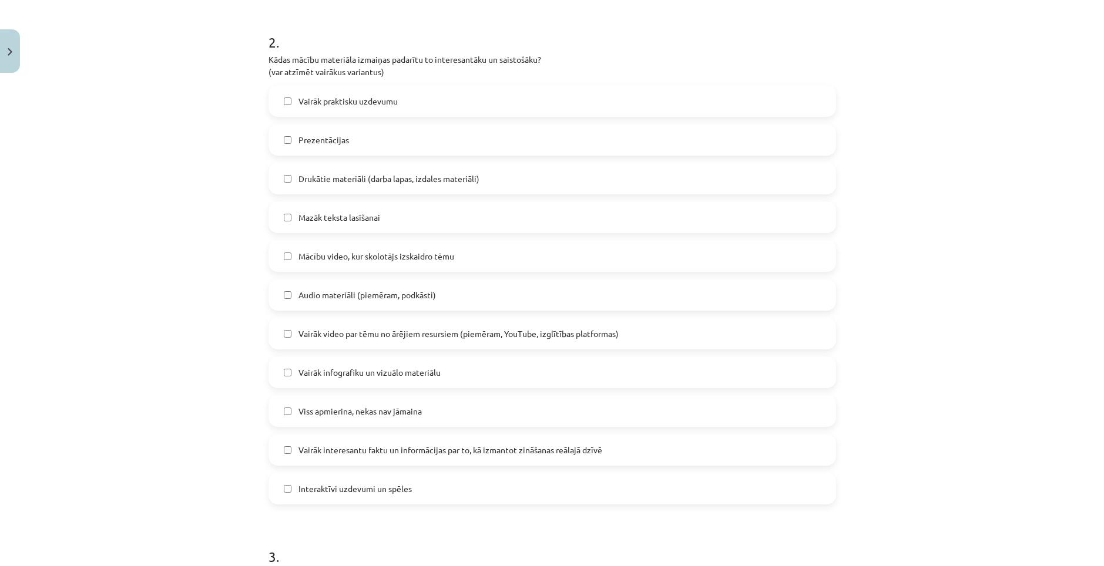
click at [401, 486] on span "Interaktīvi uzdevumi un spēles" at bounding box center [354, 489] width 113 height 12
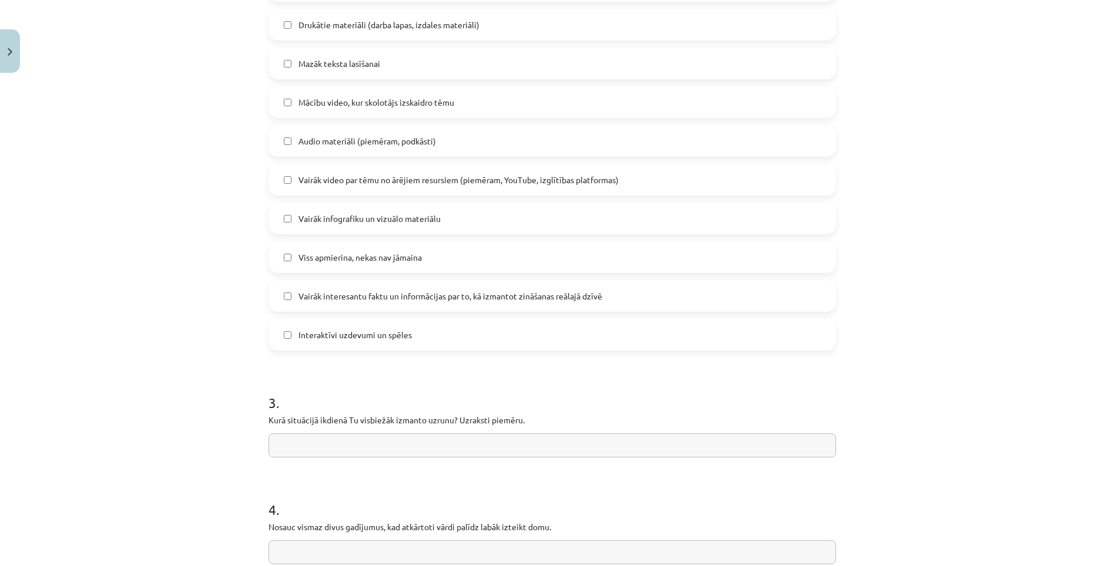
scroll to position [810, 0]
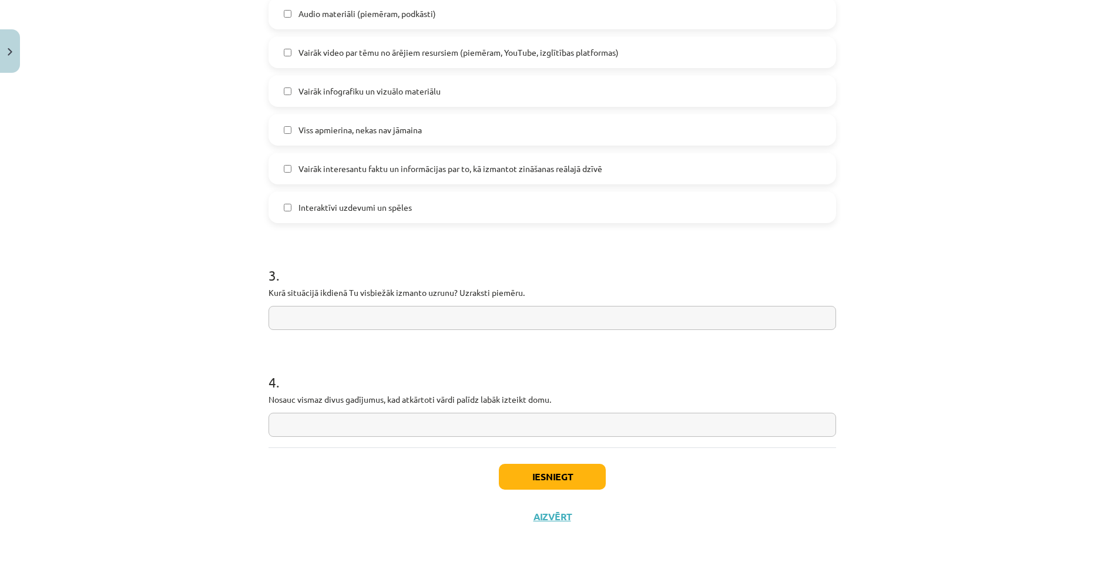
click at [412, 321] on input "text" at bounding box center [551, 318] width 567 height 24
click at [431, 315] on input "**********" at bounding box center [551, 318] width 567 height 24
click at [450, 318] on input "**********" at bounding box center [551, 318] width 567 height 24
click at [473, 321] on input "**********" at bounding box center [551, 318] width 567 height 24
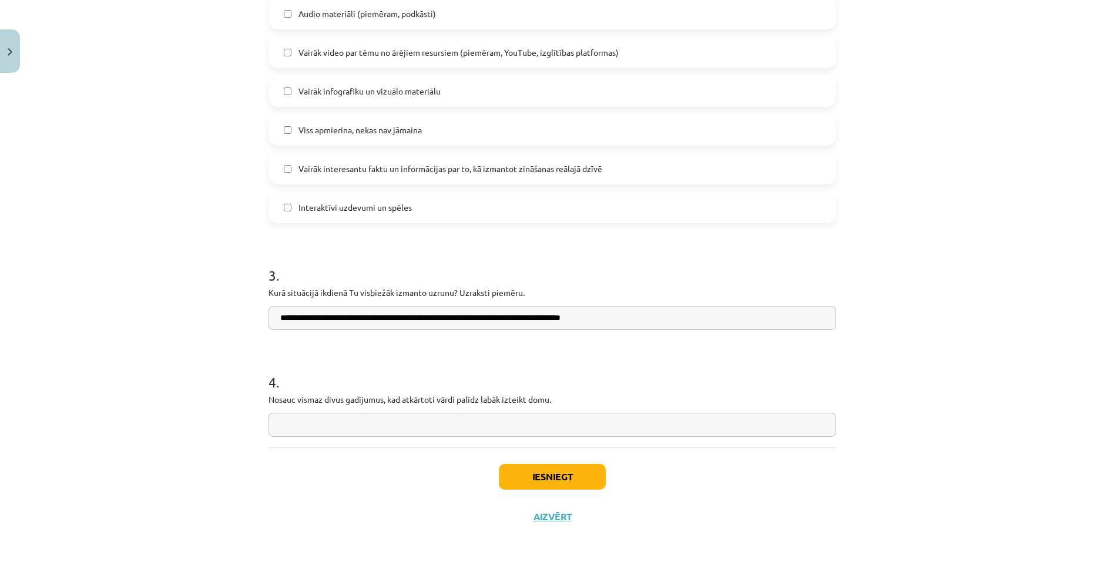
type input "**********"
drag, startPoint x: 261, startPoint y: 399, endPoint x: 559, endPoint y: 395, distance: 297.8
copy p "Nosauc vismaz divus gadījumus, kad atkārtoti vārdi palīdz labāk izteikt domu."
click at [374, 403] on p "Nosauc vismaz divus gadījumus, kad atkārtoti vārdi palīdz labāk izteikt domu." at bounding box center [551, 400] width 567 height 12
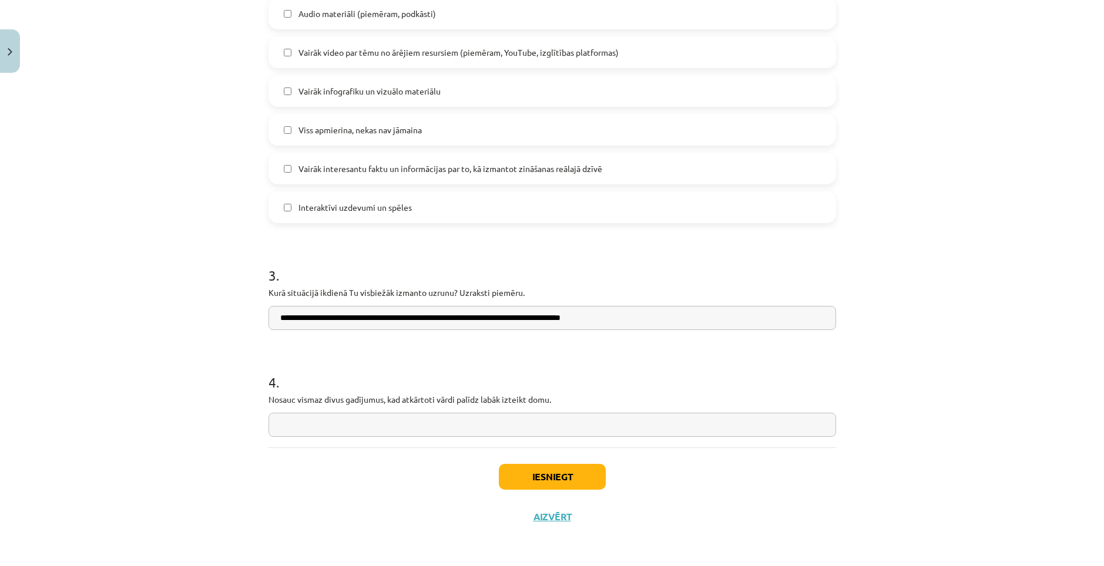
click at [379, 426] on input "text" at bounding box center [551, 425] width 567 height 24
drag, startPoint x: 489, startPoint y: 425, endPoint x: 466, endPoint y: 425, distance: 22.9
click at [466, 425] on input "**********" at bounding box center [551, 425] width 567 height 24
click at [491, 425] on input "**********" at bounding box center [551, 425] width 567 height 24
drag, startPoint x: 493, startPoint y: 425, endPoint x: 277, endPoint y: 433, distance: 216.3
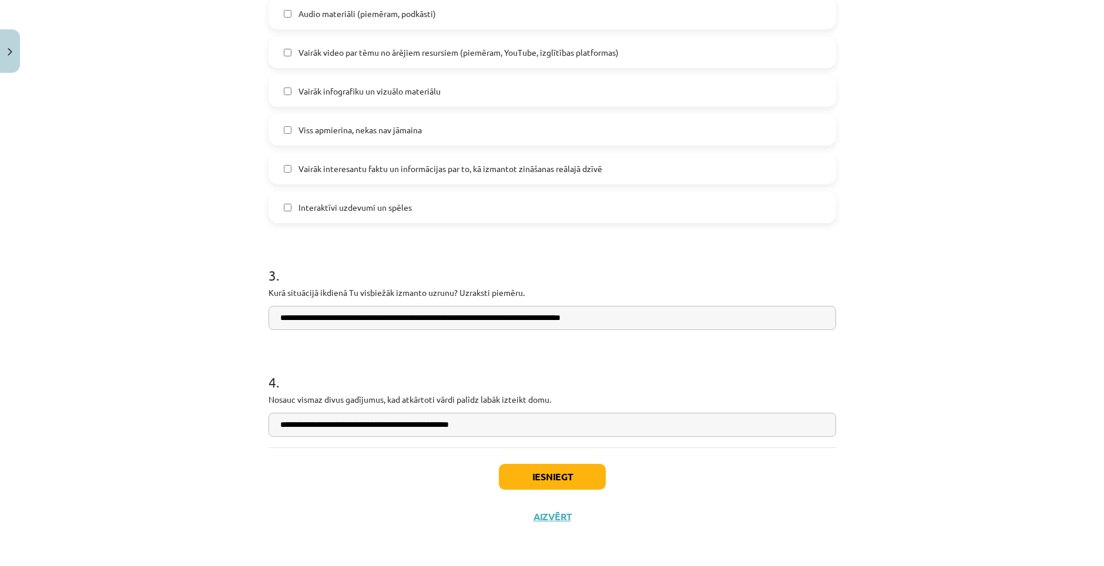
click at [277, 433] on input "**********" at bounding box center [551, 425] width 567 height 24
type input "**********"
drag, startPoint x: 502, startPoint y: 368, endPoint x: 513, endPoint y: 388, distance: 22.7
click at [505, 378] on h1 "4 ." at bounding box center [551, 372] width 567 height 36
click at [540, 470] on button "Iesniegt" at bounding box center [552, 477] width 107 height 26
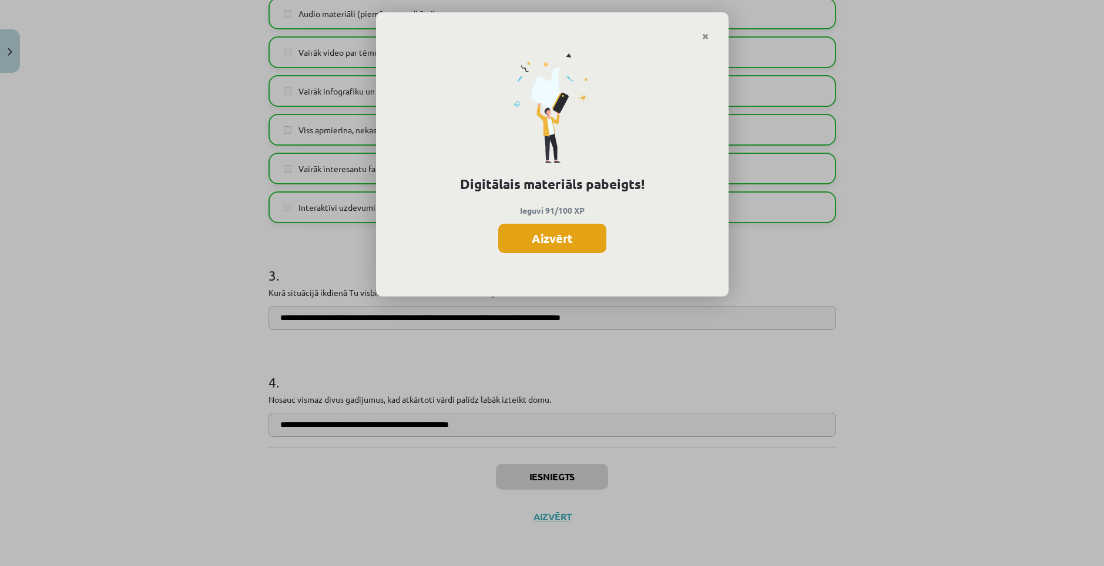
click at [587, 236] on button "Aizvērt" at bounding box center [552, 238] width 108 height 29
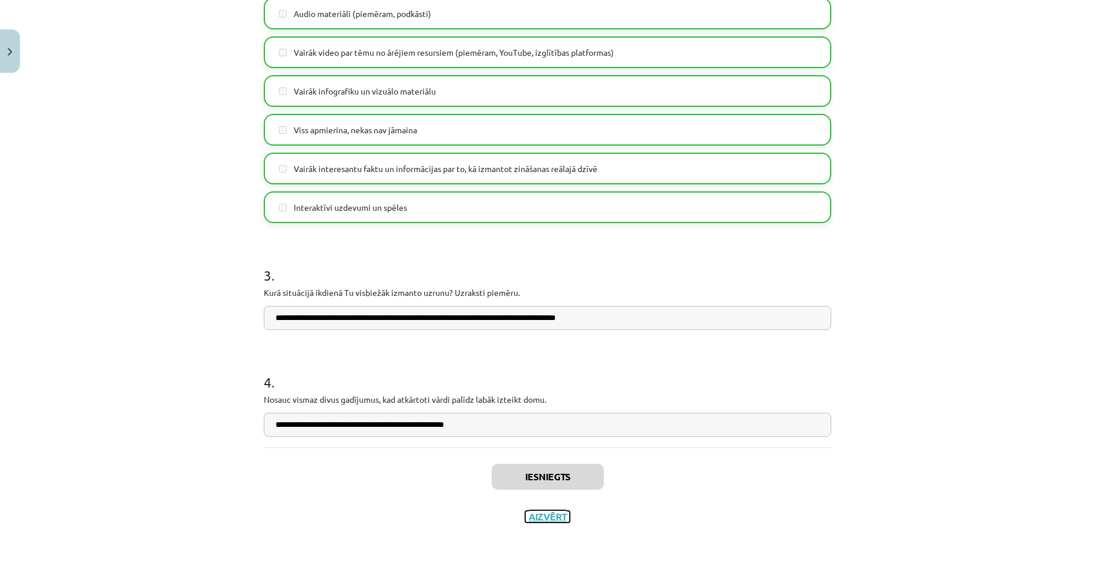
click at [559, 518] on button "Aizvērt" at bounding box center [547, 517] width 45 height 12
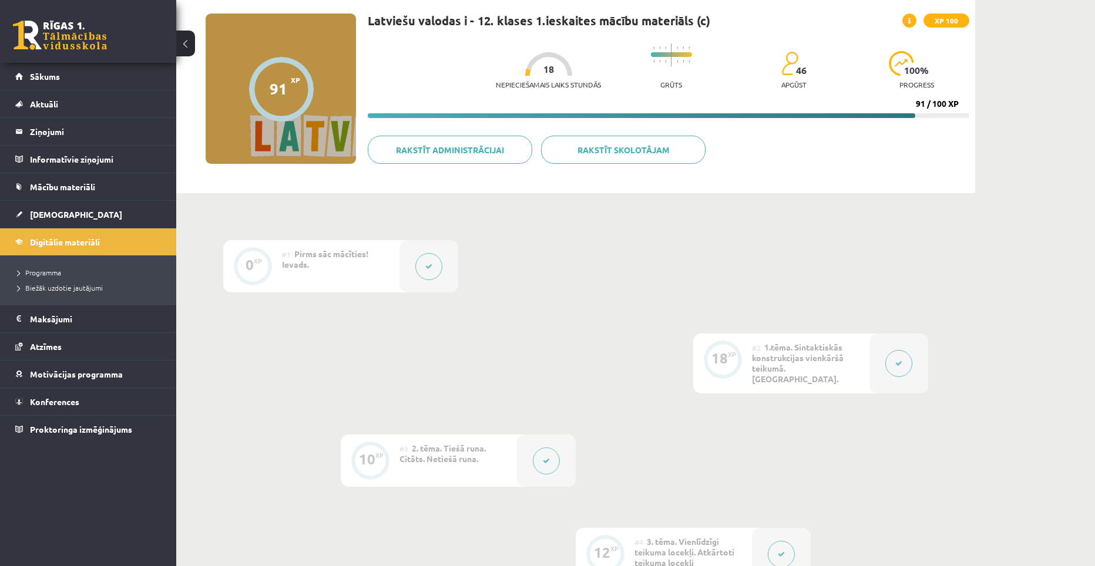
scroll to position [40, 0]
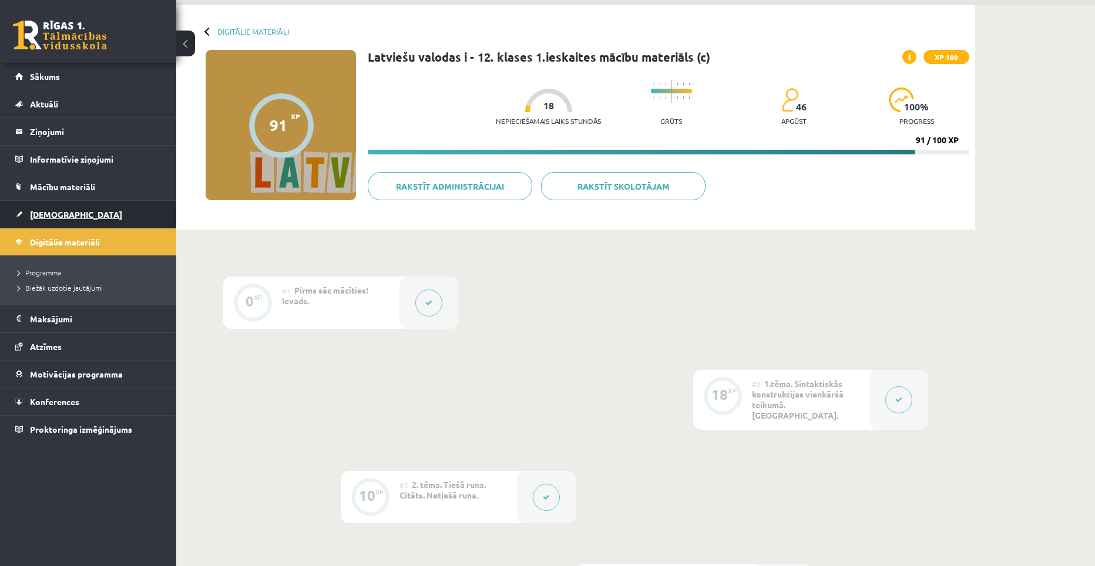
click at [63, 215] on span "[DEMOGRAPHIC_DATA]" at bounding box center [76, 214] width 92 height 11
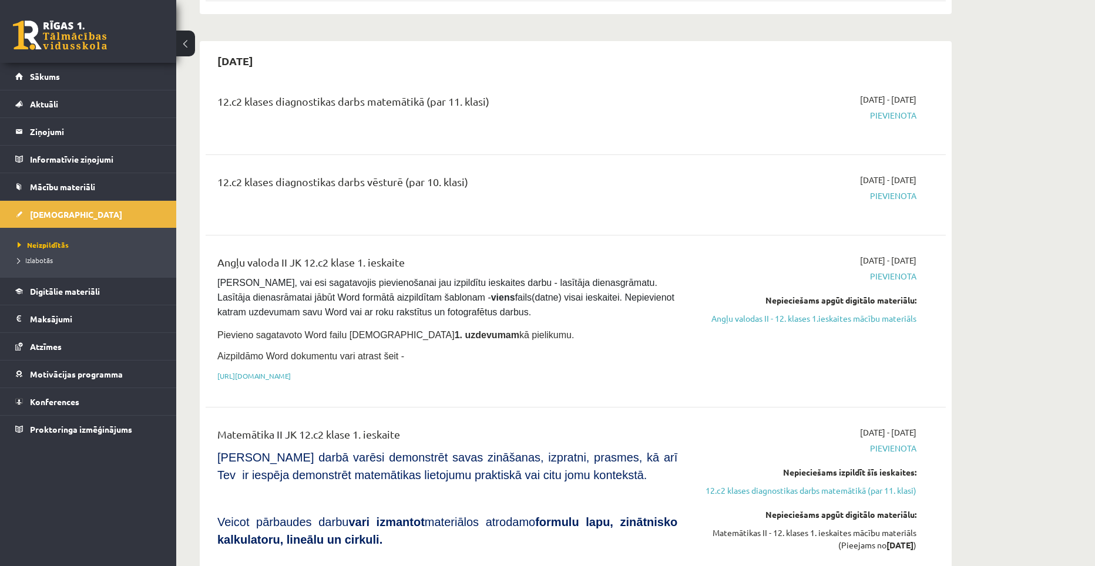
scroll to position [235, 0]
